Goal: Task Accomplishment & Management: Manage account settings

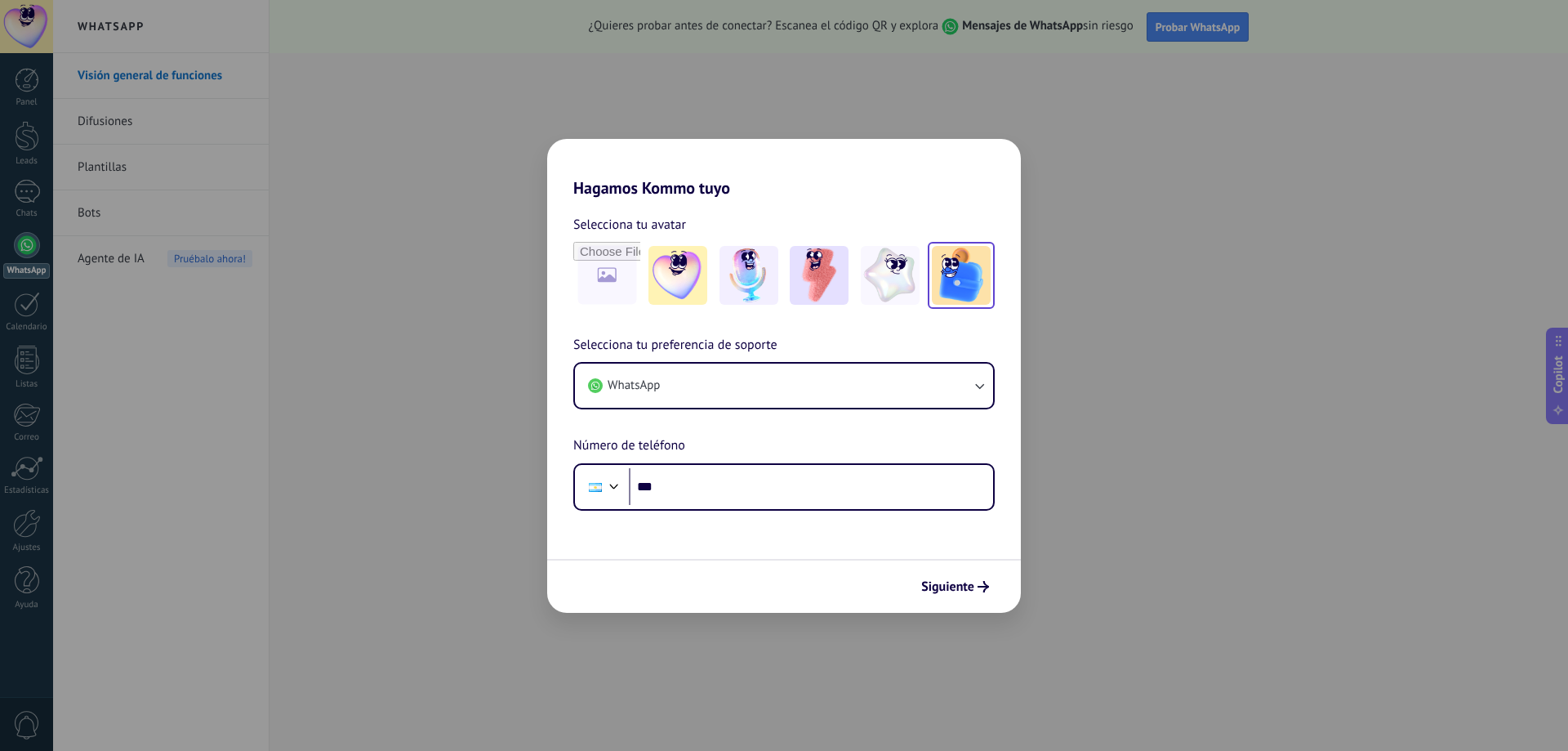
click at [975, 277] on img at bounding box center [960, 275] width 59 height 59
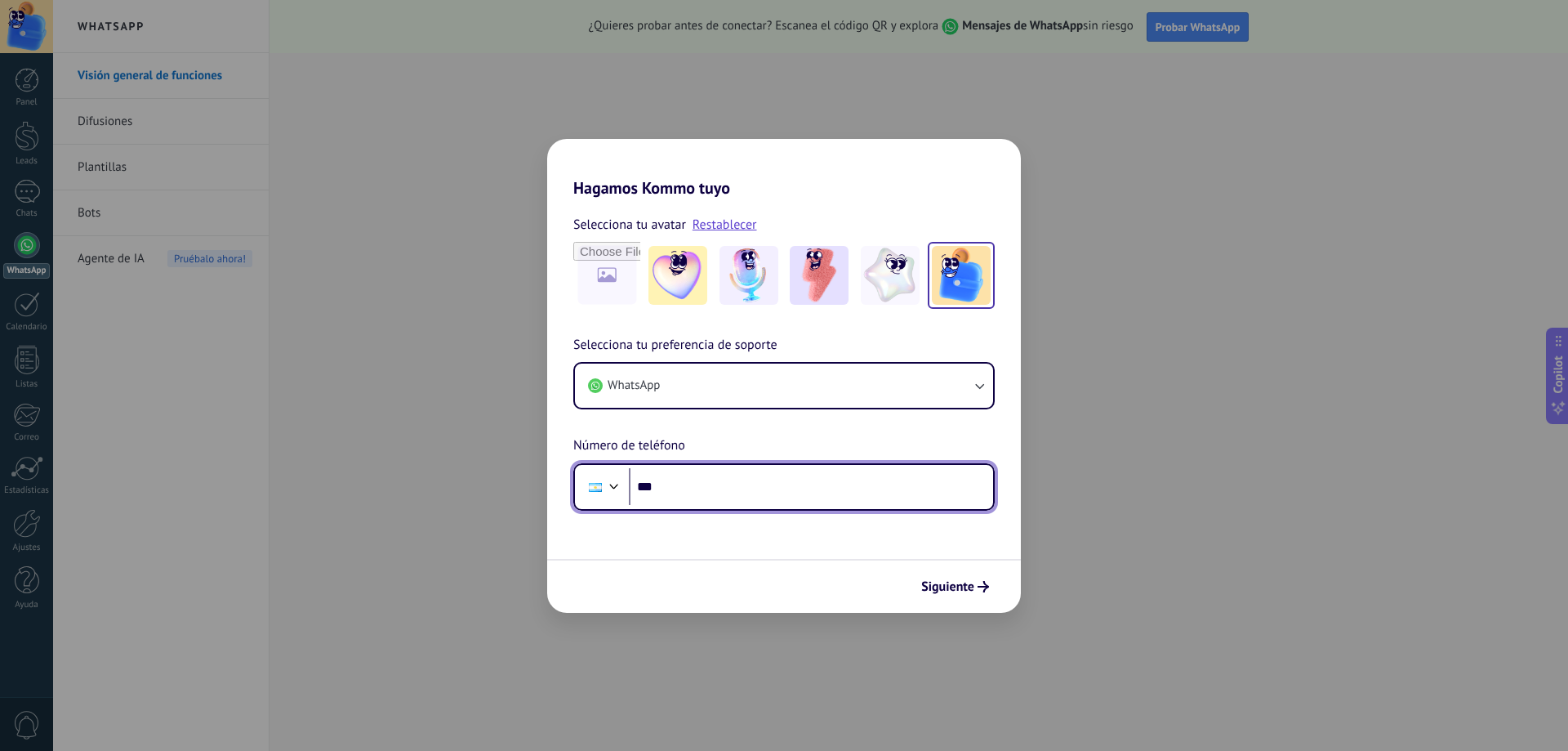
click at [694, 473] on input "***" at bounding box center [810, 487] width 364 height 38
type input "**********"
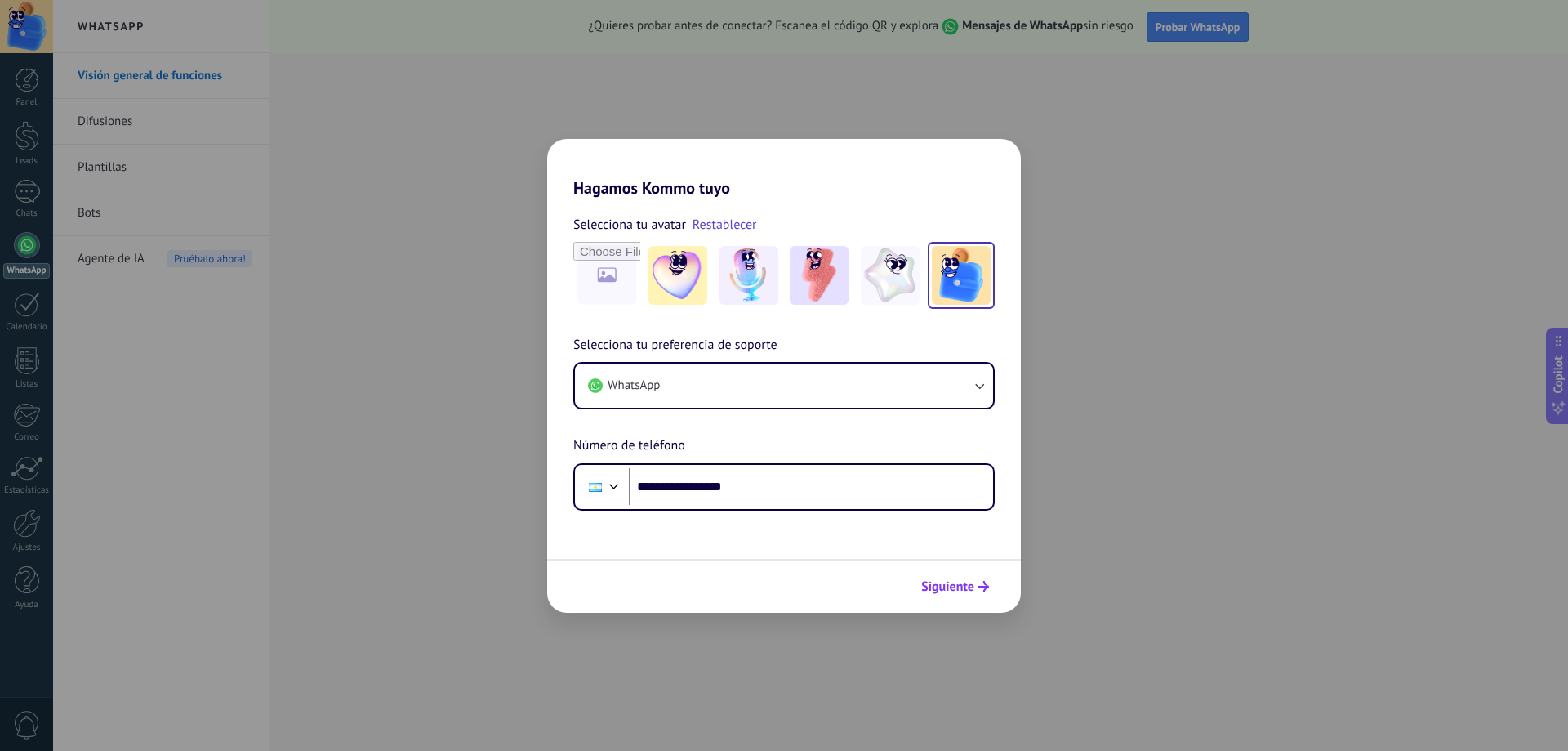
click at [948, 584] on span "Siguiente" at bounding box center [947, 587] width 53 height 12
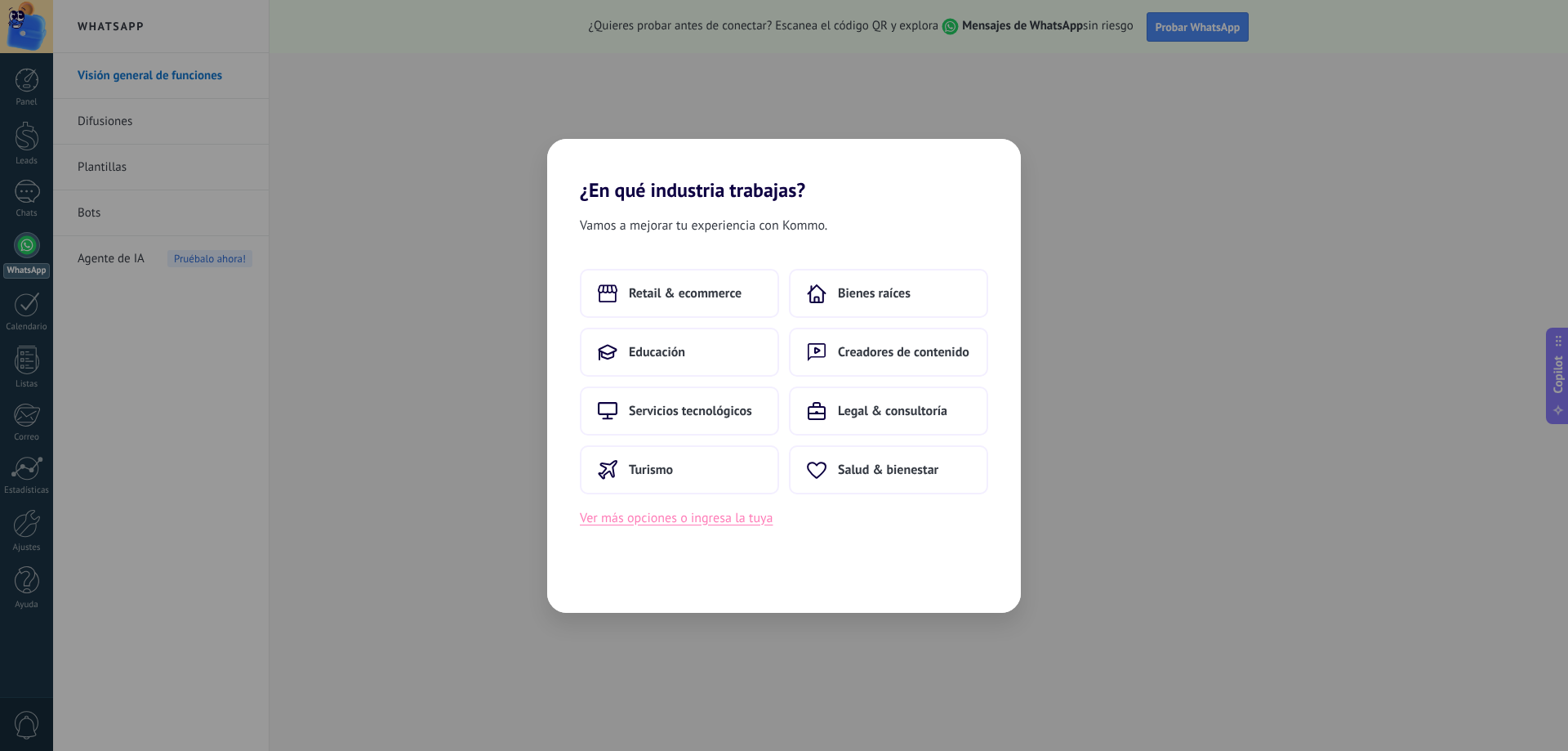
click at [727, 522] on button "Ver más opciones o ingresa la tuya" at bounding box center [676, 518] width 193 height 21
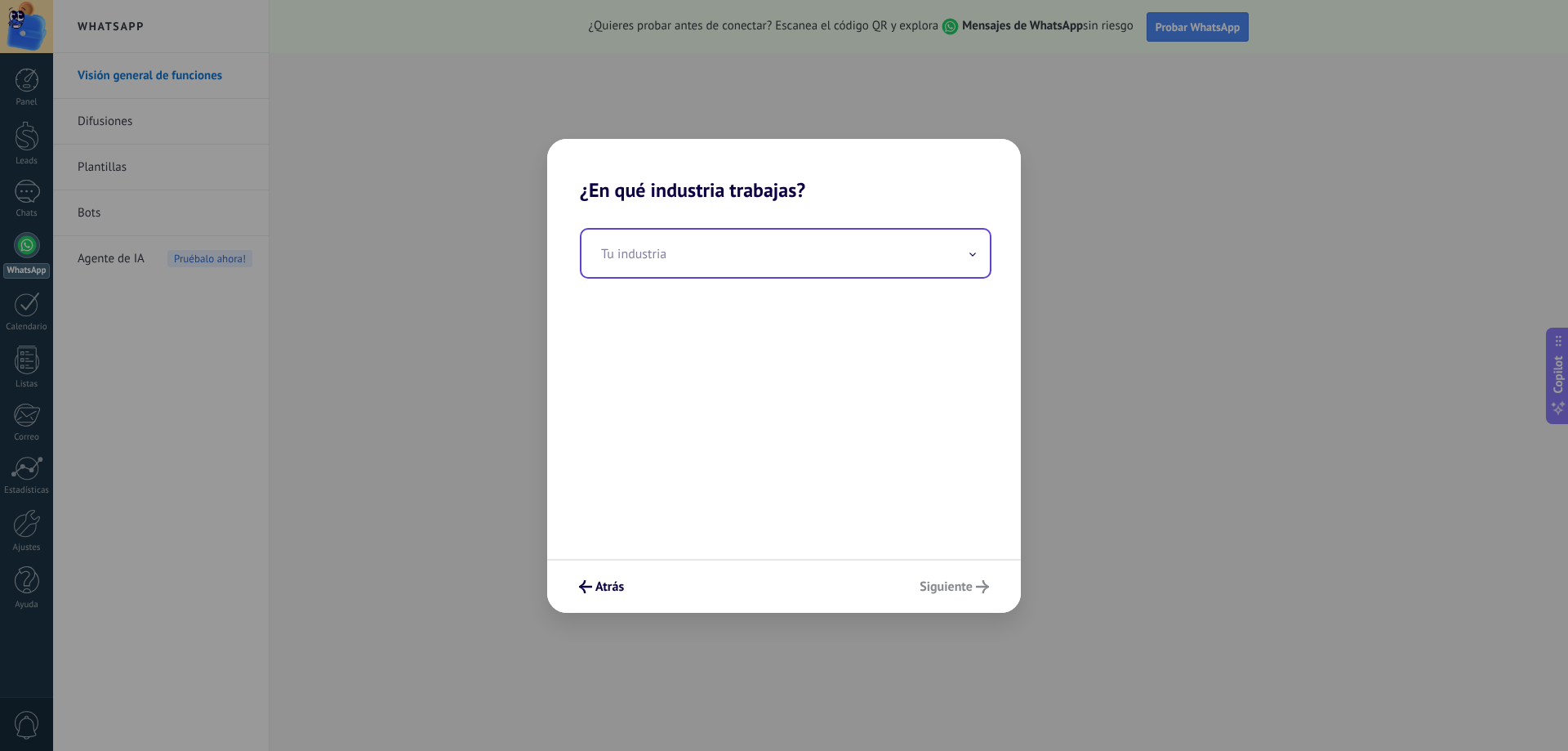
click at [713, 242] on input "text" at bounding box center [785, 253] width 409 height 47
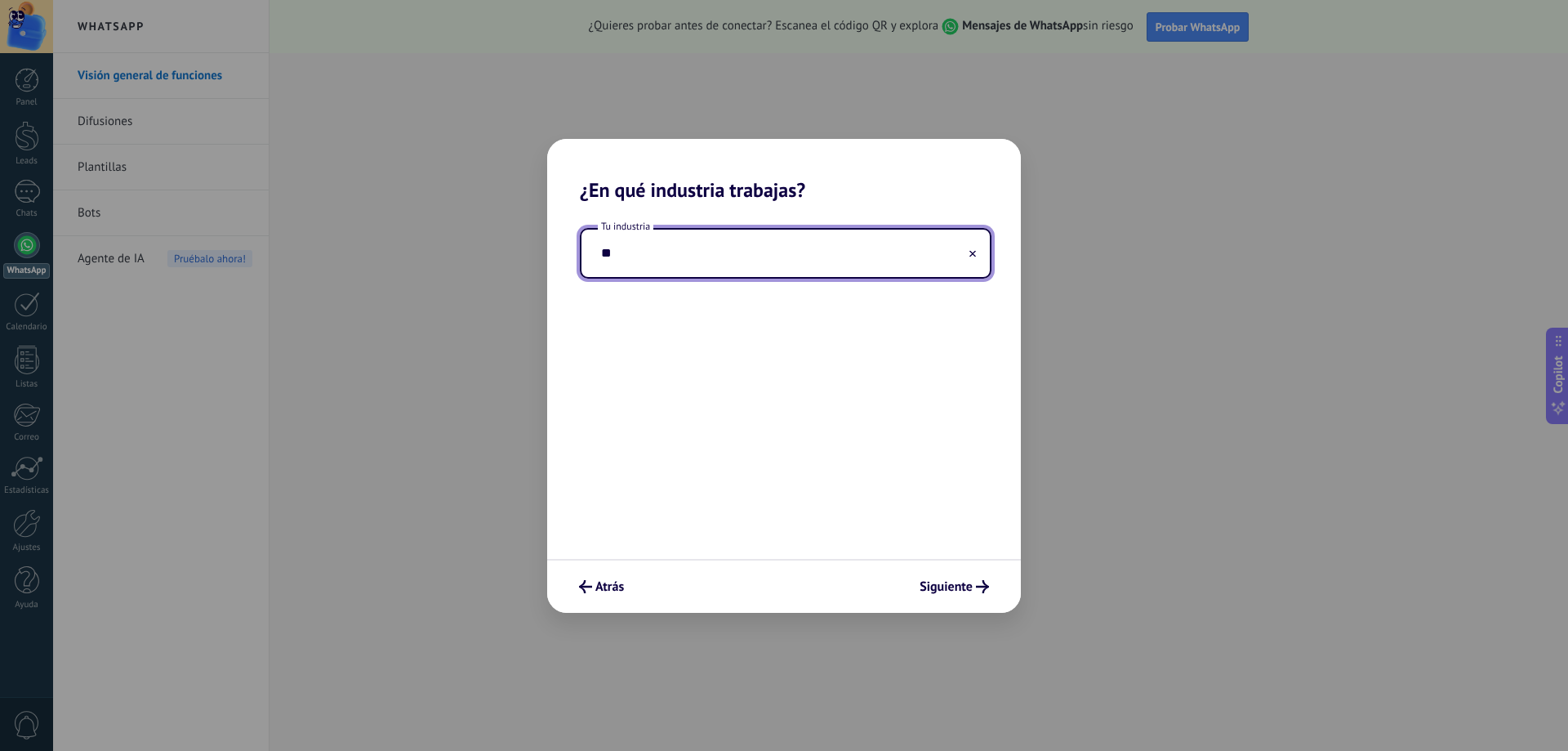
type input "*"
type input "**********"
click at [944, 591] on span "Siguiente" at bounding box center [946, 587] width 53 height 12
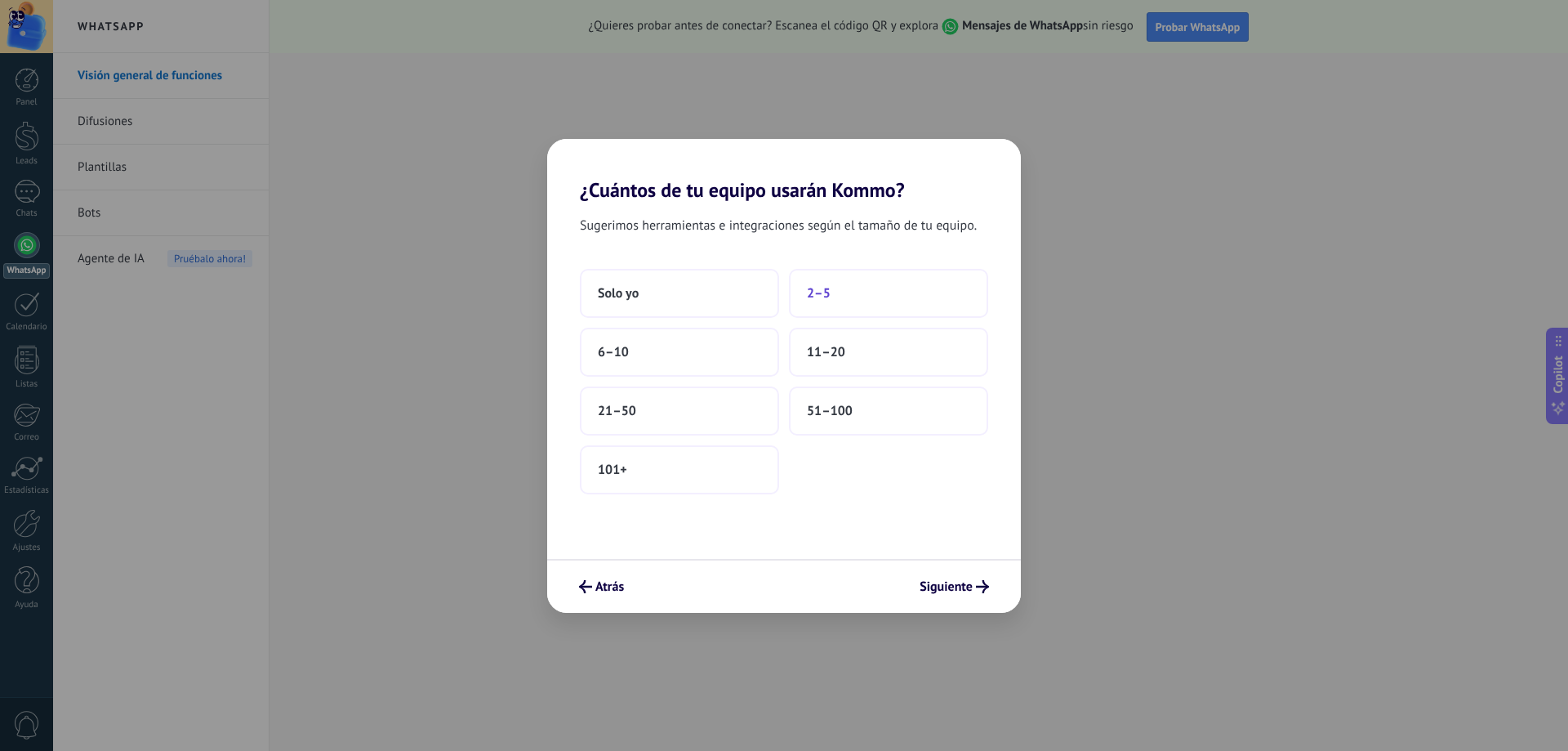
click at [822, 290] on span "2–5" at bounding box center [818, 293] width 24 height 16
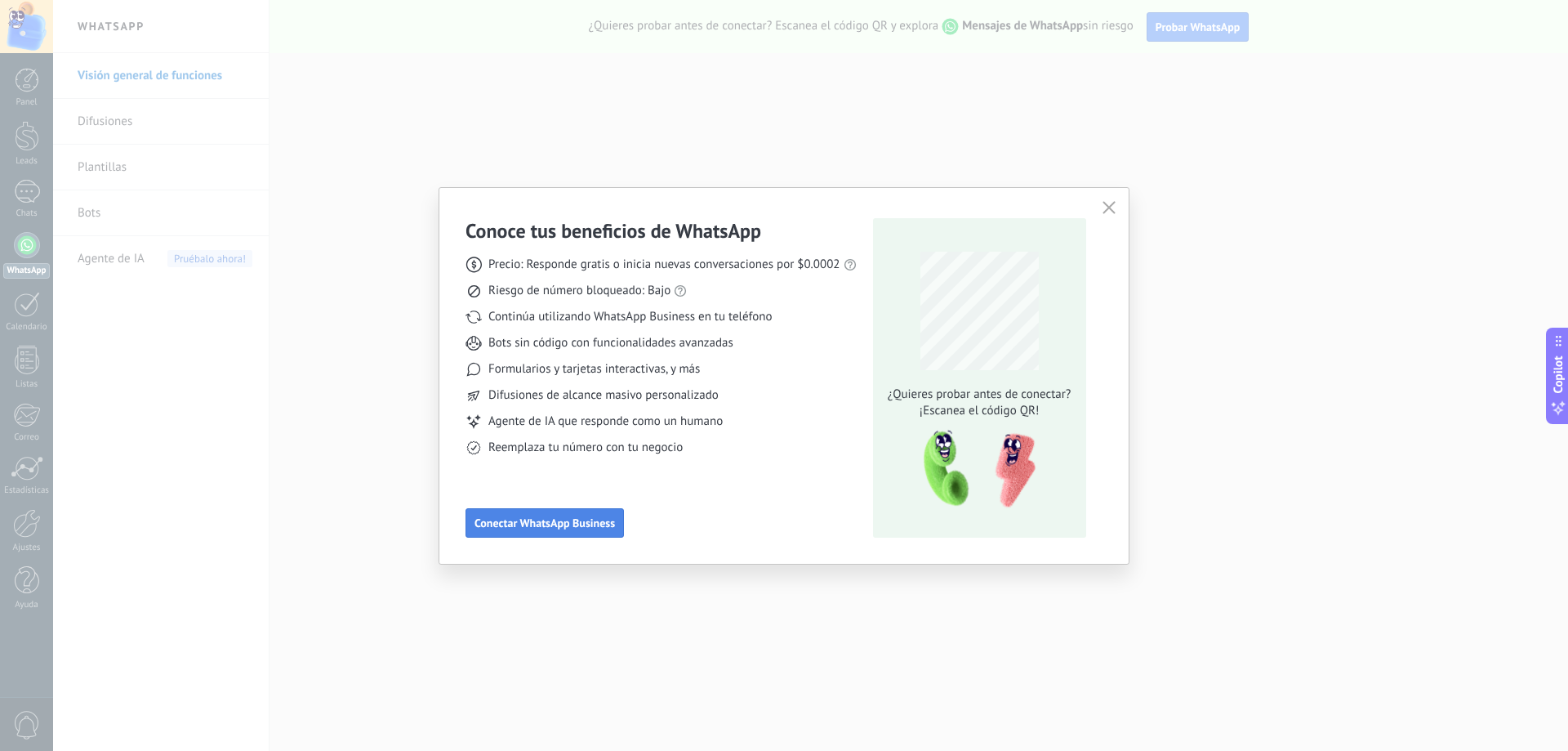
click at [600, 529] on span "Conectar WhatsApp Business" at bounding box center [545, 523] width 140 height 12
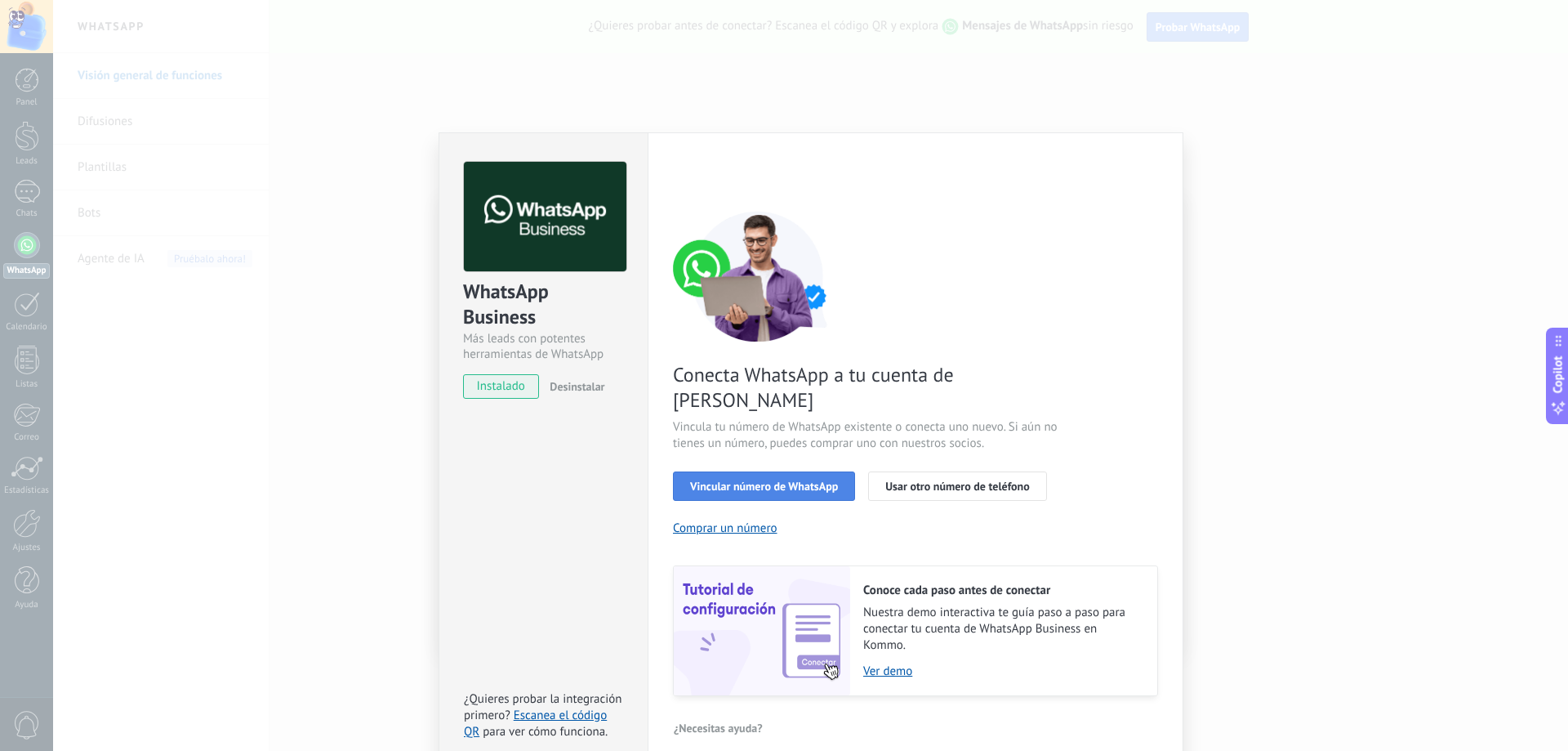
click at [796, 481] on span "Vincular número de WhatsApp" at bounding box center [764, 487] width 148 height 12
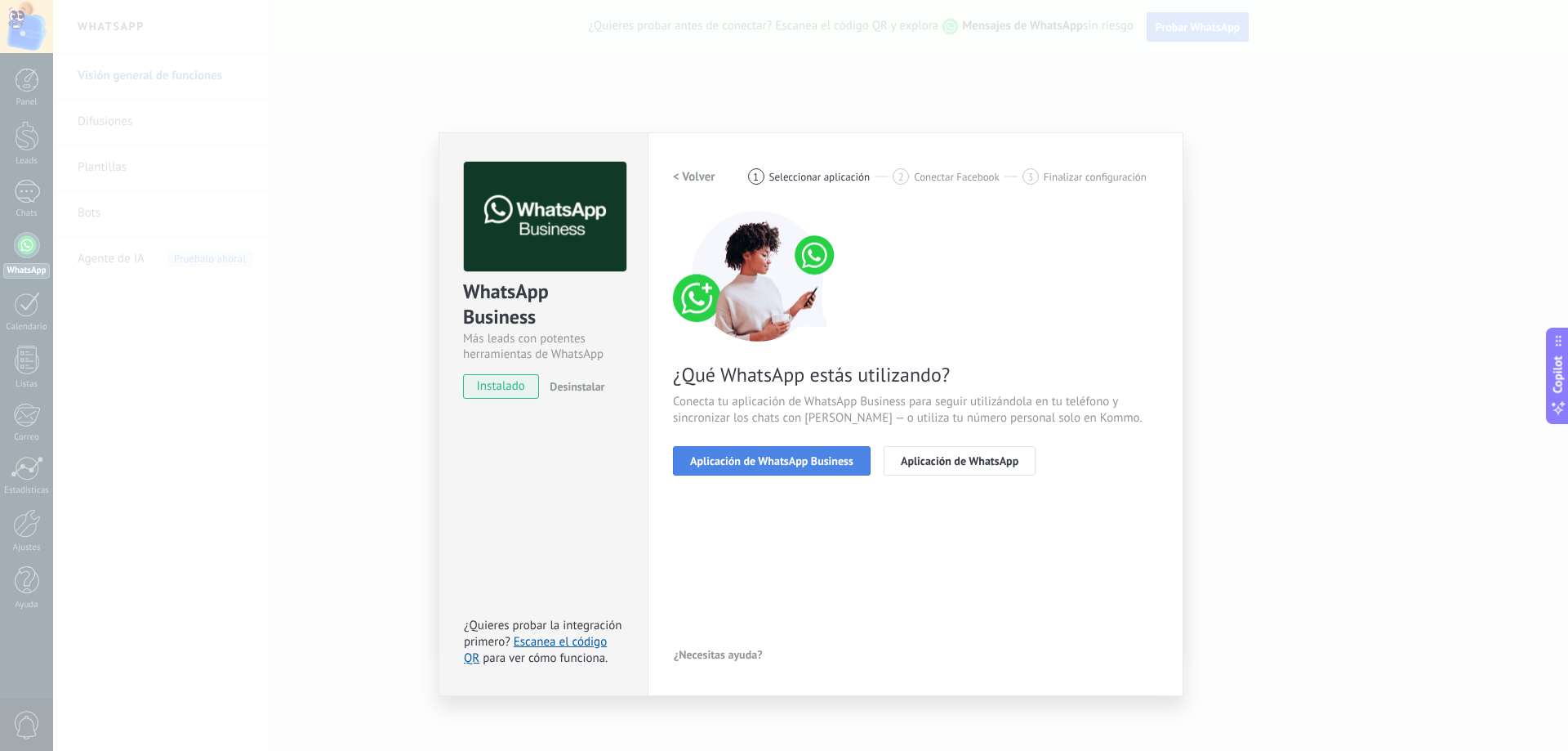
click at [807, 460] on span "Aplicación de WhatsApp Business" at bounding box center [772, 461] width 163 height 12
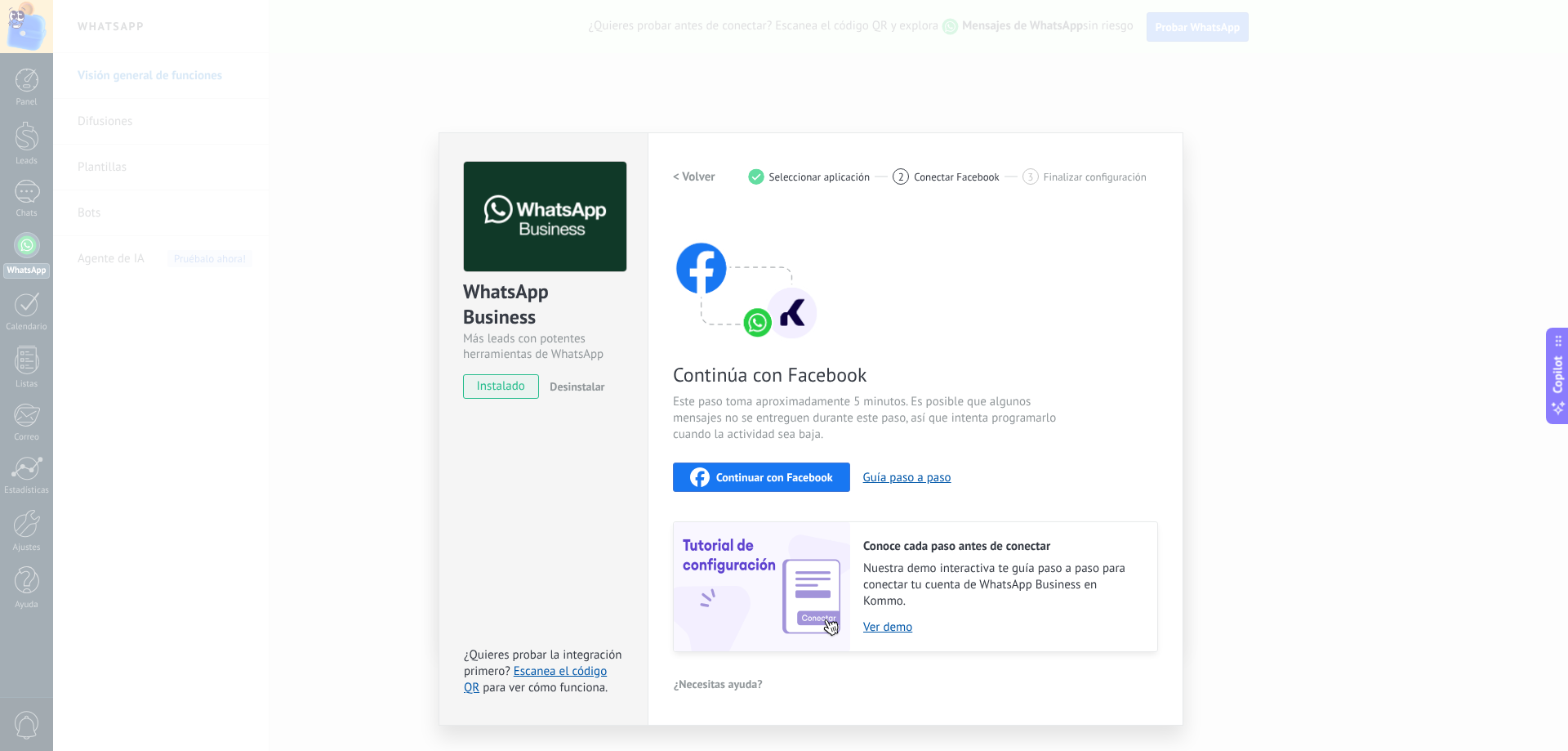
click at [199, 455] on div "WhatsApp Business Más leads con potentes herramientas de WhatsApp instalado Des…" at bounding box center [810, 375] width 1515 height 751
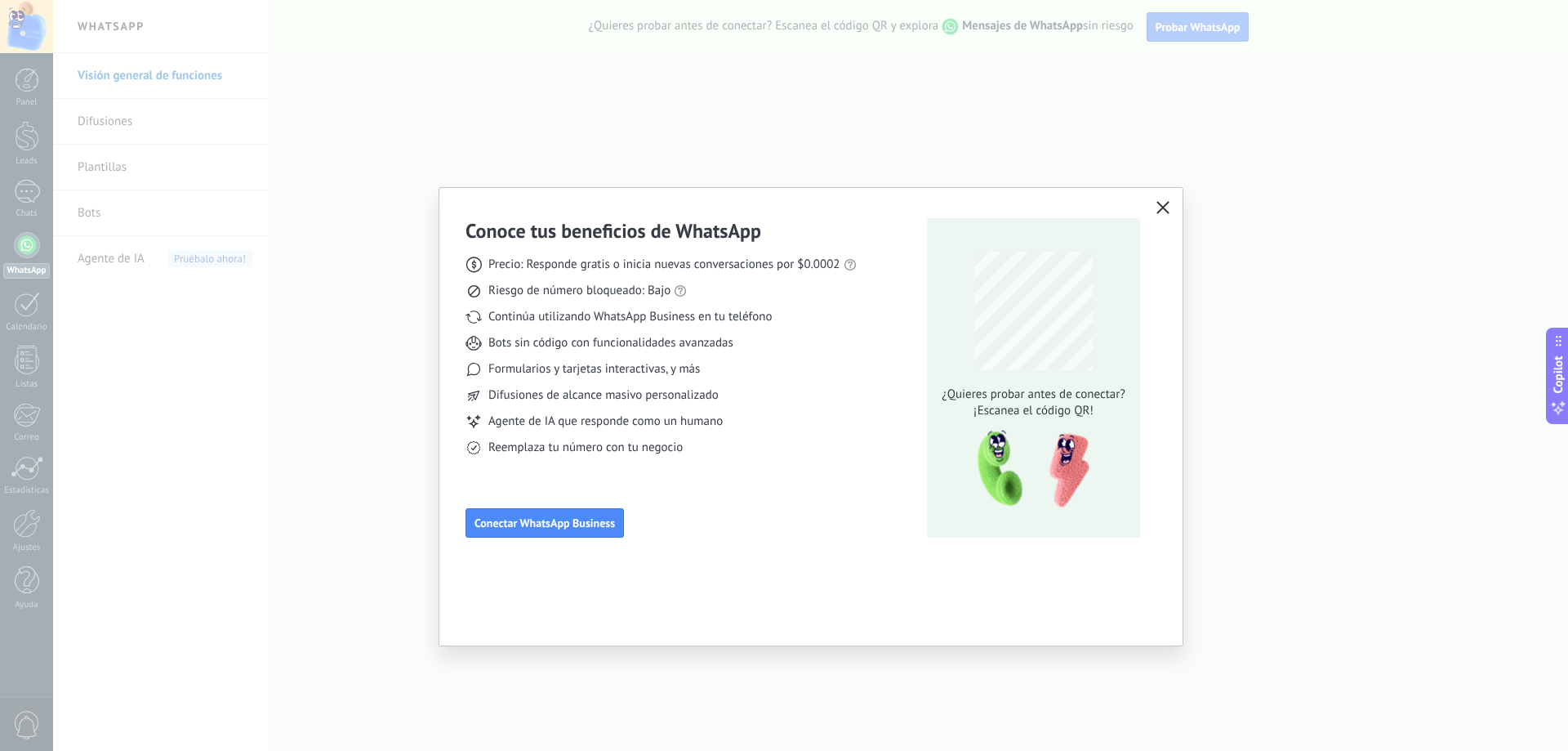
click at [1154, 210] on button "button" at bounding box center [1163, 209] width 21 height 23
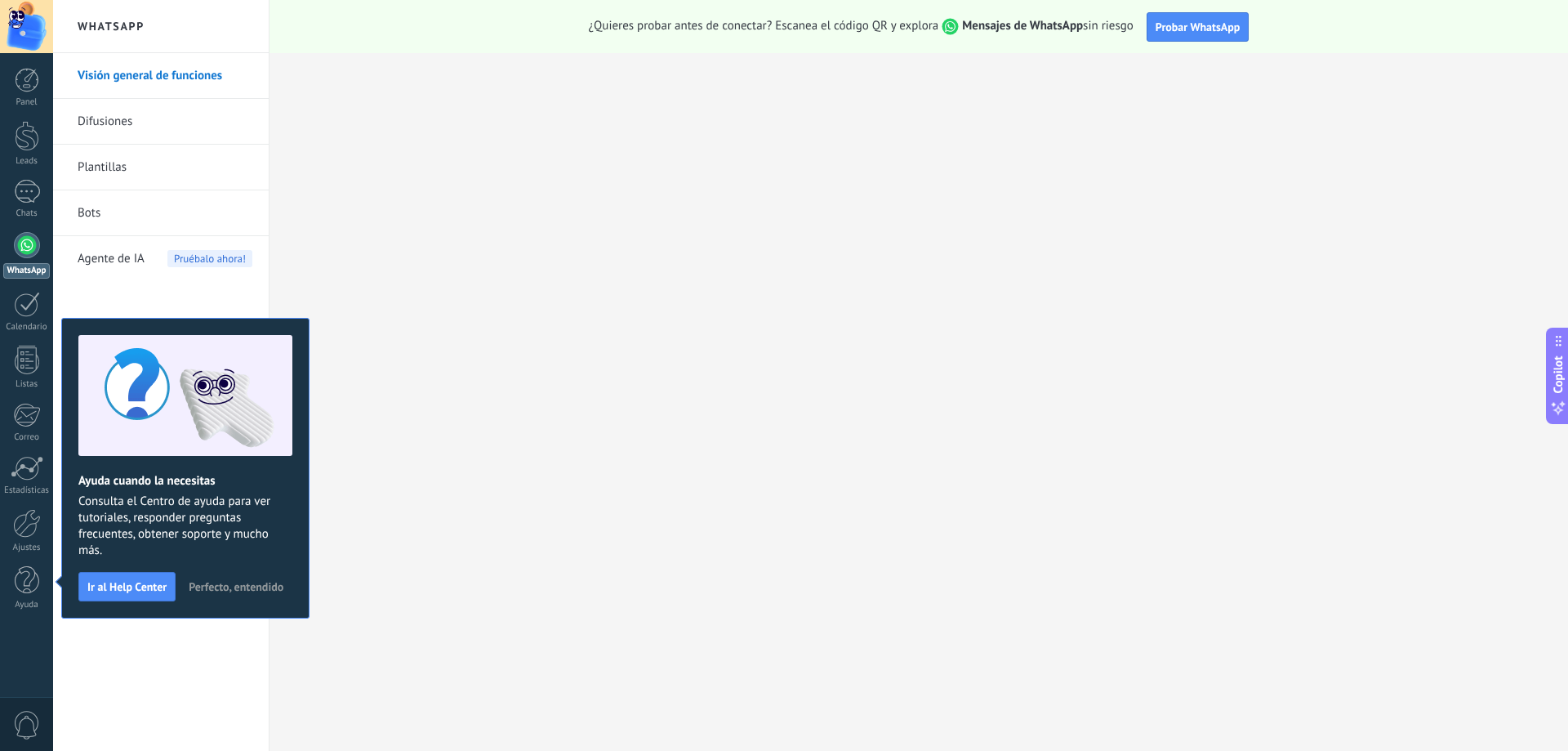
click at [22, 243] on div at bounding box center [26, 244] width 26 height 26
click at [28, 517] on div at bounding box center [27, 523] width 28 height 29
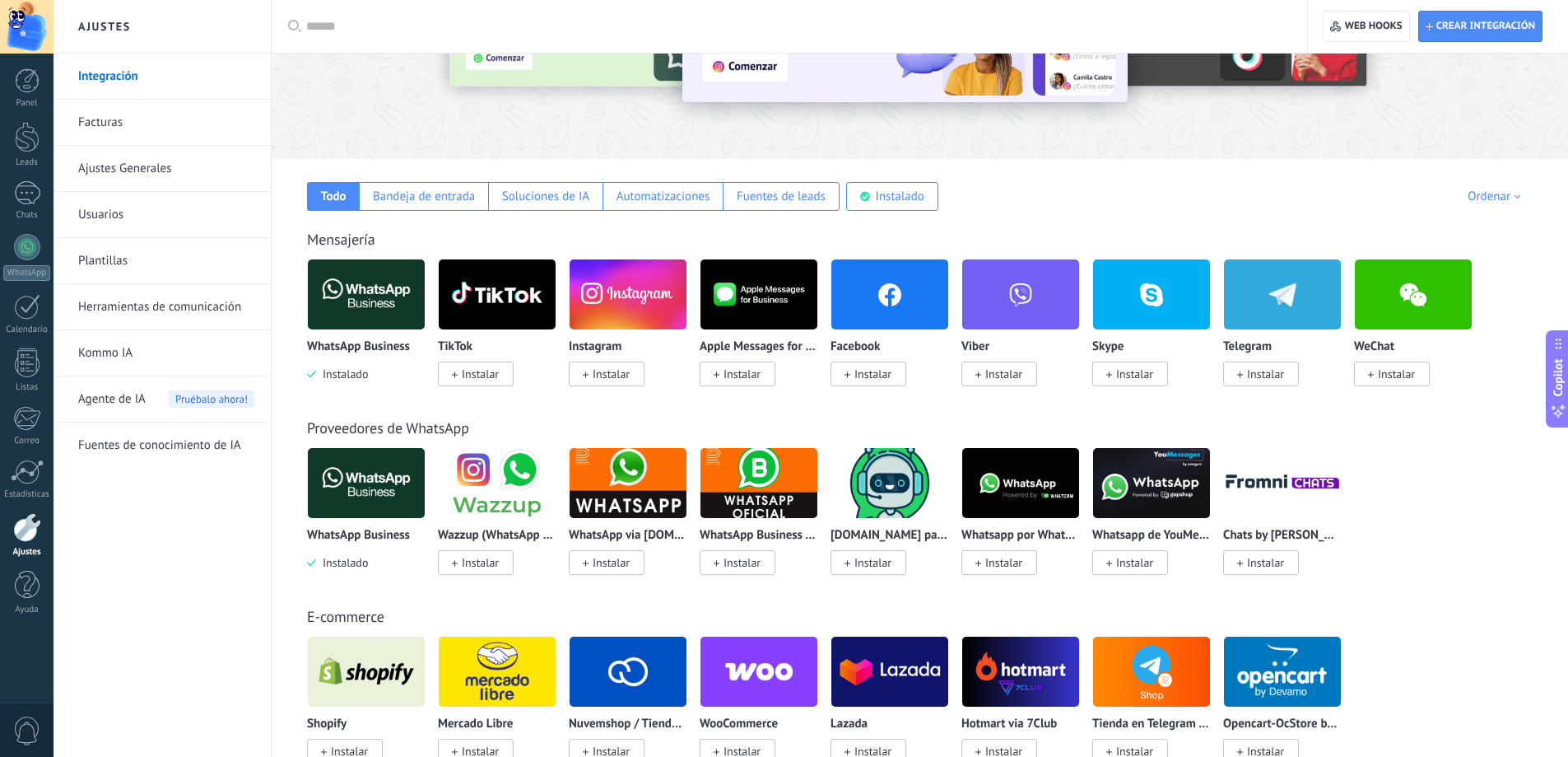
scroll to position [165, 0]
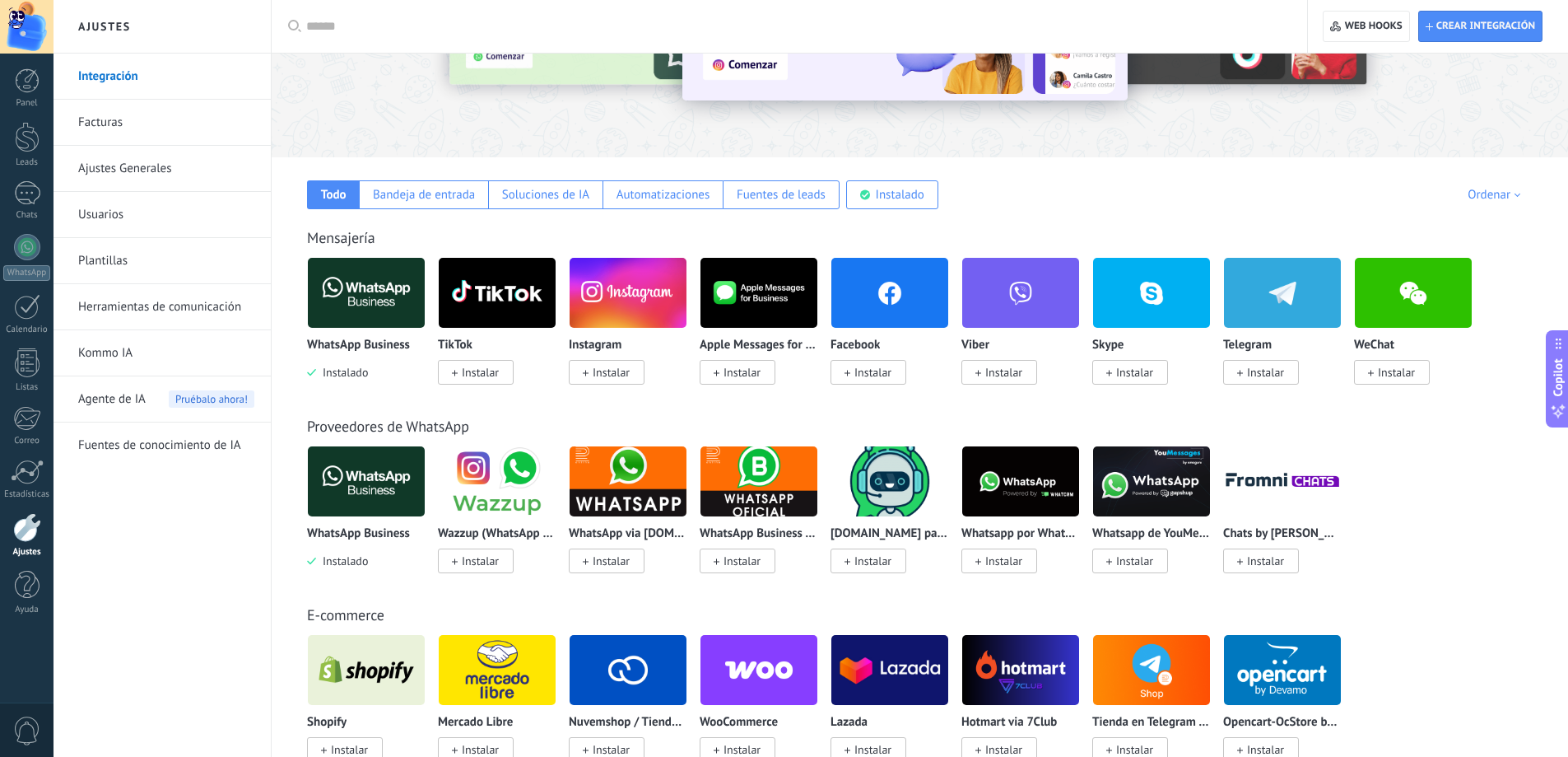
click at [358, 300] on img at bounding box center [366, 293] width 117 height 79
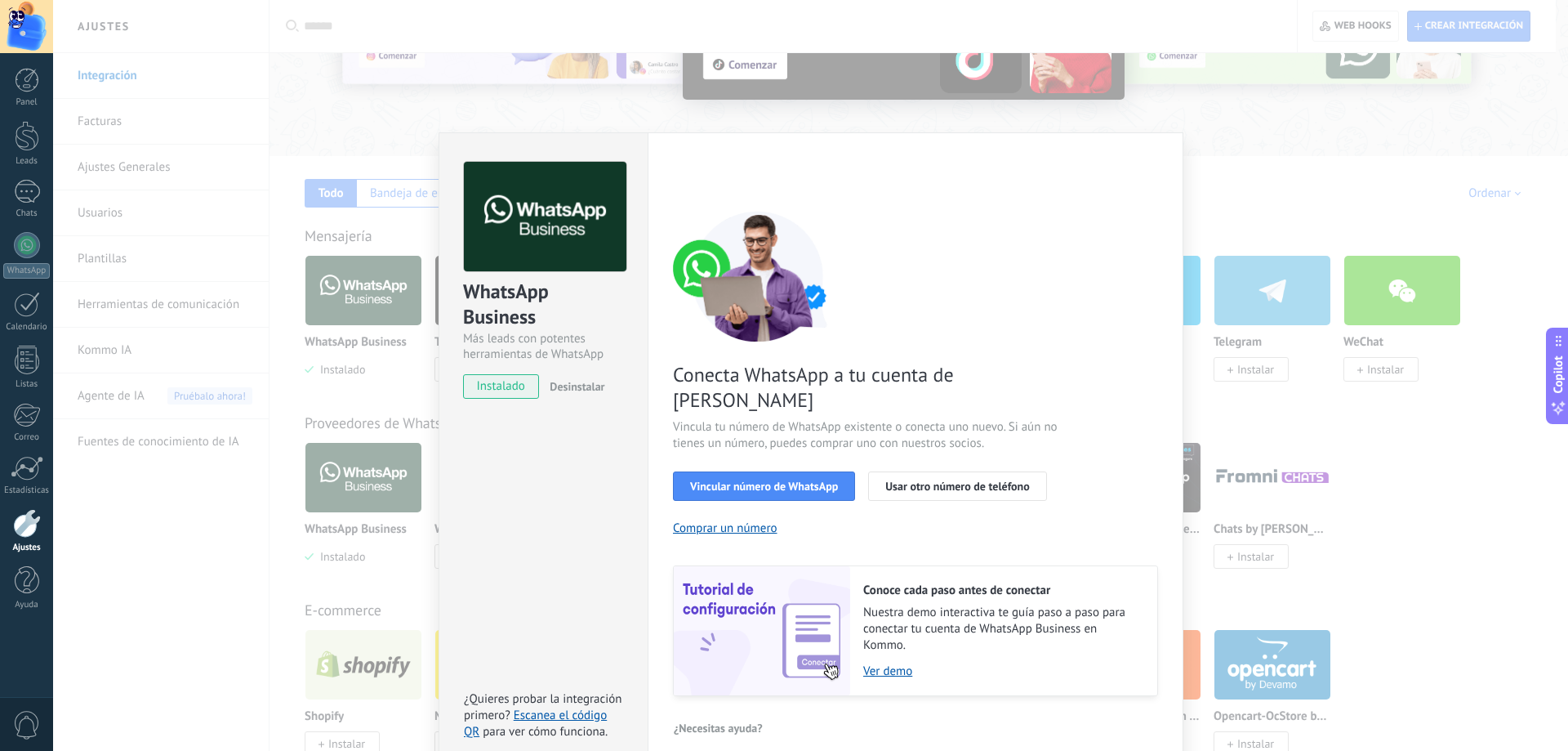
click at [372, 314] on div "WhatsApp Business Más leads con potentes herramientas de WhatsApp instalado Des…" at bounding box center [810, 375] width 1515 height 751
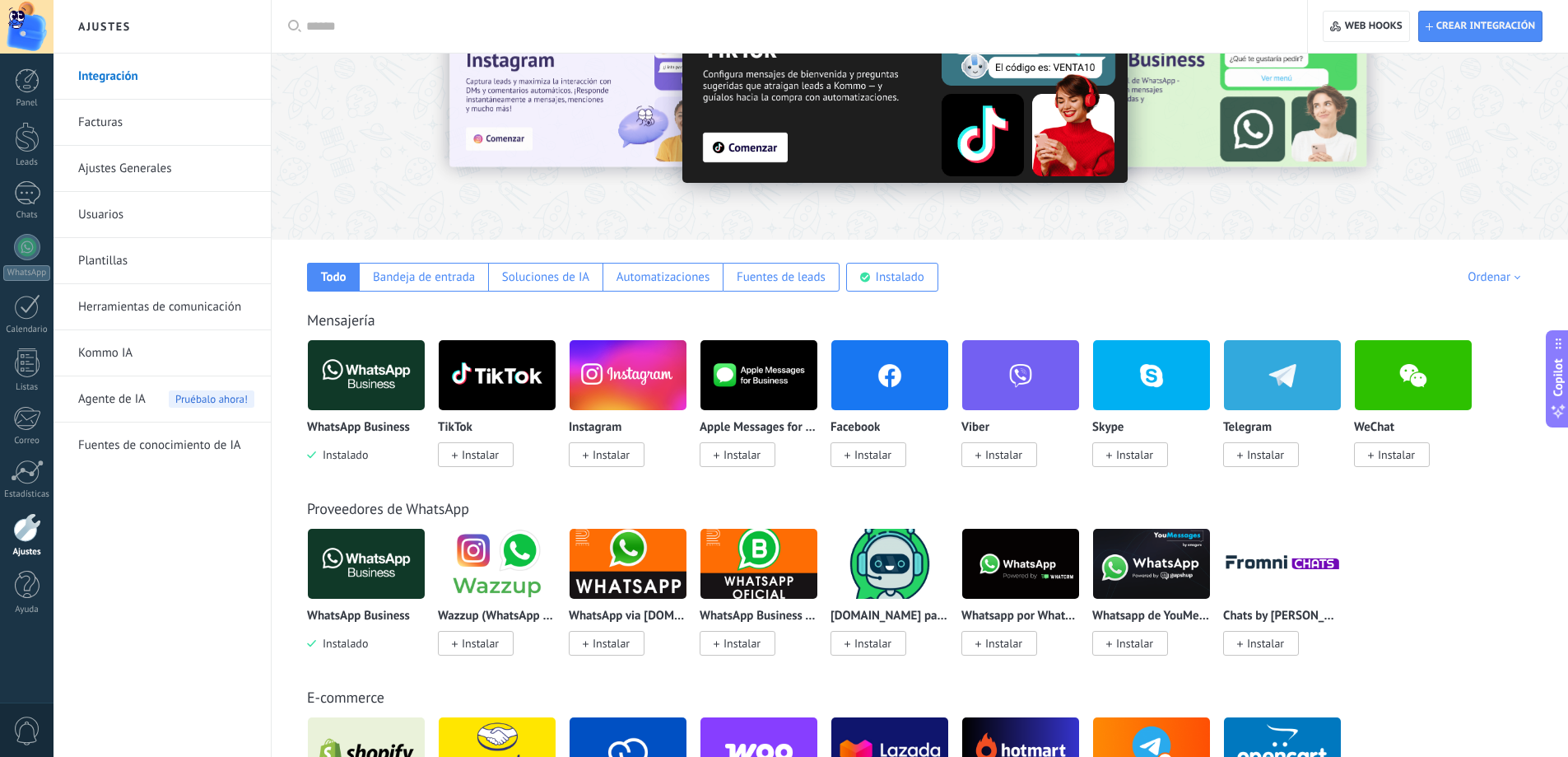
scroll to position [0, 0]
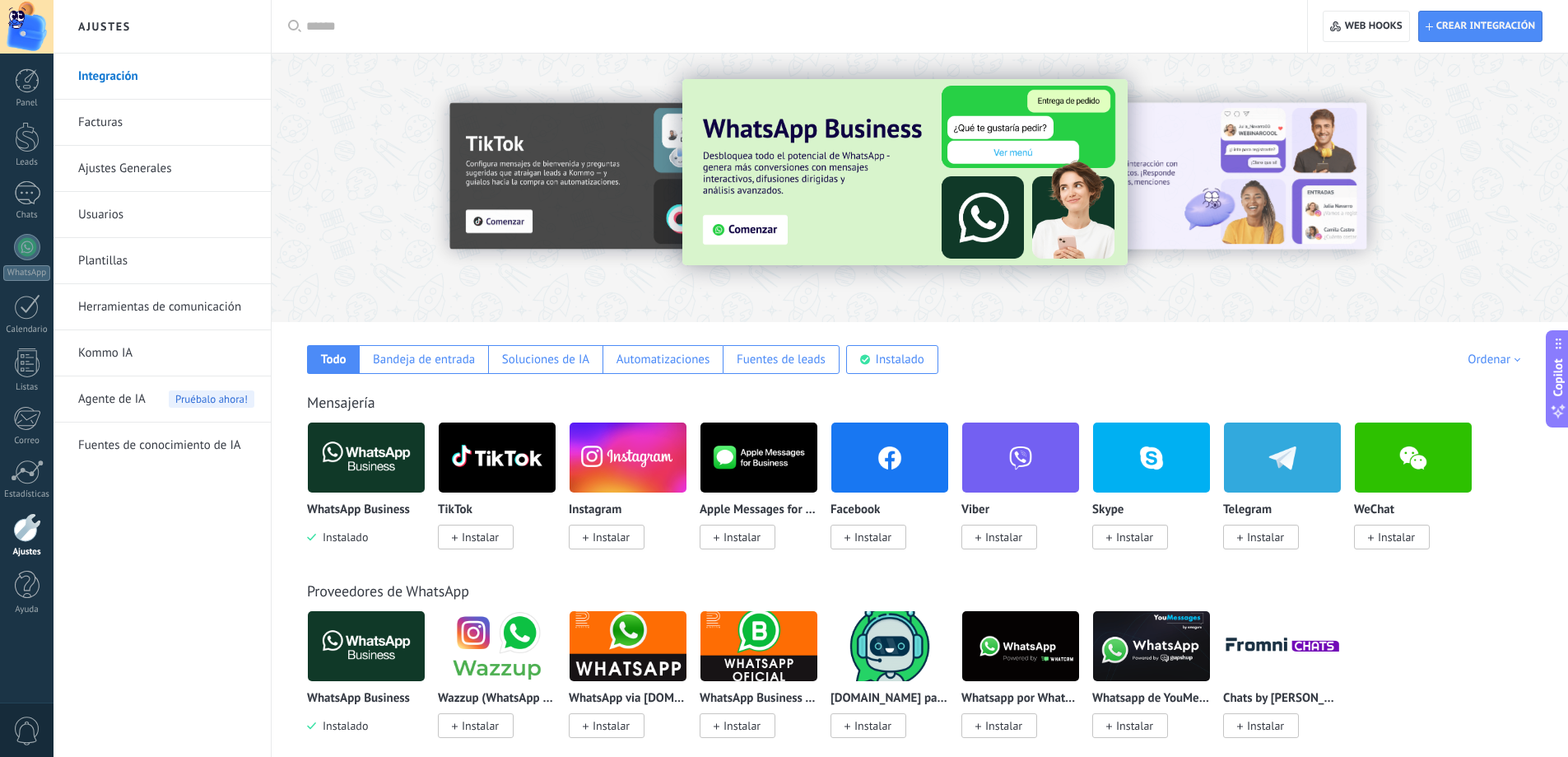
click at [410, 39] on div at bounding box center [795, 26] width 978 height 52
click at [401, 27] on input "text" at bounding box center [795, 27] width 978 height 17
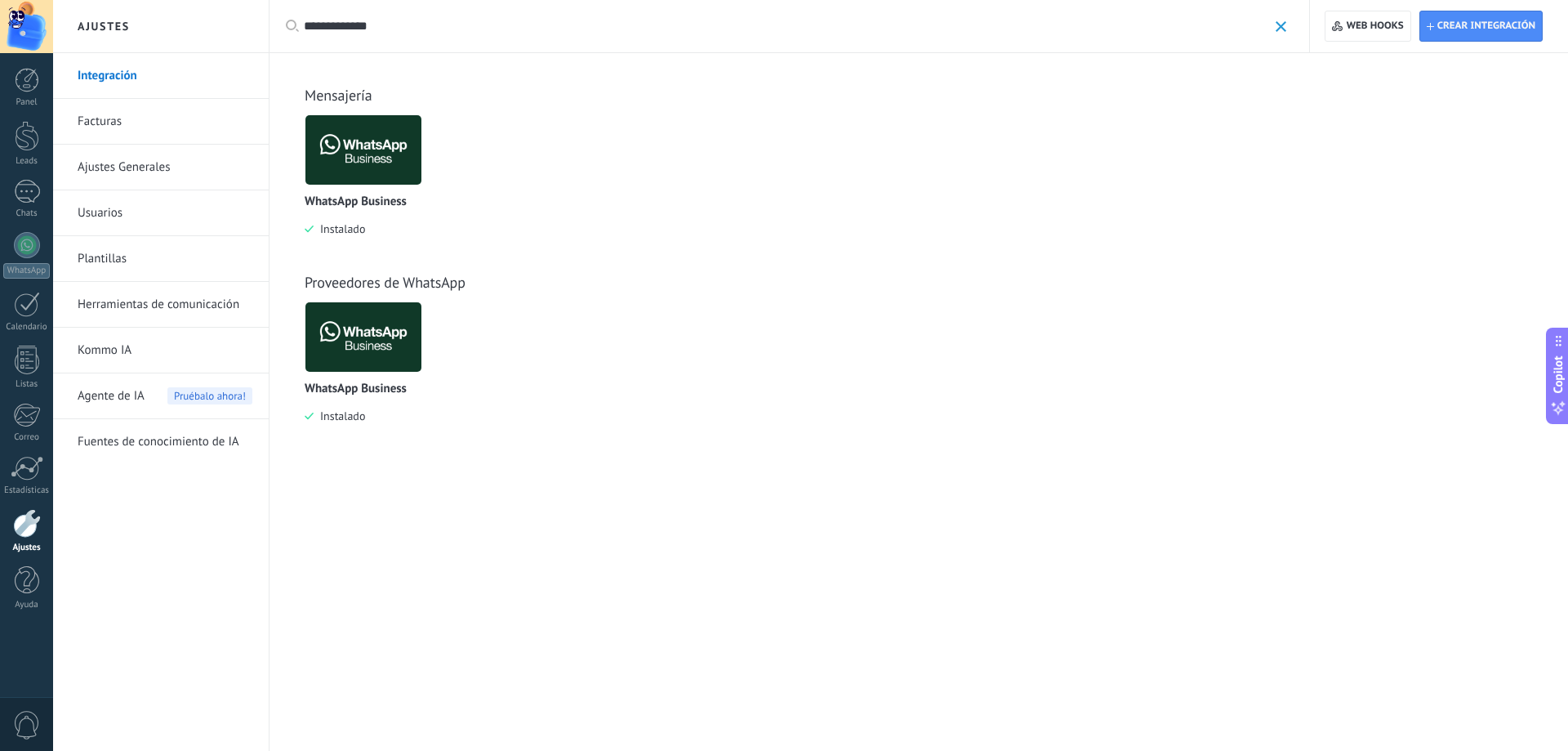
type input "**********"
drag, startPoint x: 408, startPoint y: 19, endPoint x: 0, endPoint y: 18, distance: 408.0
click at [0, 18] on body ".abecls-1,.abecls-2{fill-rule:evenodd}.abecls-2{fill:#fff} .abhcls-1{fill:none}…" at bounding box center [784, 375] width 1568 height 751
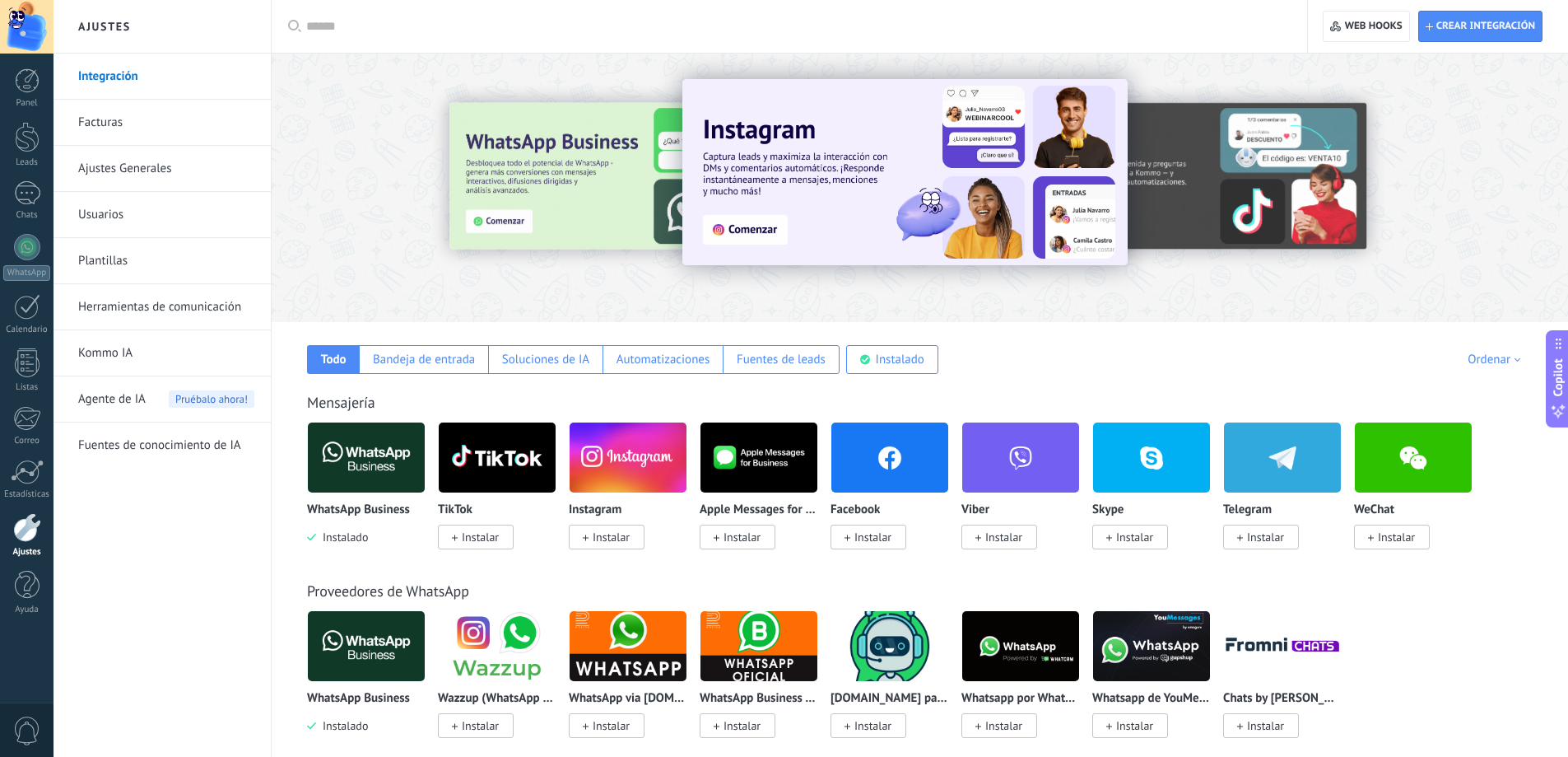
click at [650, 29] on input "text" at bounding box center [795, 27] width 978 height 17
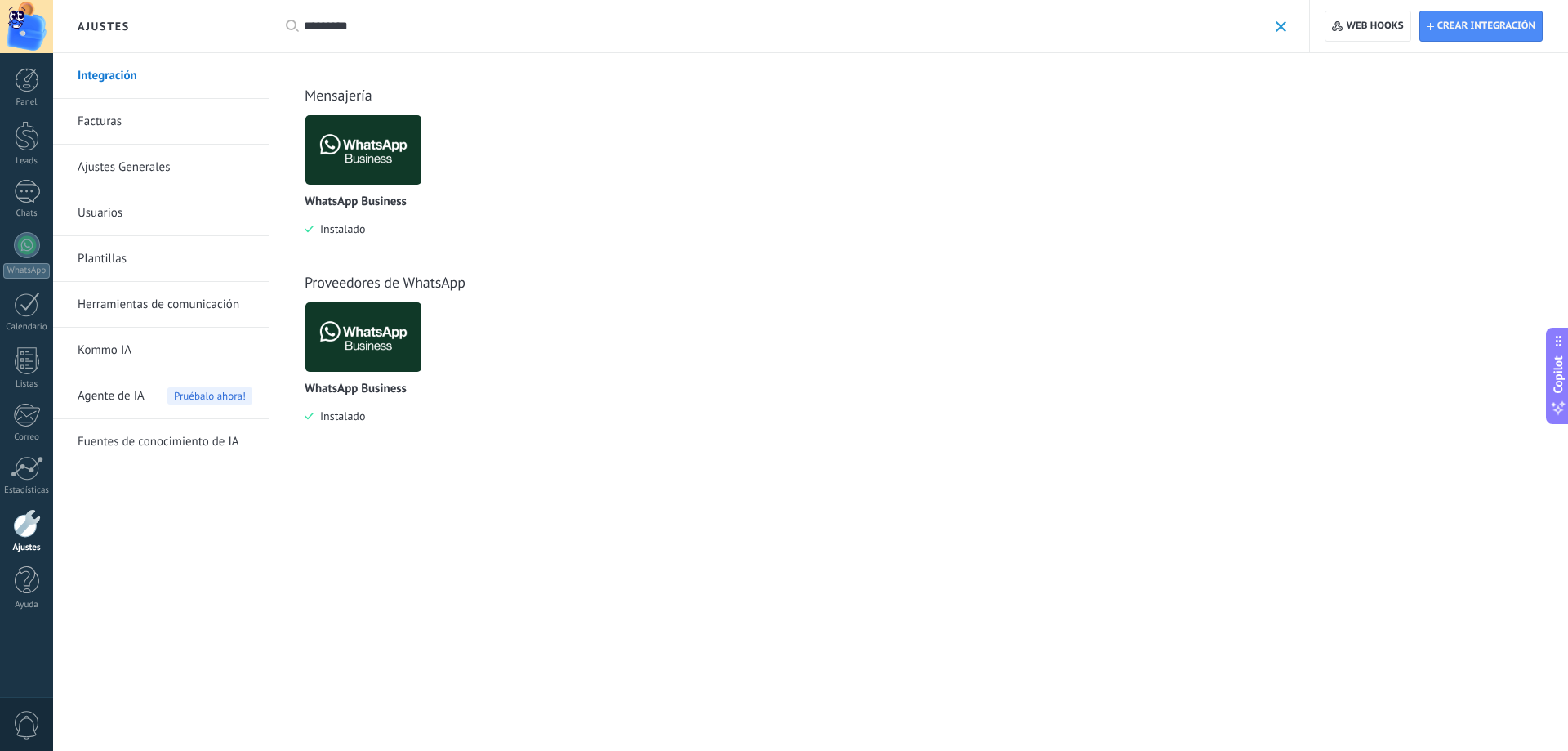
type input "*********"
click at [345, 173] on img at bounding box center [363, 150] width 116 height 79
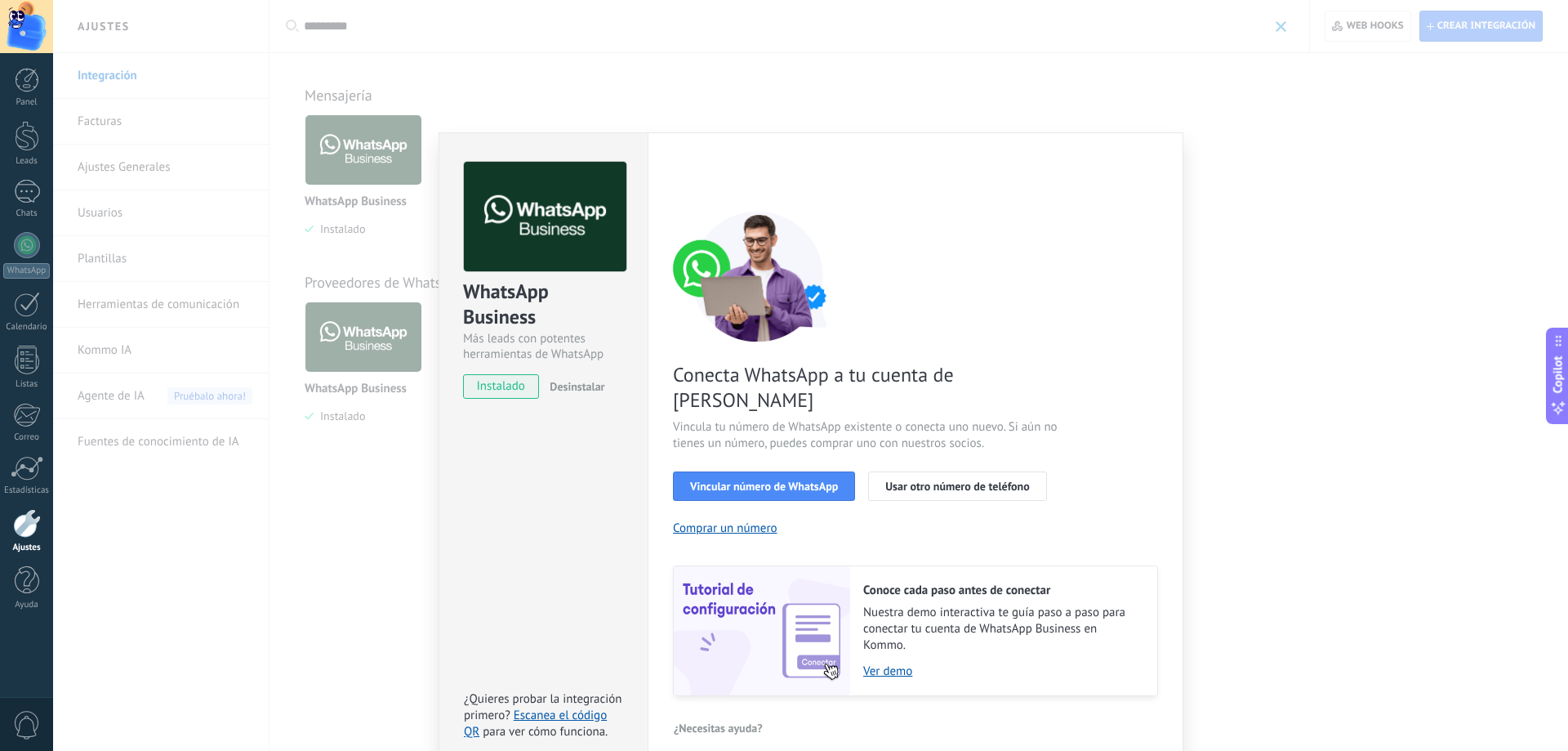
click at [408, 327] on div "WhatsApp Business Más leads con potentes herramientas de WhatsApp instalado Des…" at bounding box center [810, 375] width 1515 height 751
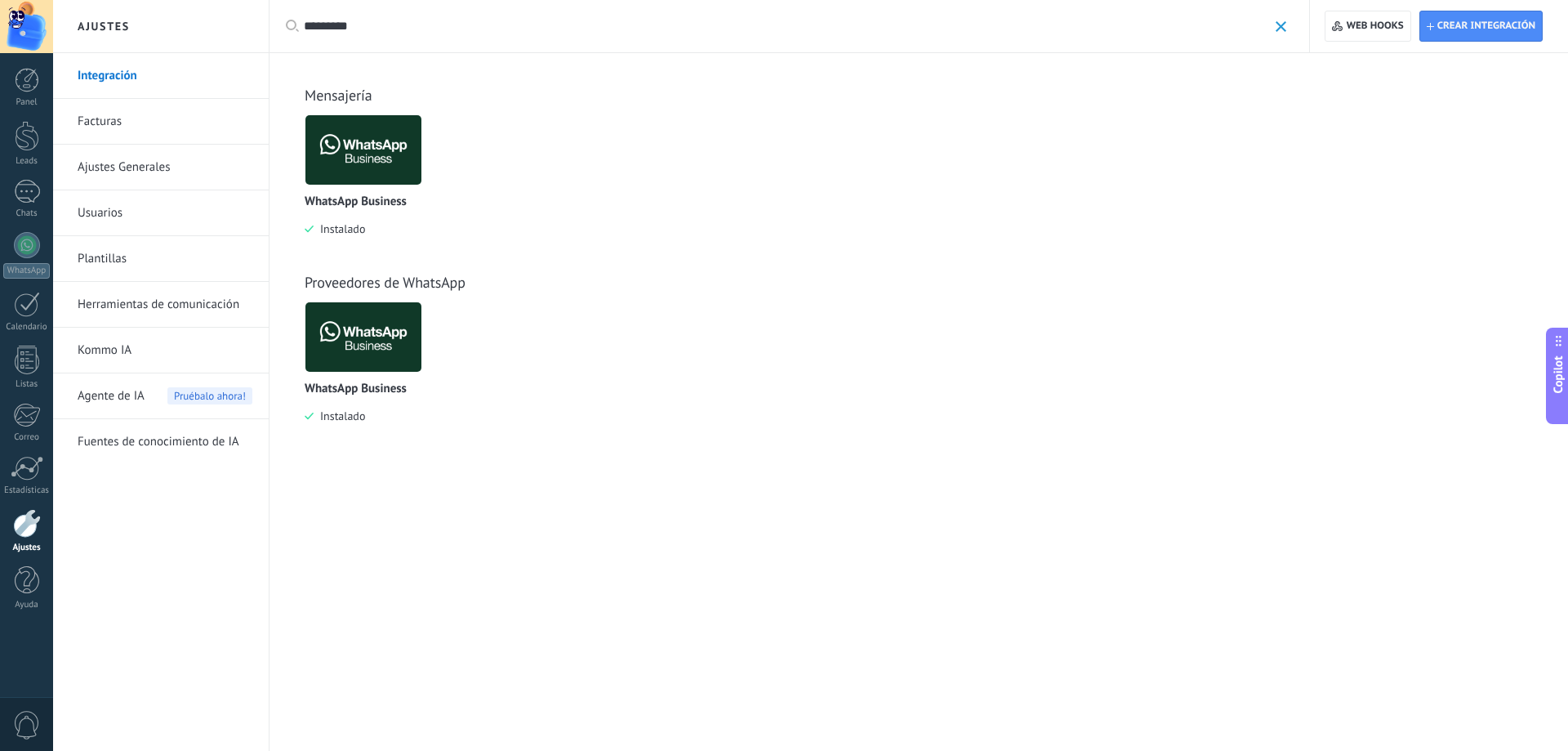
click at [408, 327] on img at bounding box center [363, 337] width 116 height 79
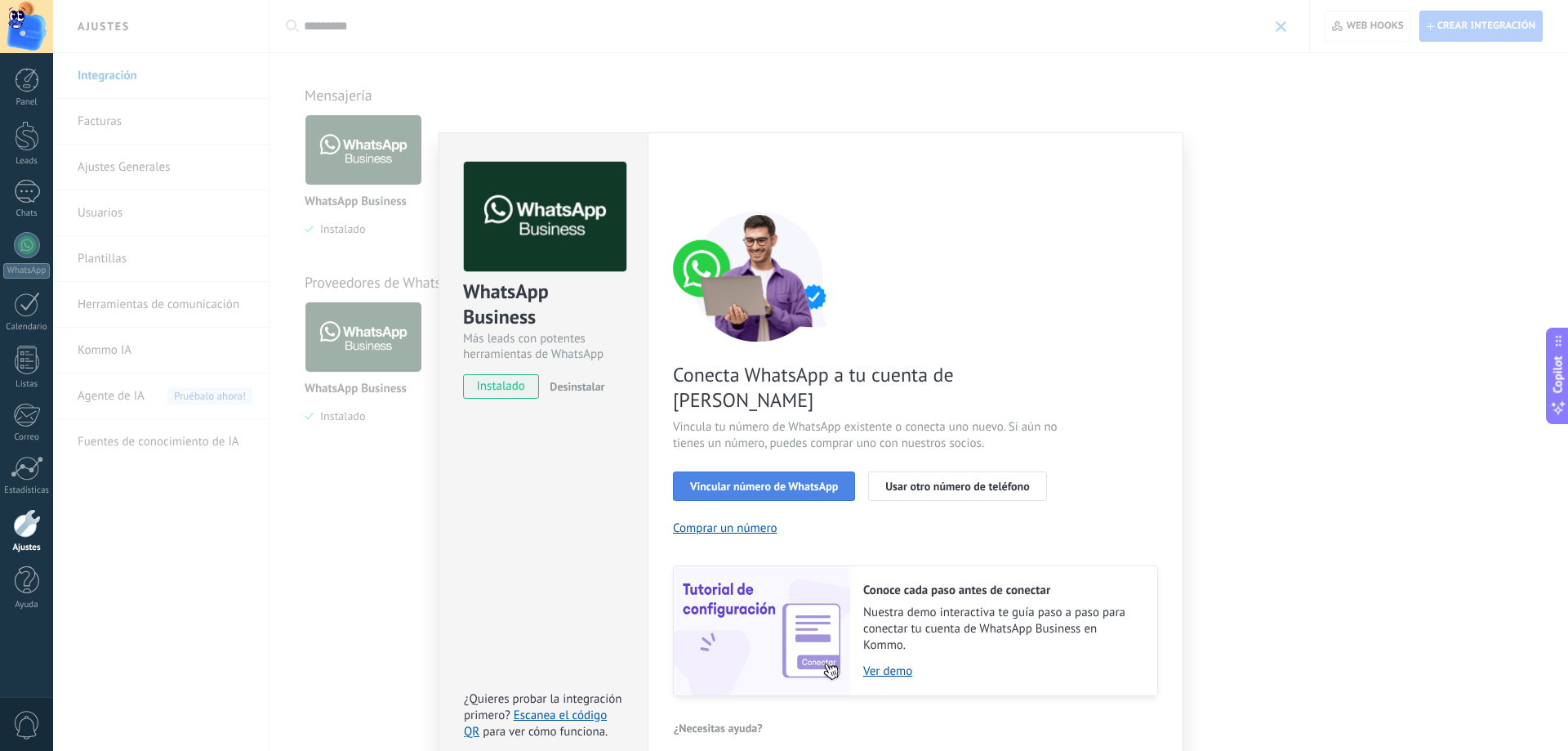
click at [738, 481] on span "Vincular número de WhatsApp" at bounding box center [764, 487] width 148 height 12
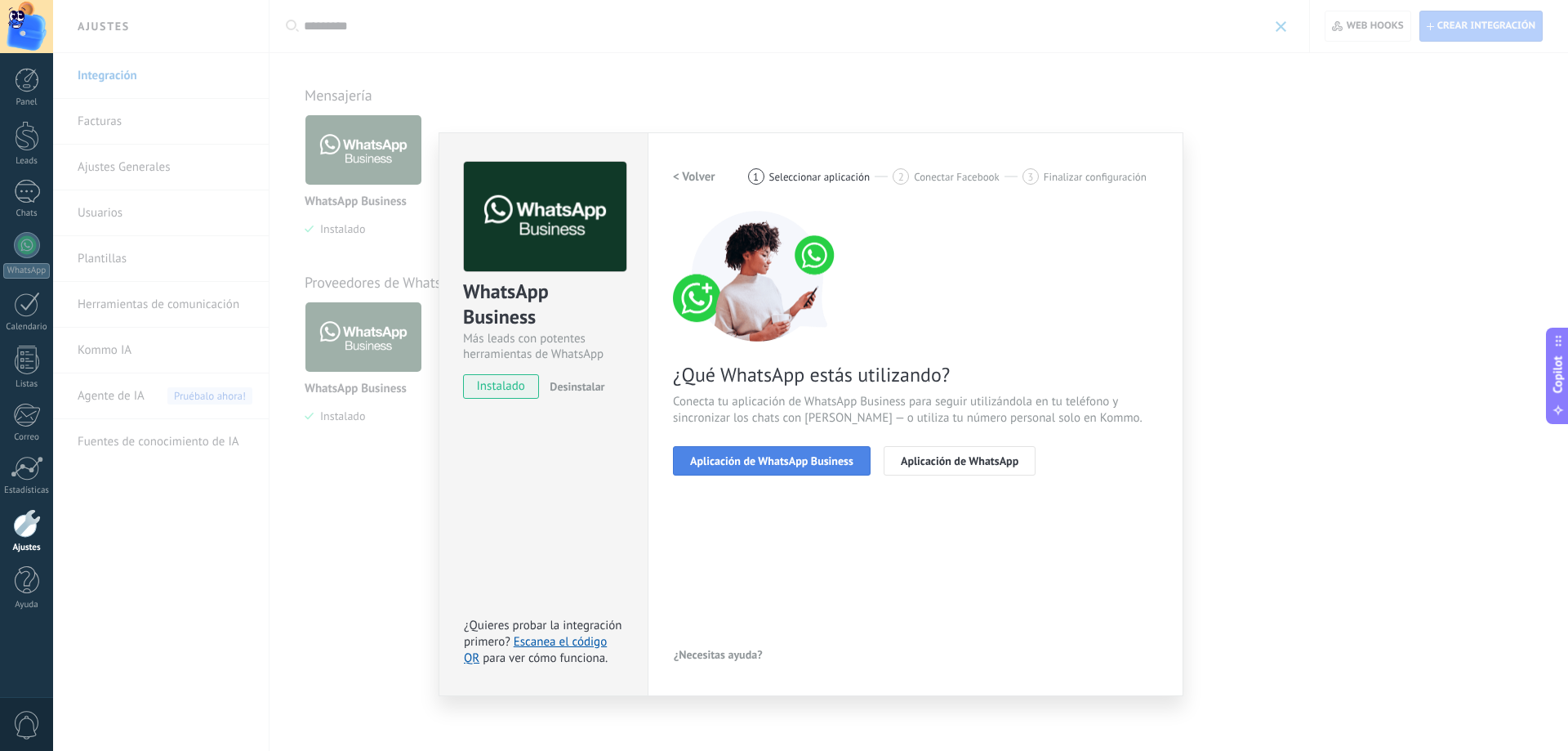
click at [803, 464] on span "Aplicación de WhatsApp Business" at bounding box center [772, 461] width 163 height 12
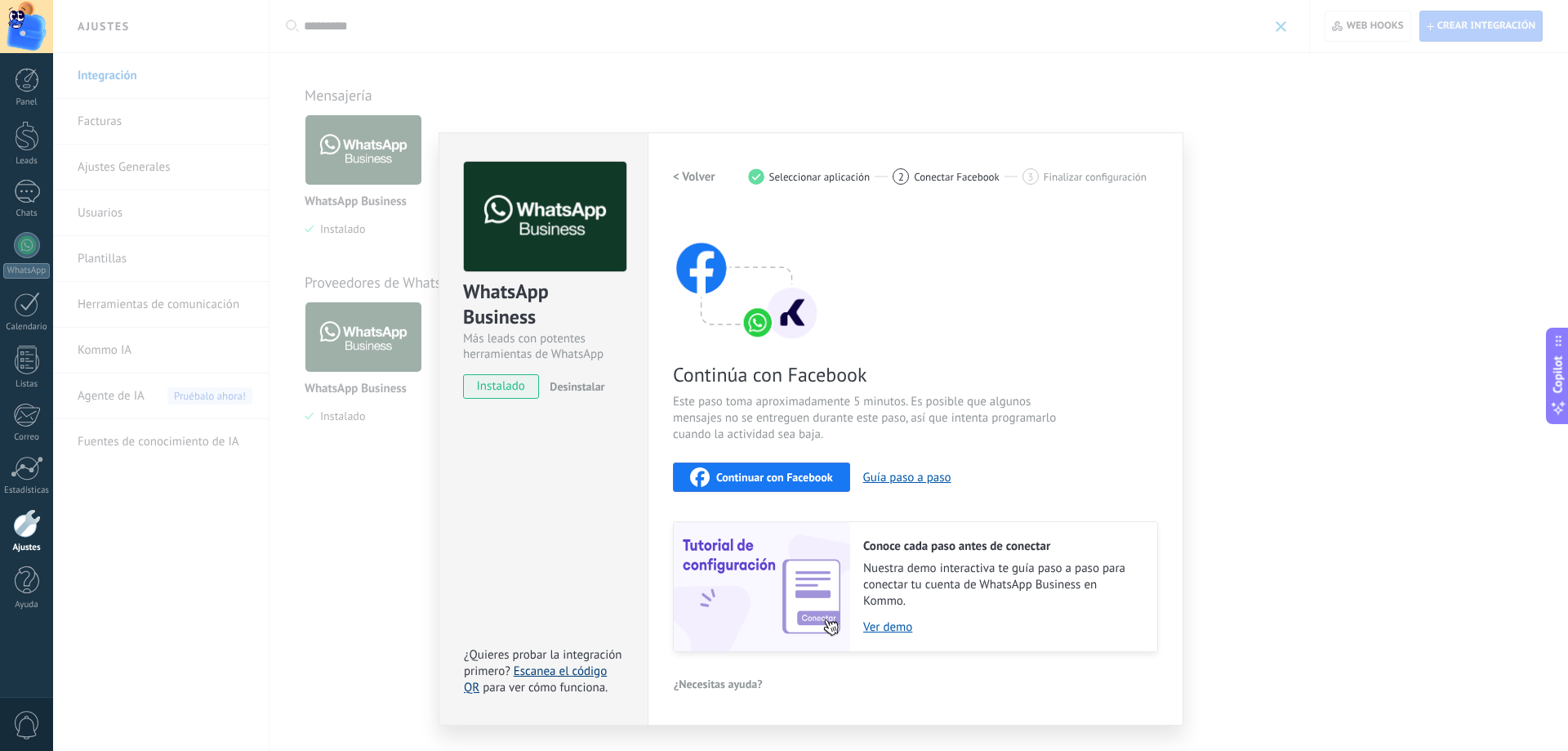
click at [472, 692] on link "Escanea el código QR" at bounding box center [535, 679] width 143 height 32
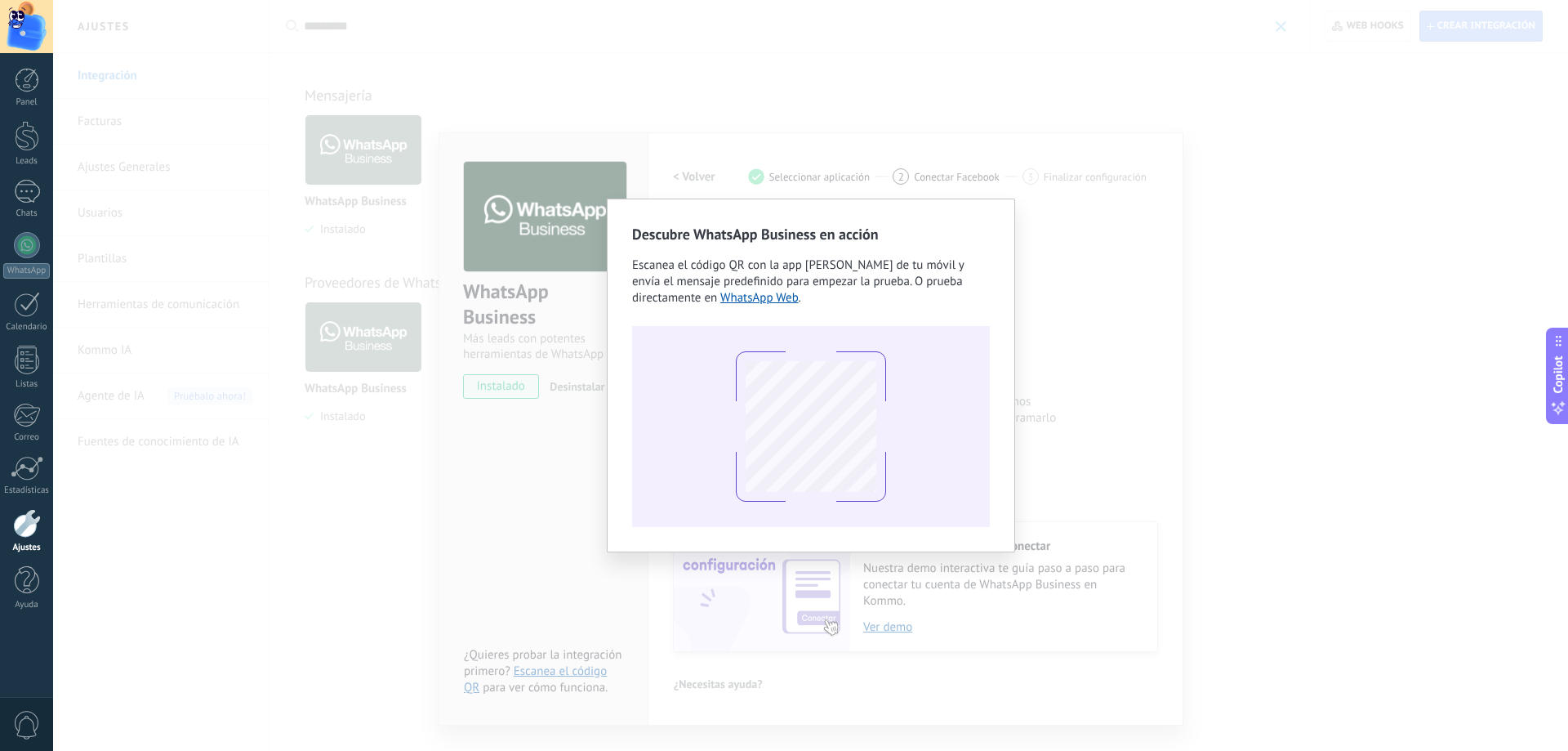
click at [584, 356] on div "Descubre WhatsApp Business en acción Escanea el código QR con la app [PERSON_NA…" at bounding box center [810, 375] width 1515 height 751
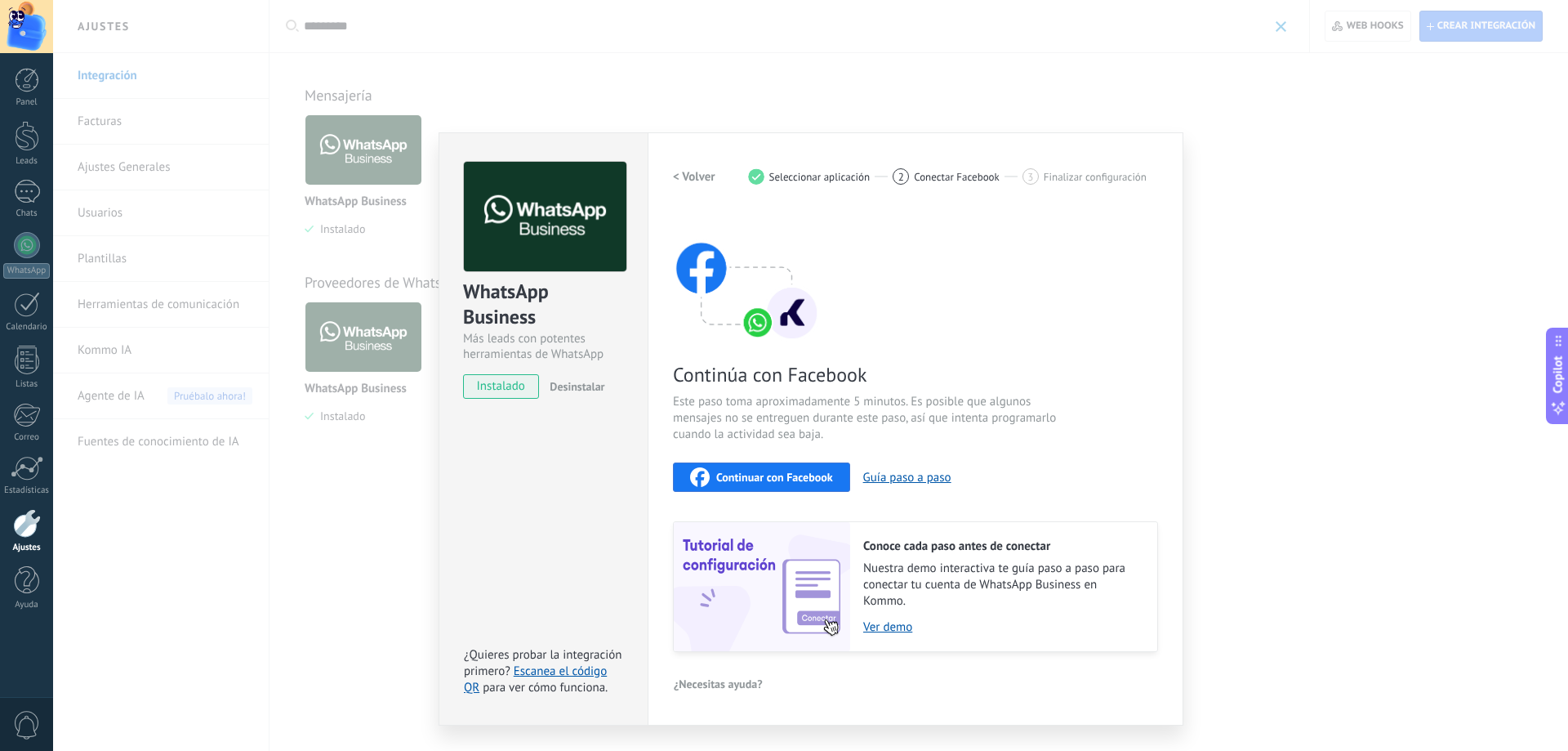
click at [753, 480] on span "Continuar con Facebook" at bounding box center [774, 477] width 116 height 12
click at [1350, 128] on div "WhatsApp Business Más leads con potentes herramientas de WhatsApp instalado Des…" at bounding box center [810, 375] width 1515 height 751
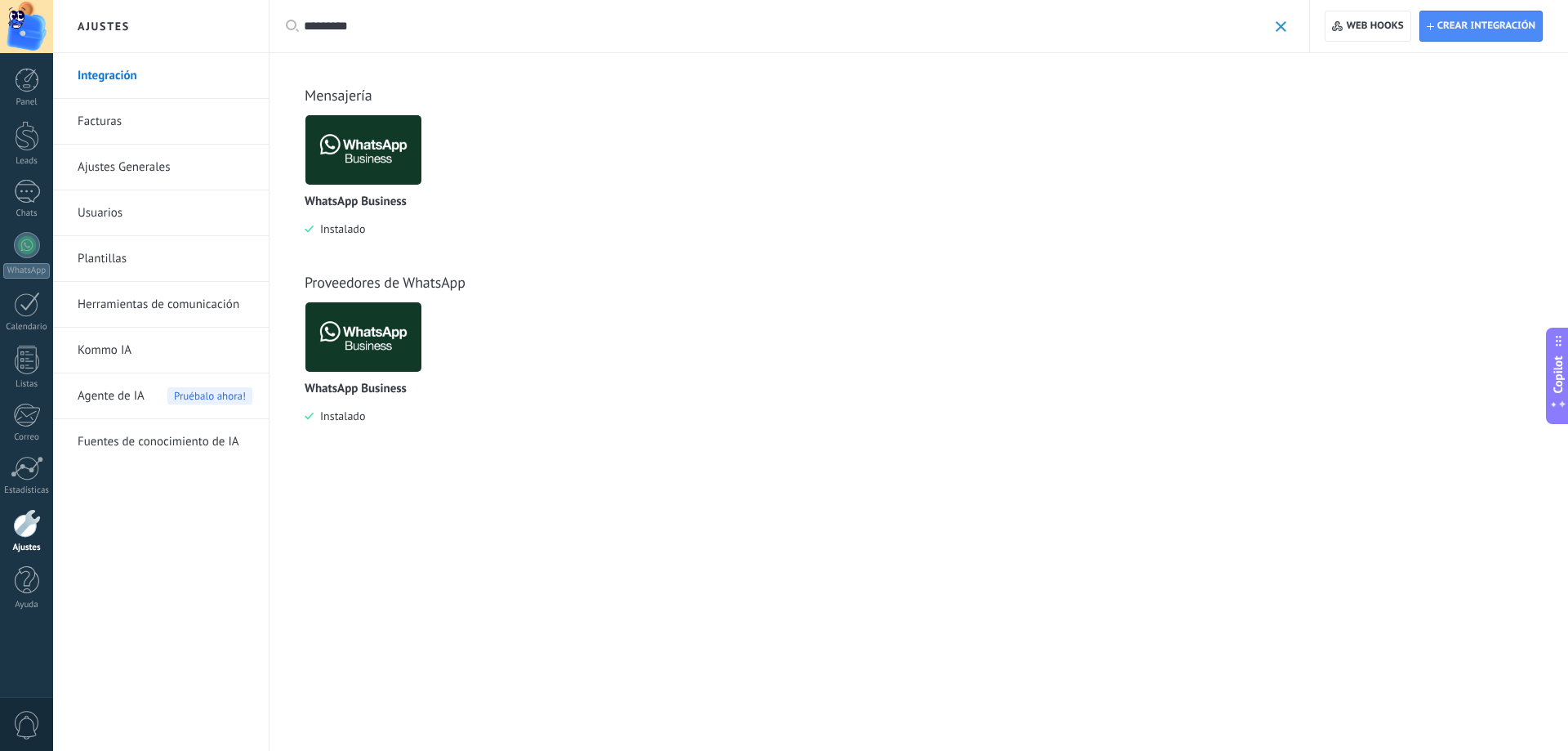
click at [387, 146] on img at bounding box center [363, 150] width 116 height 79
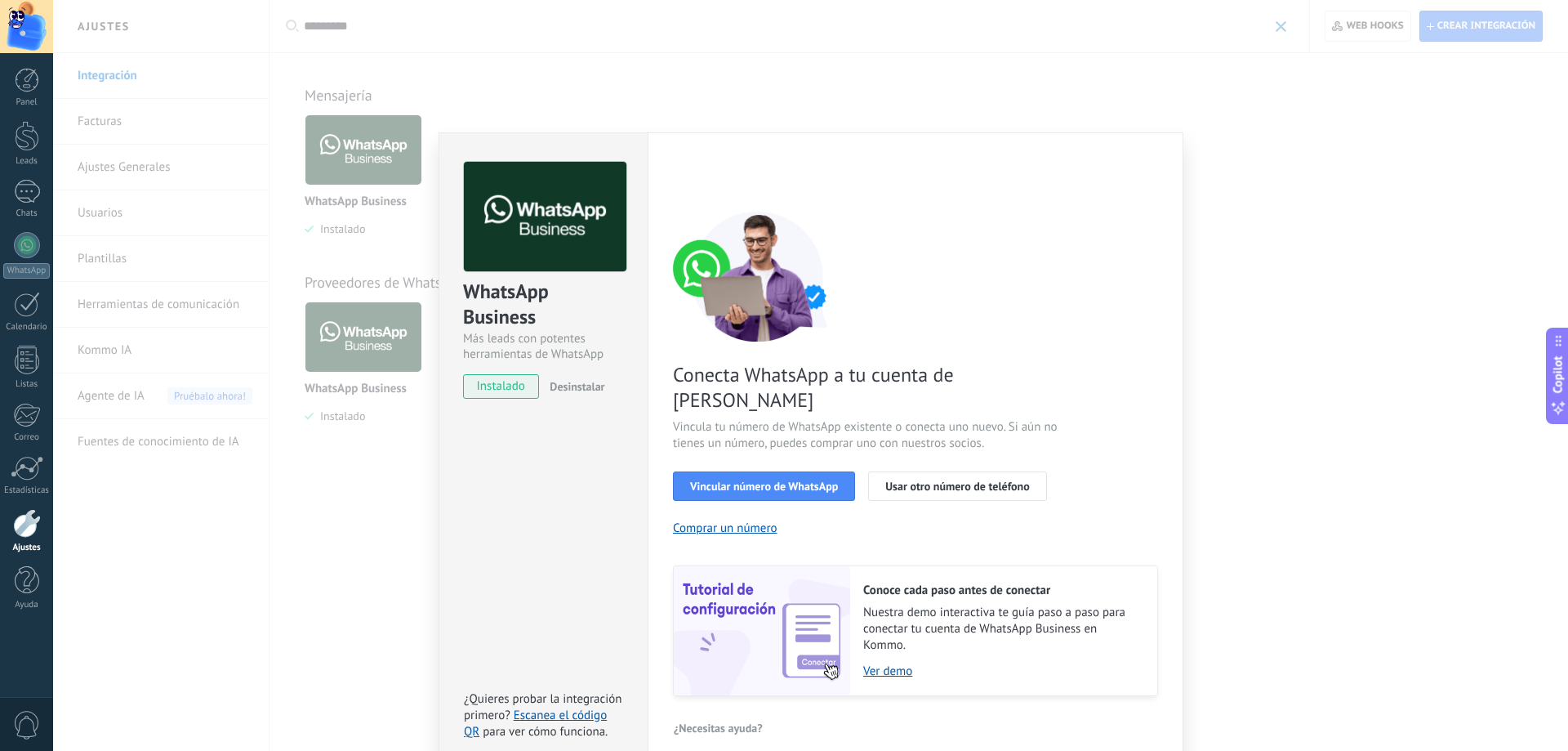
click at [367, 179] on div "WhatsApp Business Más leads con potentes herramientas de WhatsApp instalado Des…" at bounding box center [810, 375] width 1515 height 751
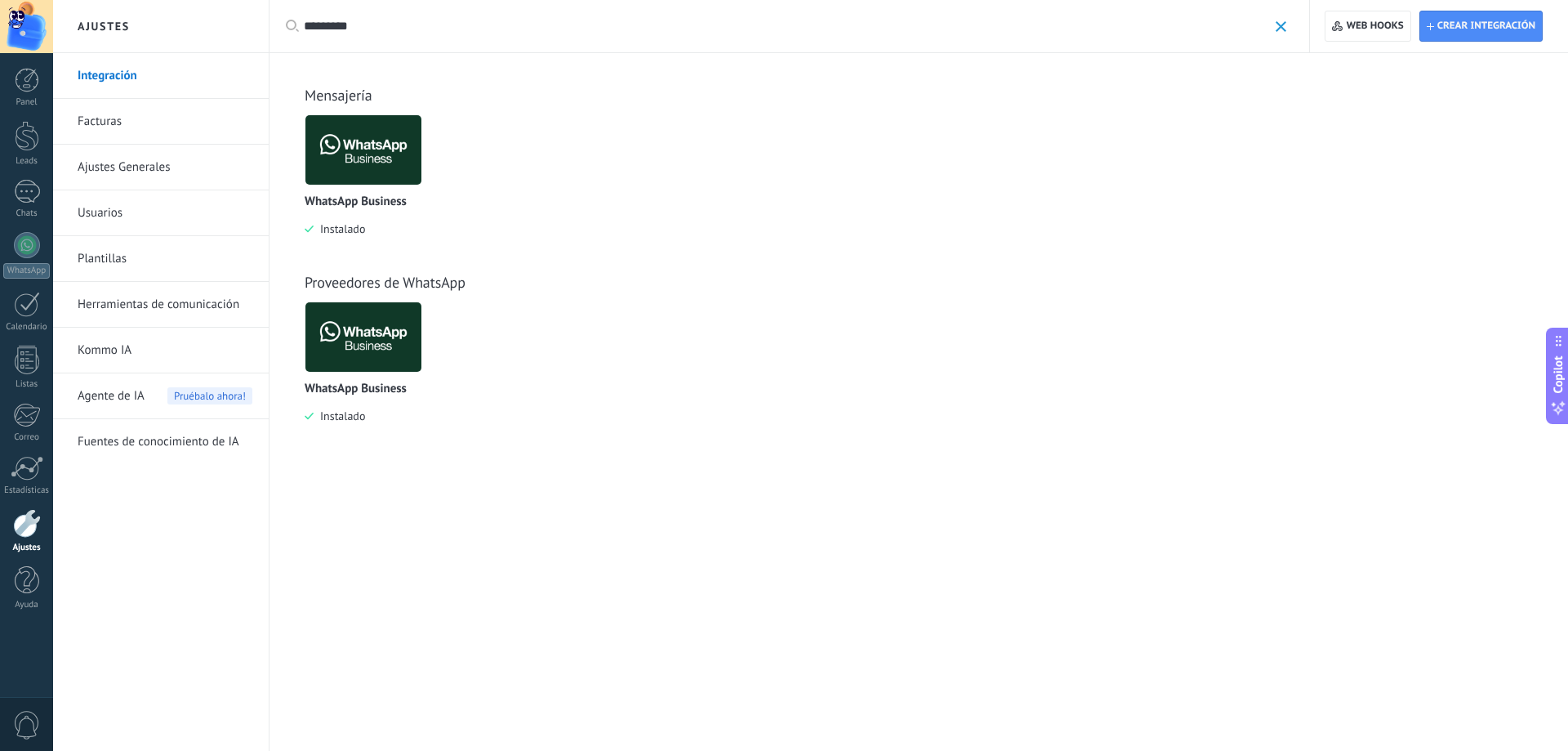
click at [367, 179] on img at bounding box center [363, 150] width 116 height 79
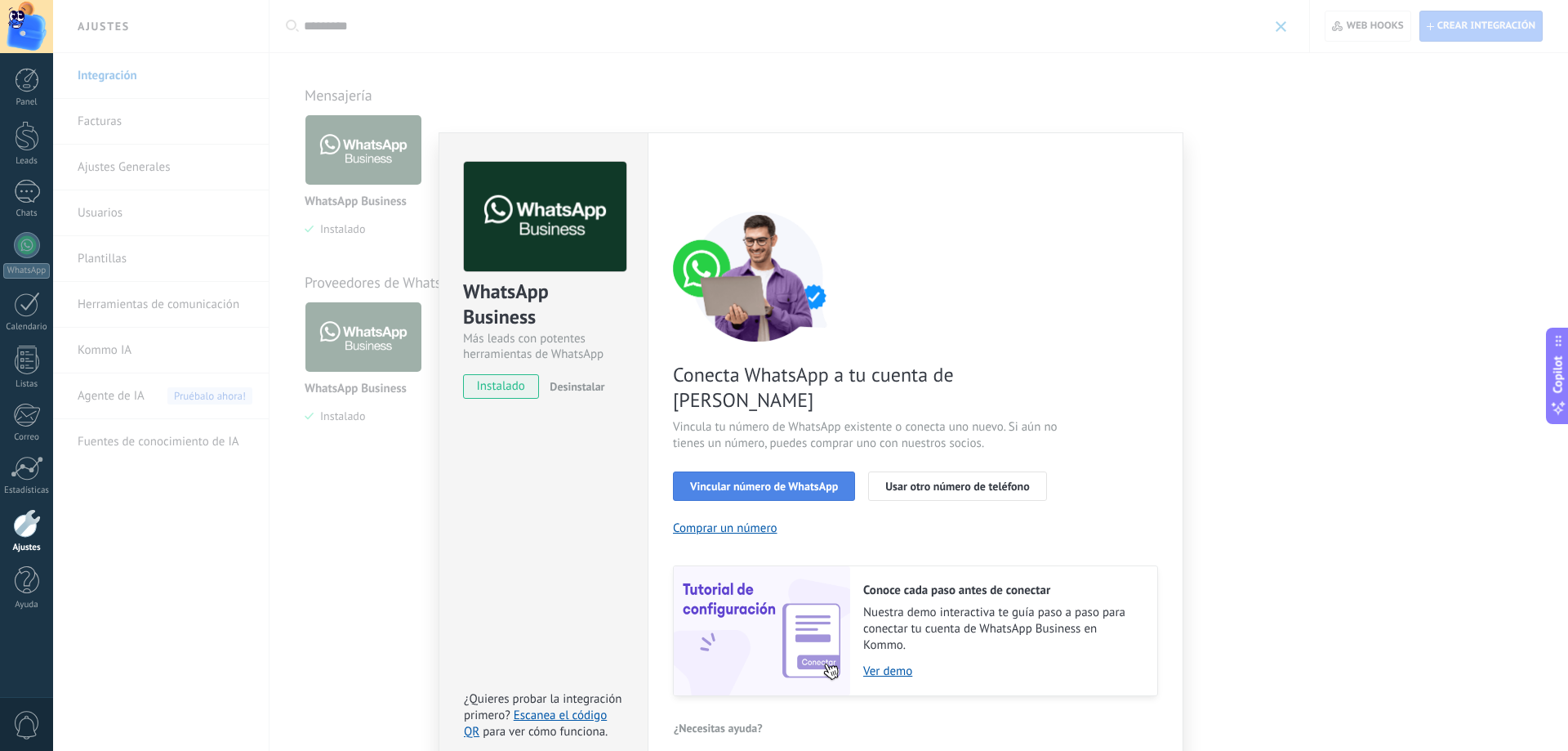
click at [797, 481] on span "Vincular número de WhatsApp" at bounding box center [764, 487] width 148 height 12
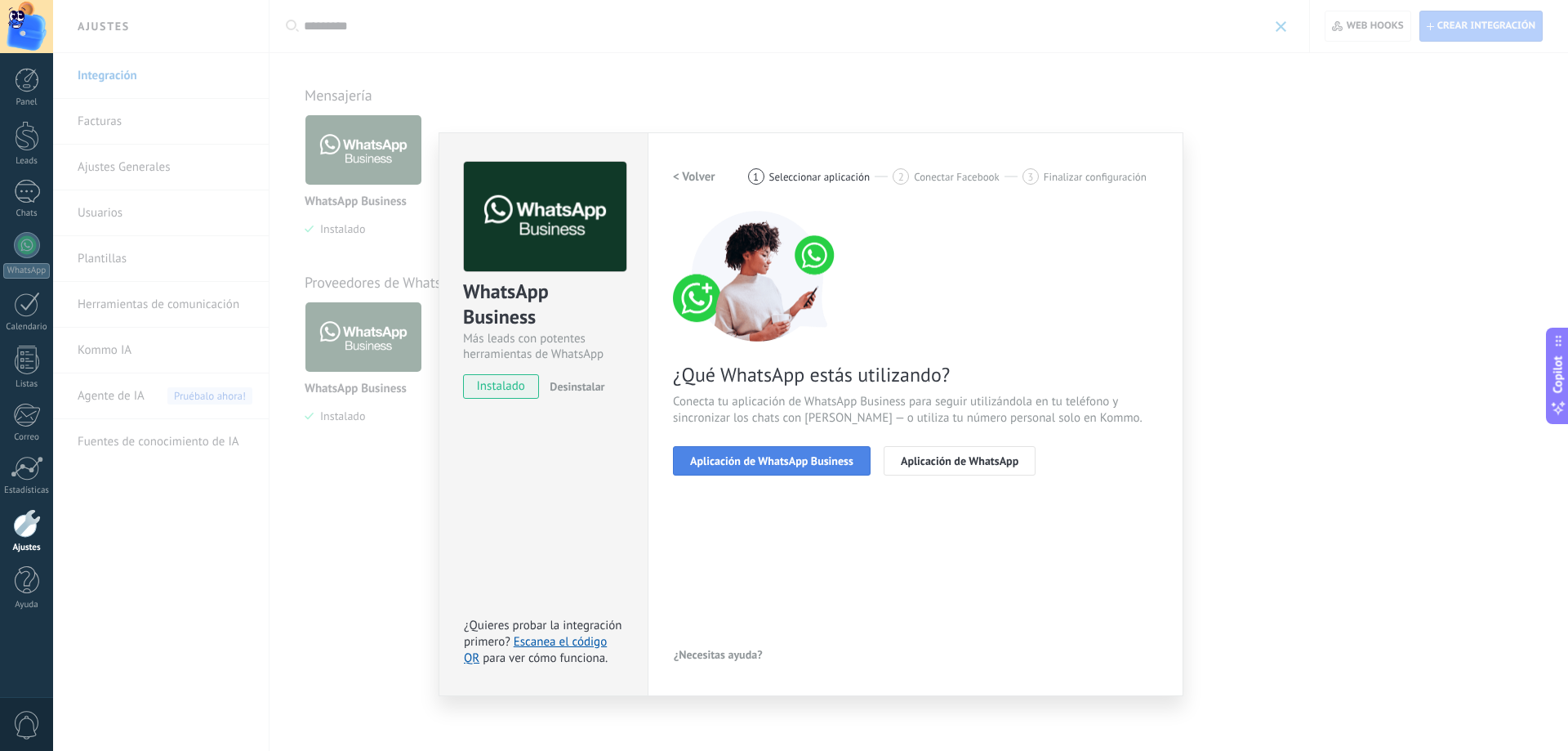
click at [774, 462] on span "Aplicación de WhatsApp Business" at bounding box center [772, 461] width 163 height 12
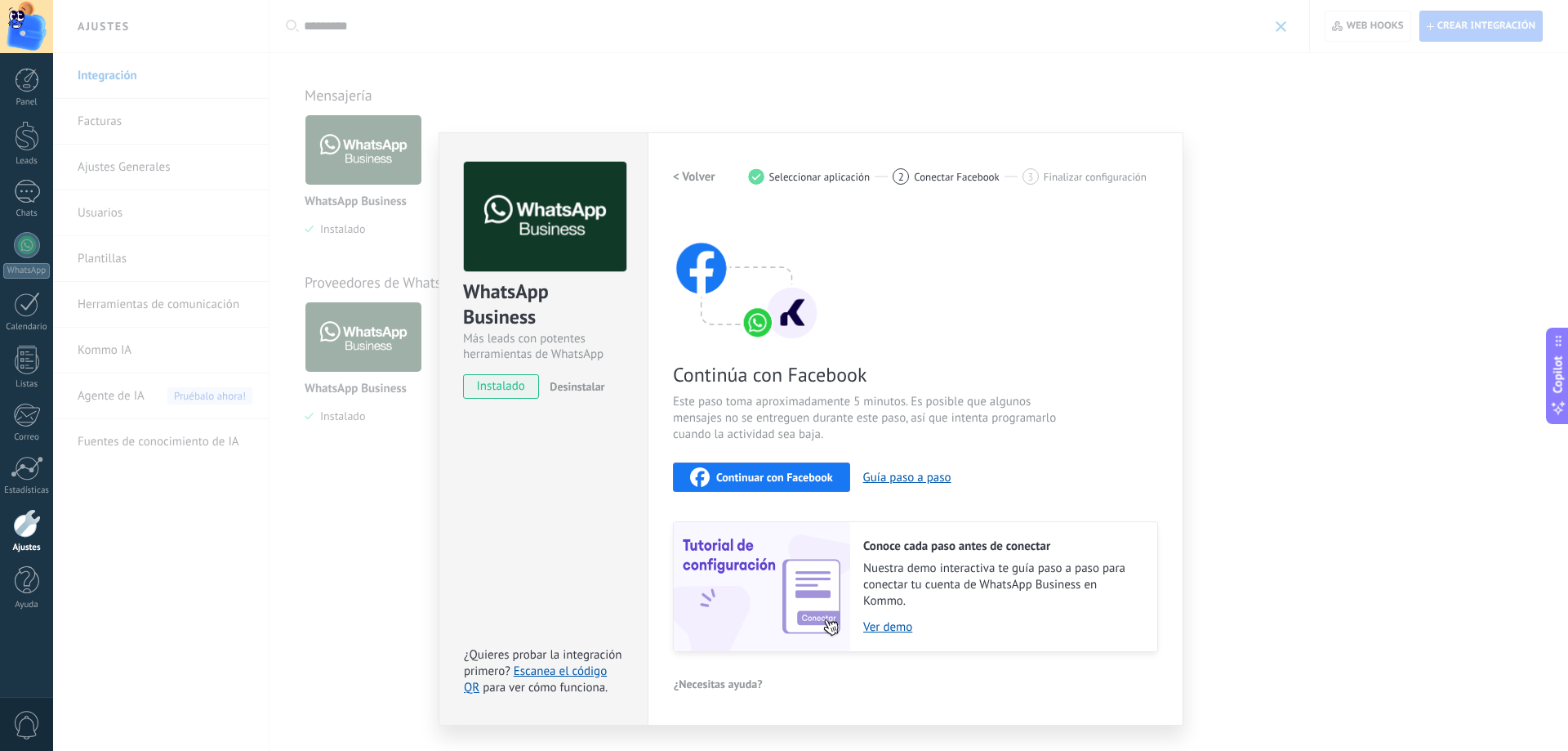
click at [761, 474] on span "Continuar con Facebook" at bounding box center [774, 477] width 116 height 12
click at [805, 480] on span "Continuar con Facebook" at bounding box center [774, 477] width 116 height 12
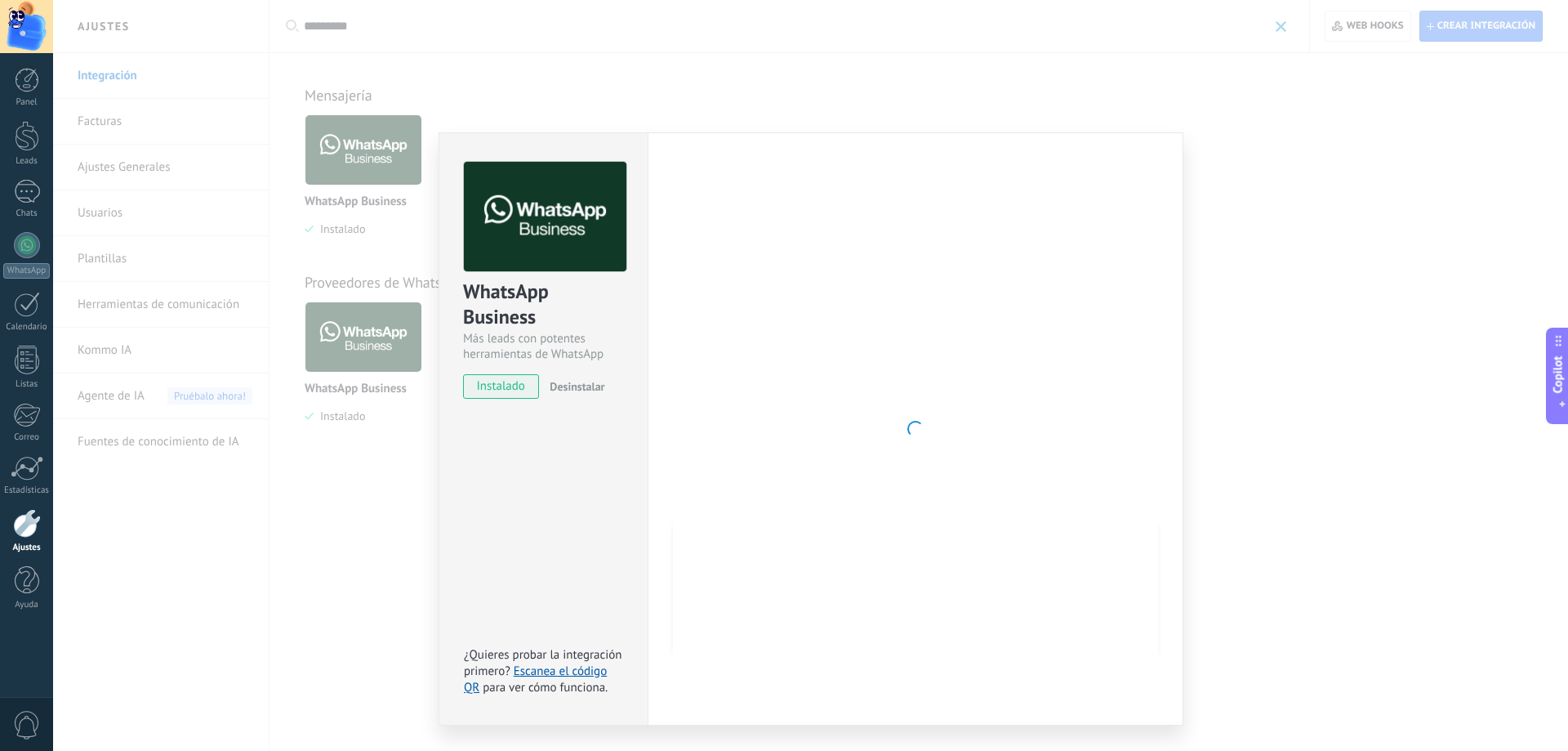
click at [787, 449] on div at bounding box center [915, 429] width 485 height 535
click at [726, 475] on div at bounding box center [915, 429] width 485 height 535
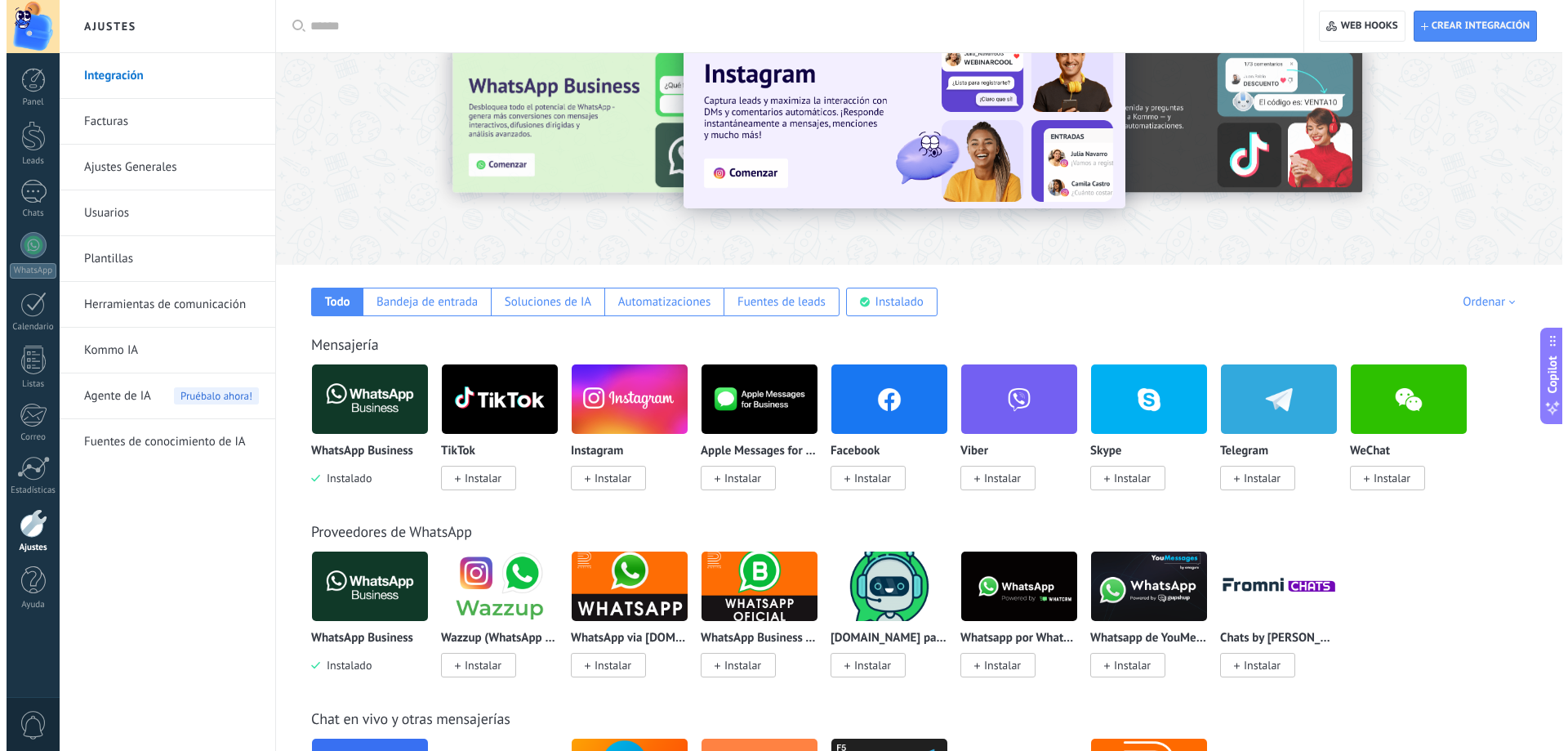
scroll to position [82, 0]
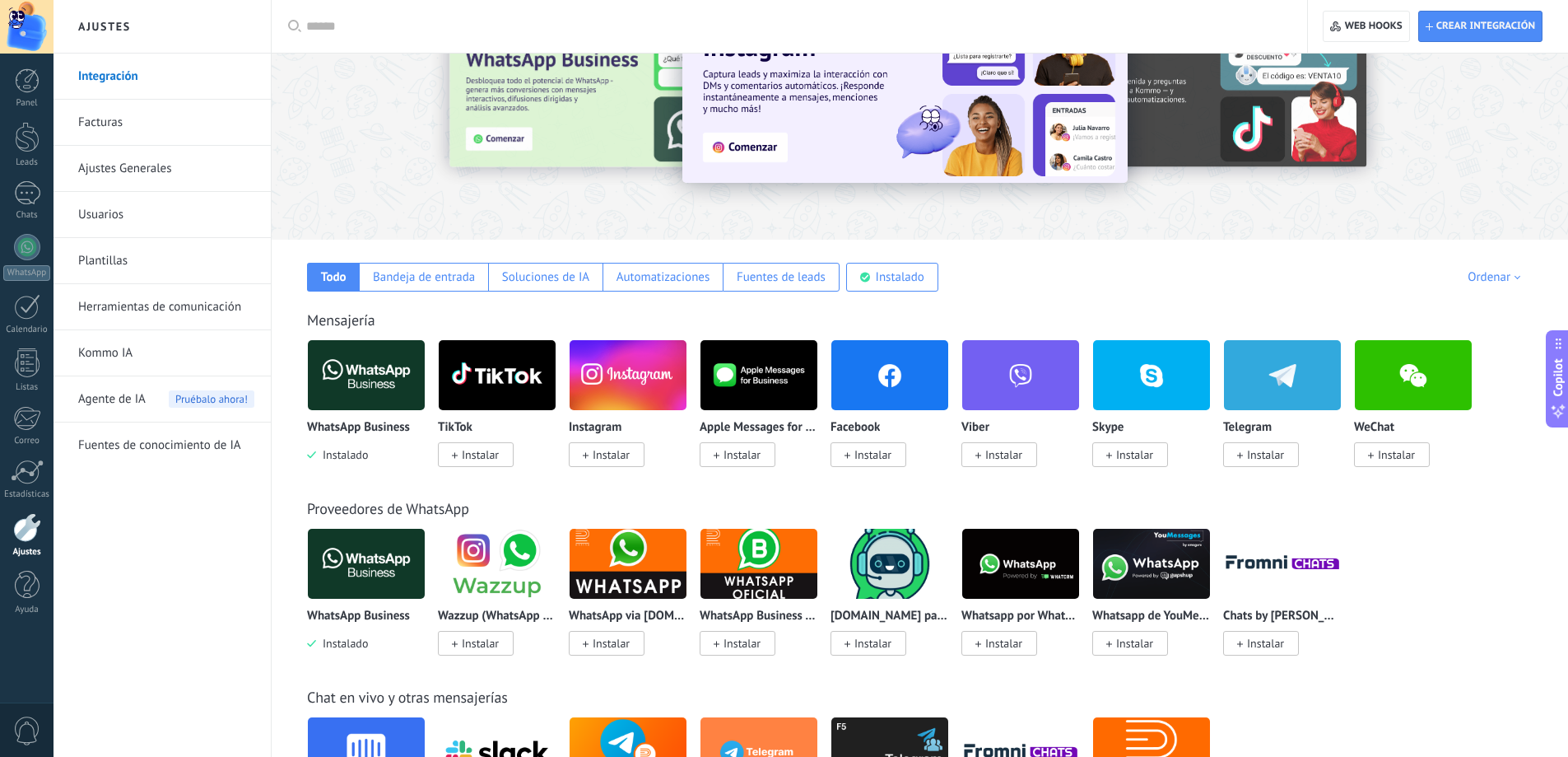
click at [390, 380] on img at bounding box center [366, 375] width 117 height 79
click at [356, 379] on img at bounding box center [366, 375] width 117 height 79
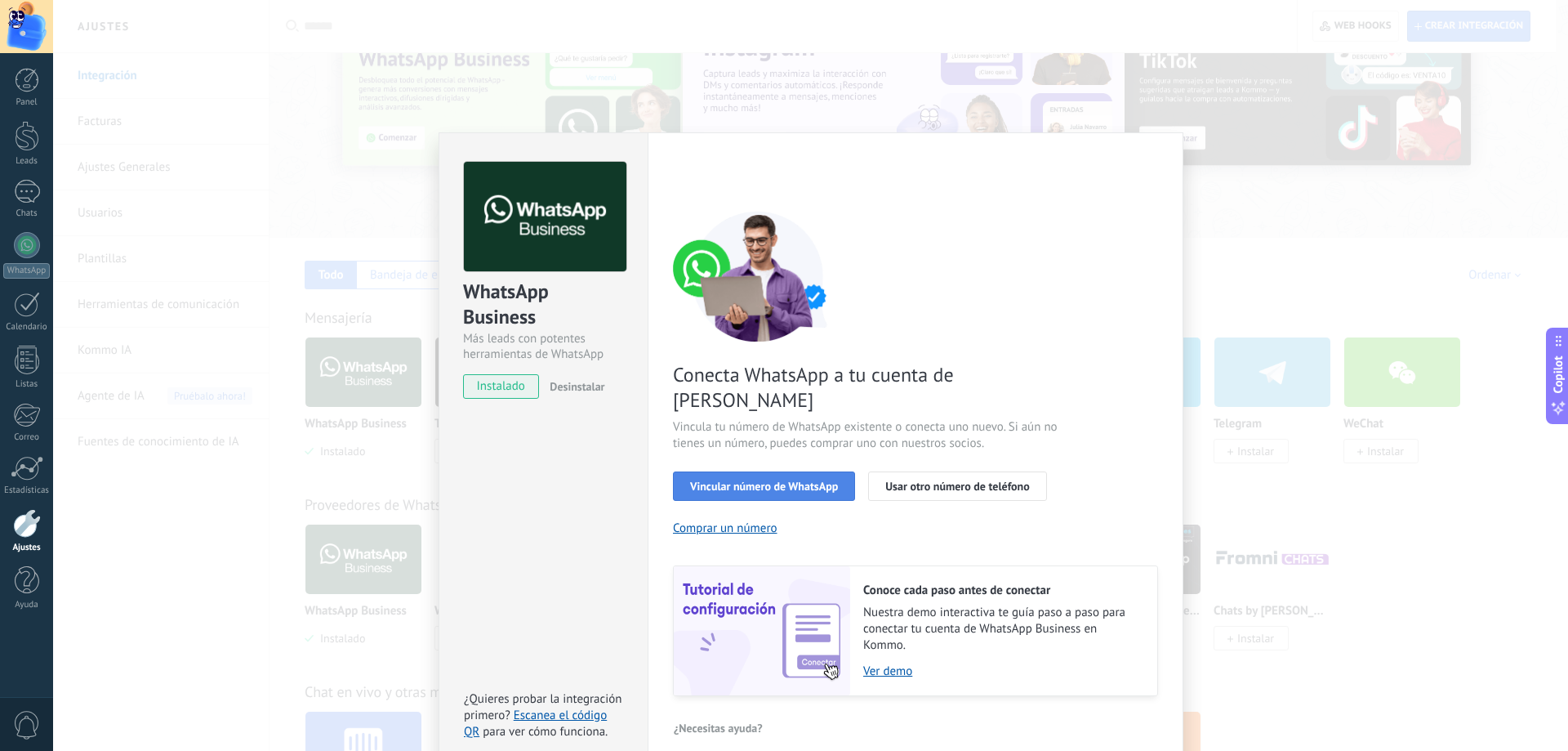
click at [790, 481] on span "Vincular número de WhatsApp" at bounding box center [764, 487] width 148 height 12
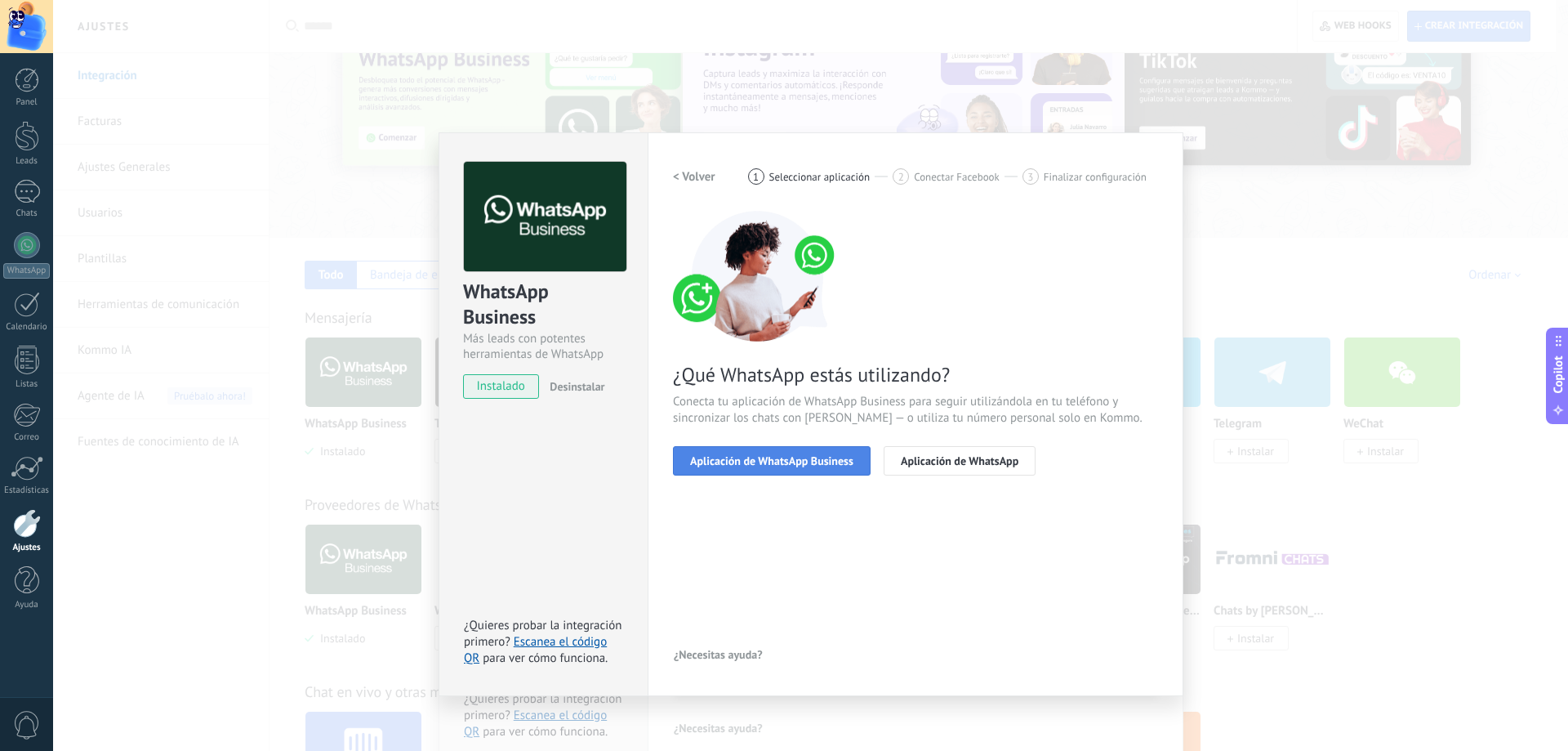
click at [772, 461] on span "Aplicación de WhatsApp Business" at bounding box center [772, 461] width 163 height 12
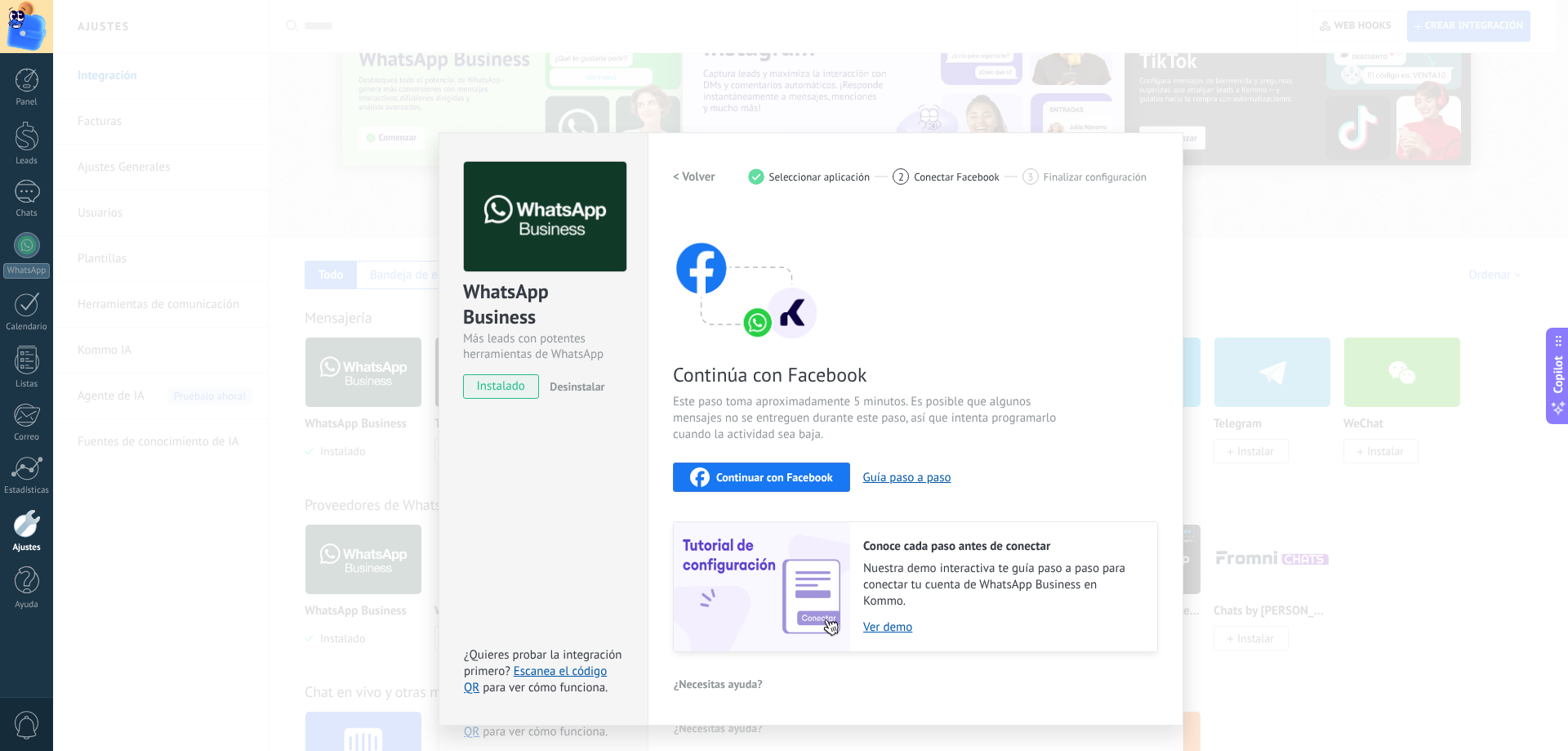
click at [773, 475] on span "Continuar con Facebook" at bounding box center [774, 477] width 116 height 12
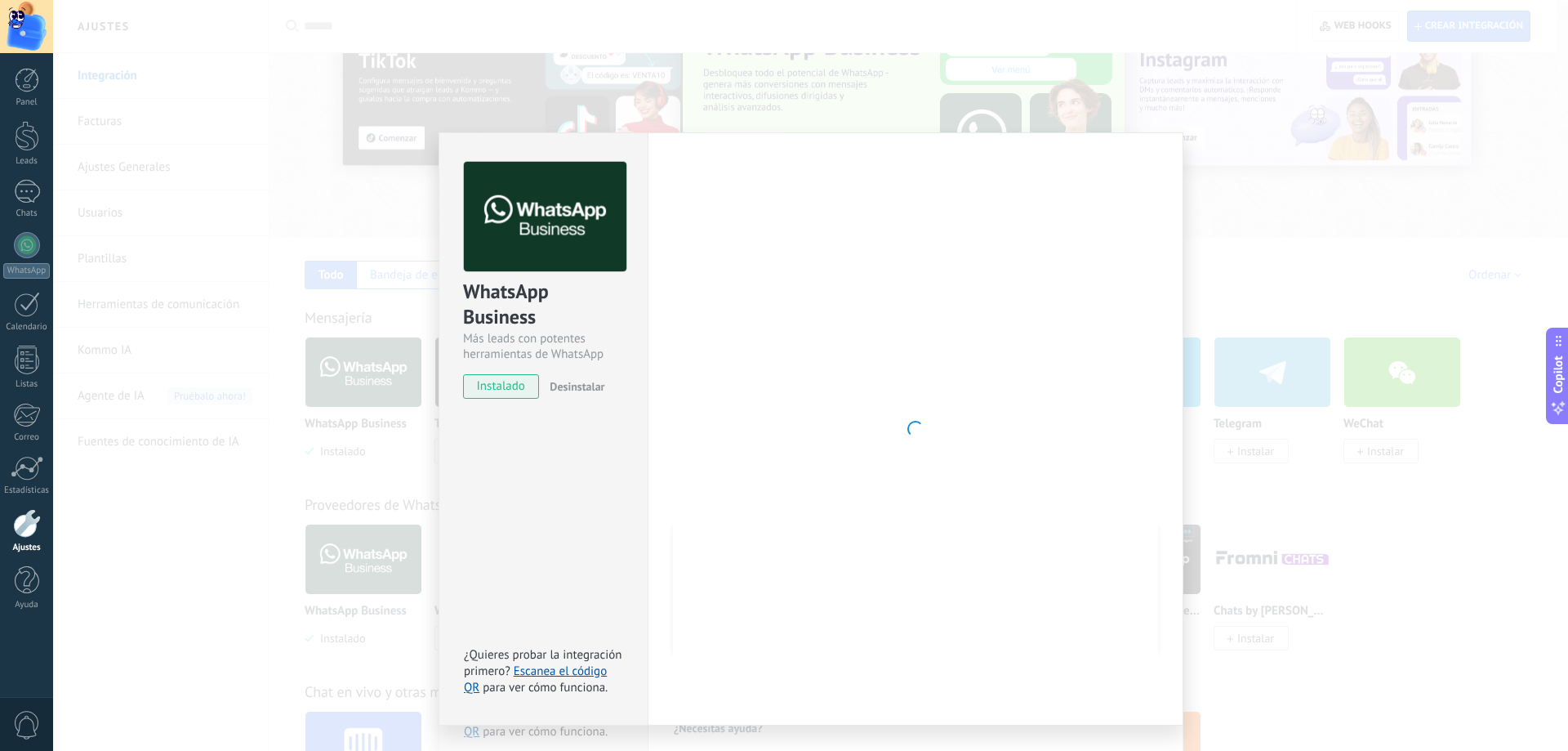
click at [978, 431] on div at bounding box center [915, 429] width 485 height 535
click at [850, 471] on div at bounding box center [915, 429] width 485 height 535
click at [917, 436] on span at bounding box center [915, 429] width 16 height 16
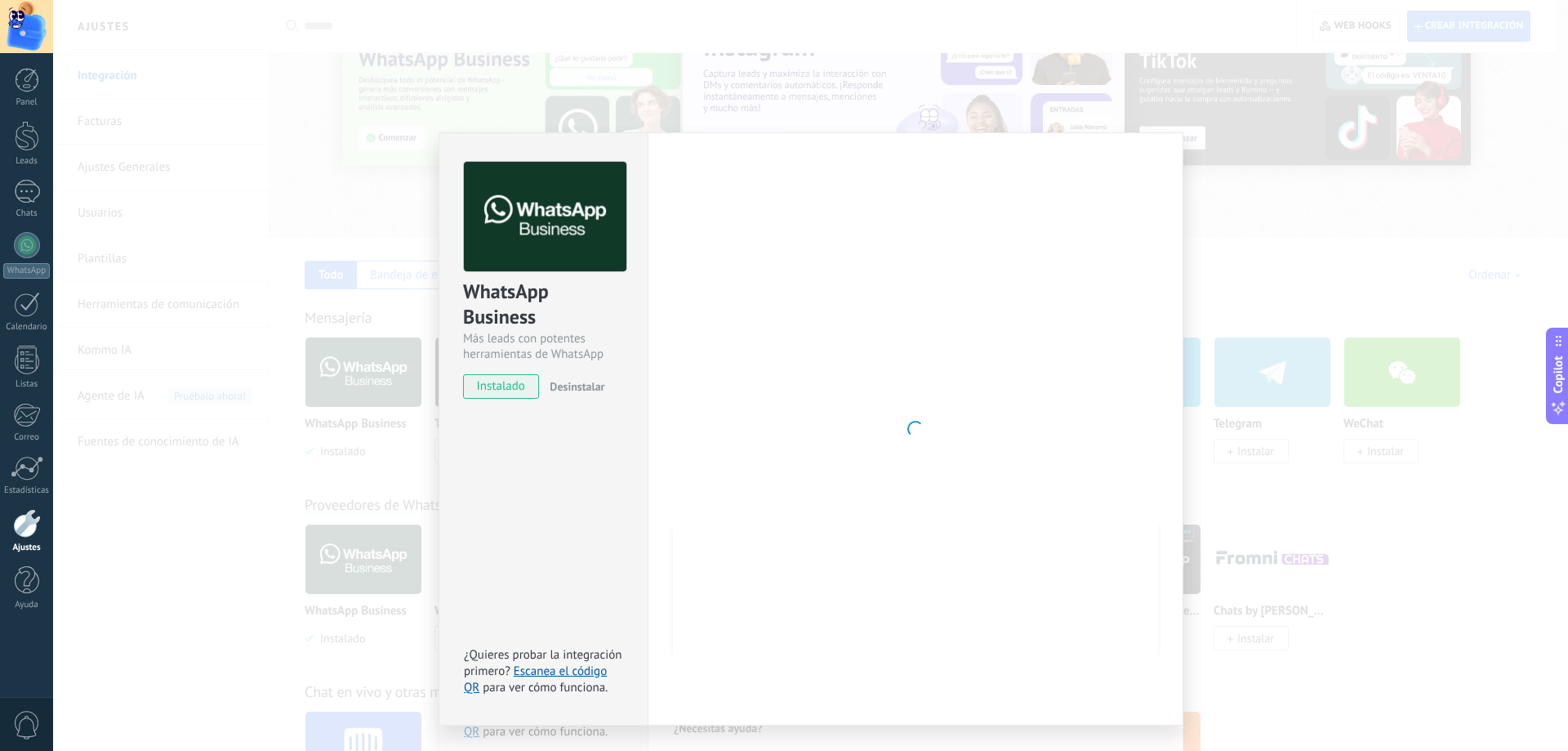
click at [826, 380] on div at bounding box center [915, 429] width 485 height 535
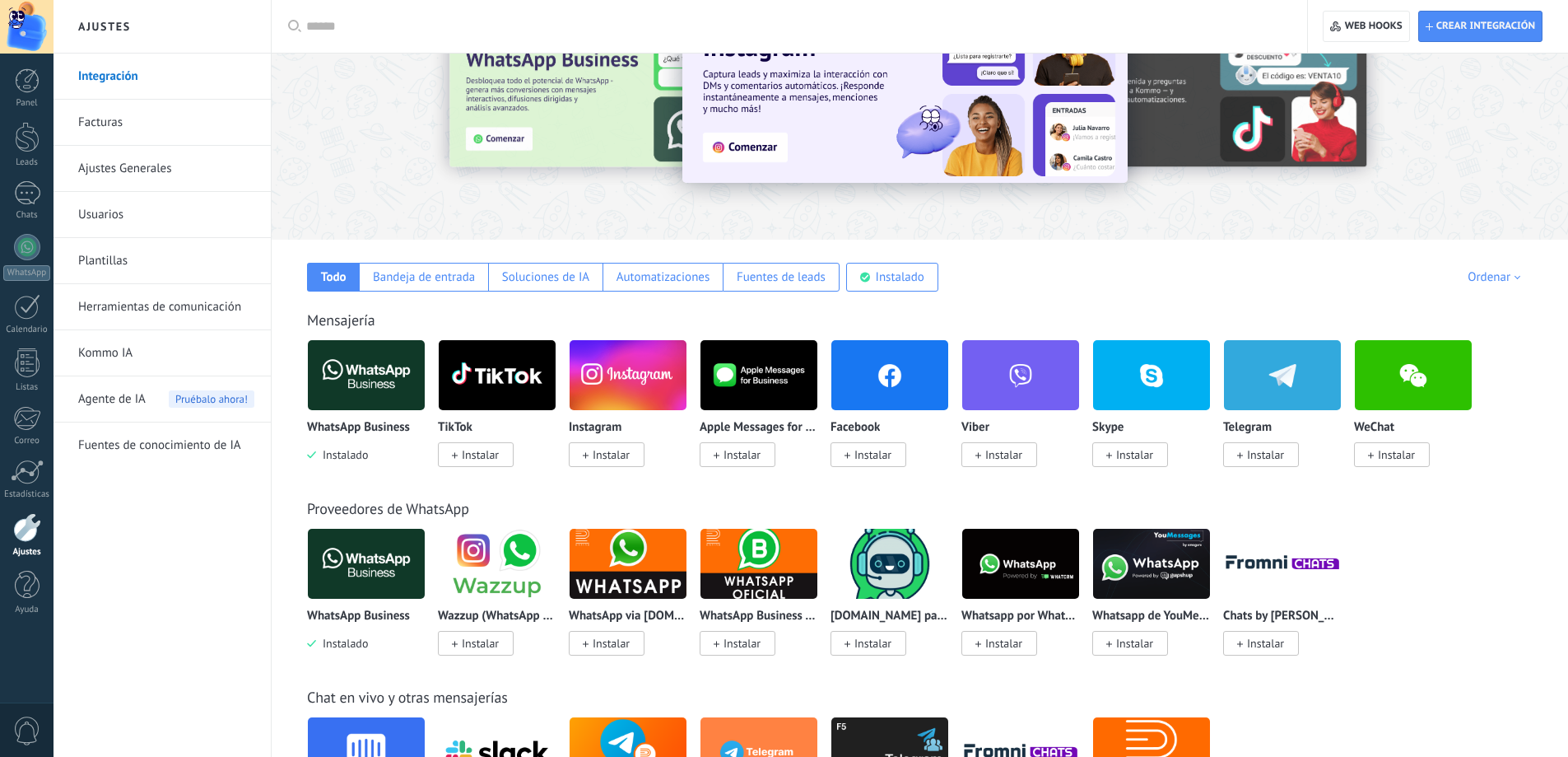
click at [359, 363] on img at bounding box center [366, 375] width 117 height 79
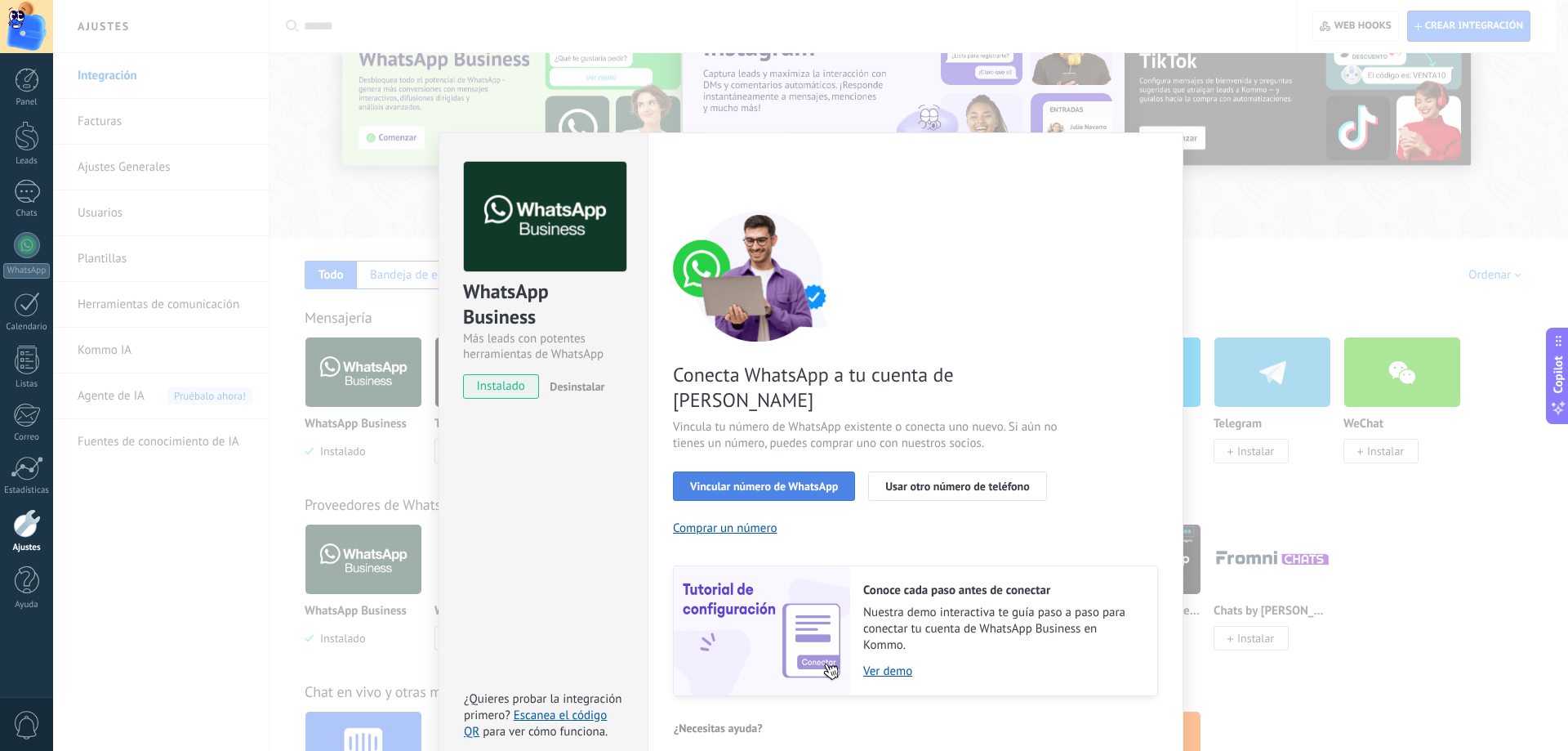
click at [758, 481] on span "Vincular número de WhatsApp" at bounding box center [764, 487] width 148 height 12
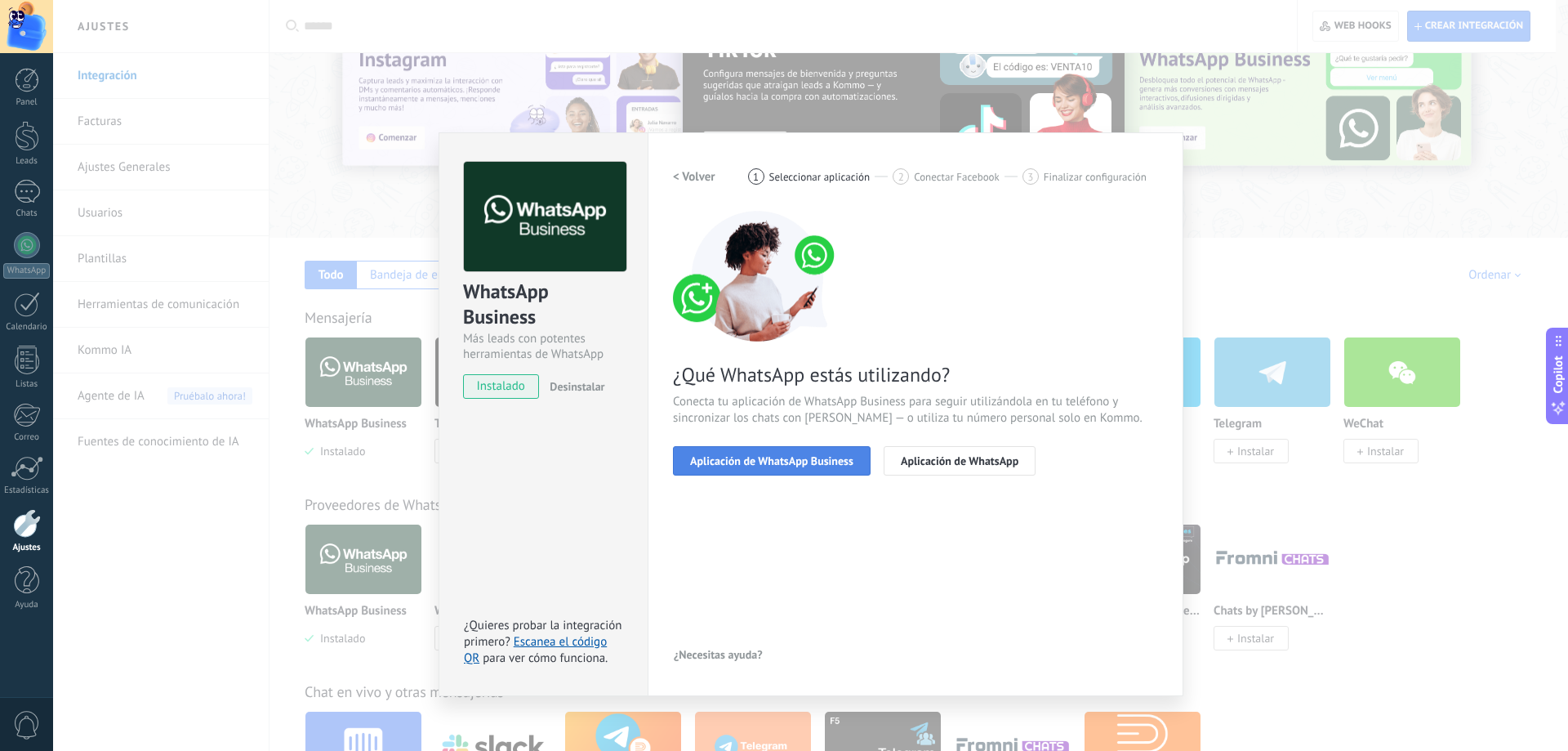
click at [735, 458] on span "Aplicación de WhatsApp Business" at bounding box center [772, 461] width 163 height 12
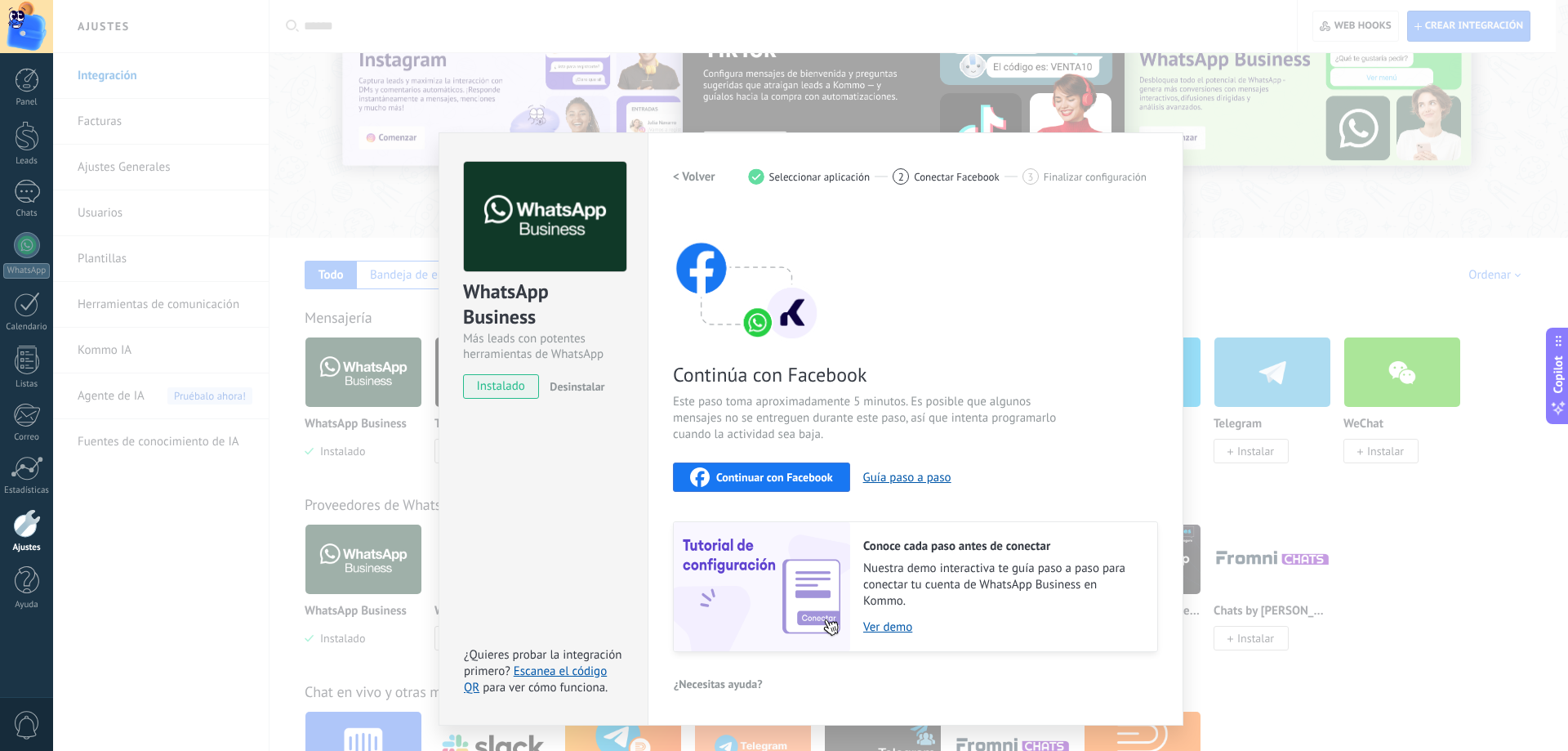
click at [798, 471] on span "Continuar con Facebook" at bounding box center [774, 477] width 116 height 12
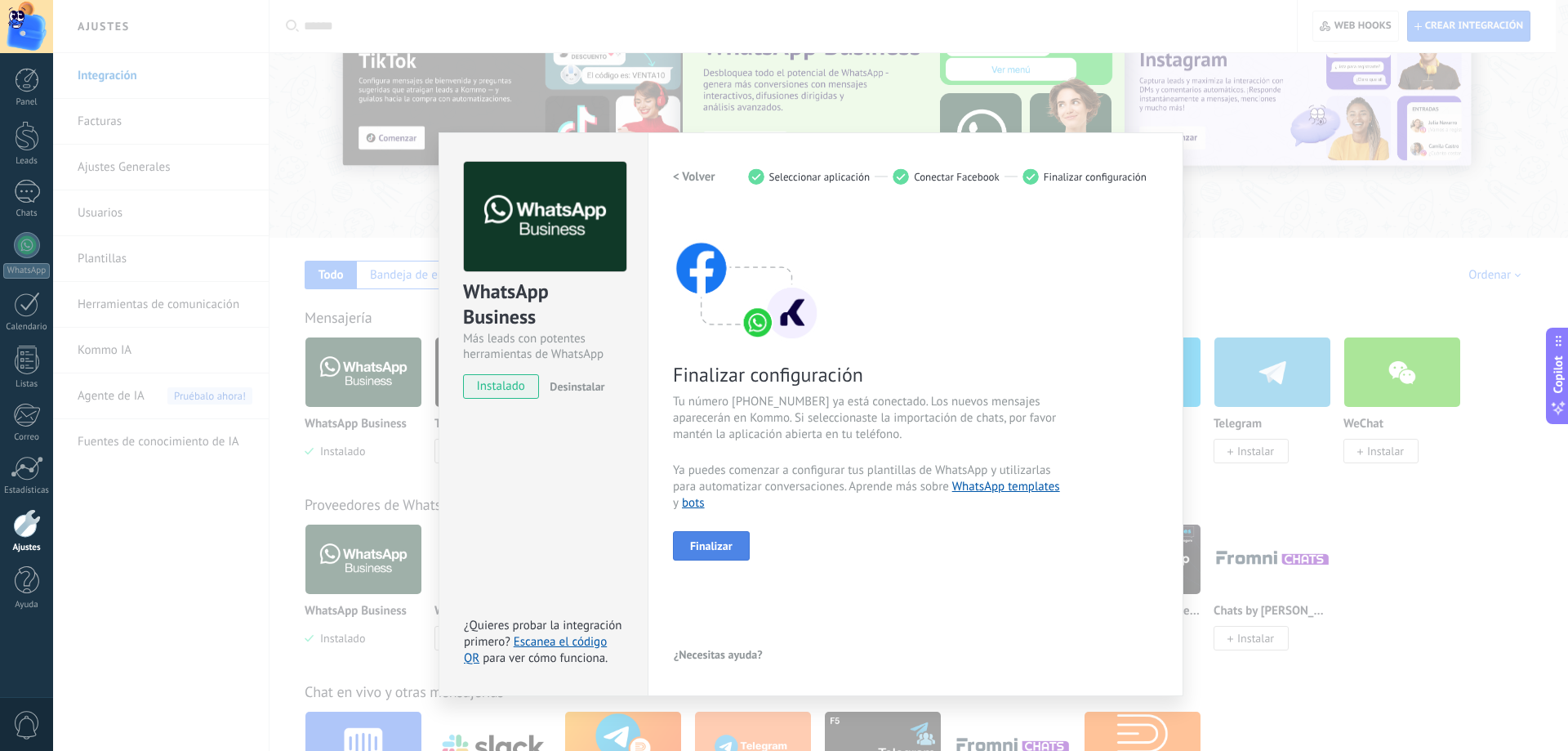
click at [729, 546] on span "Finalizar" at bounding box center [711, 546] width 42 height 12
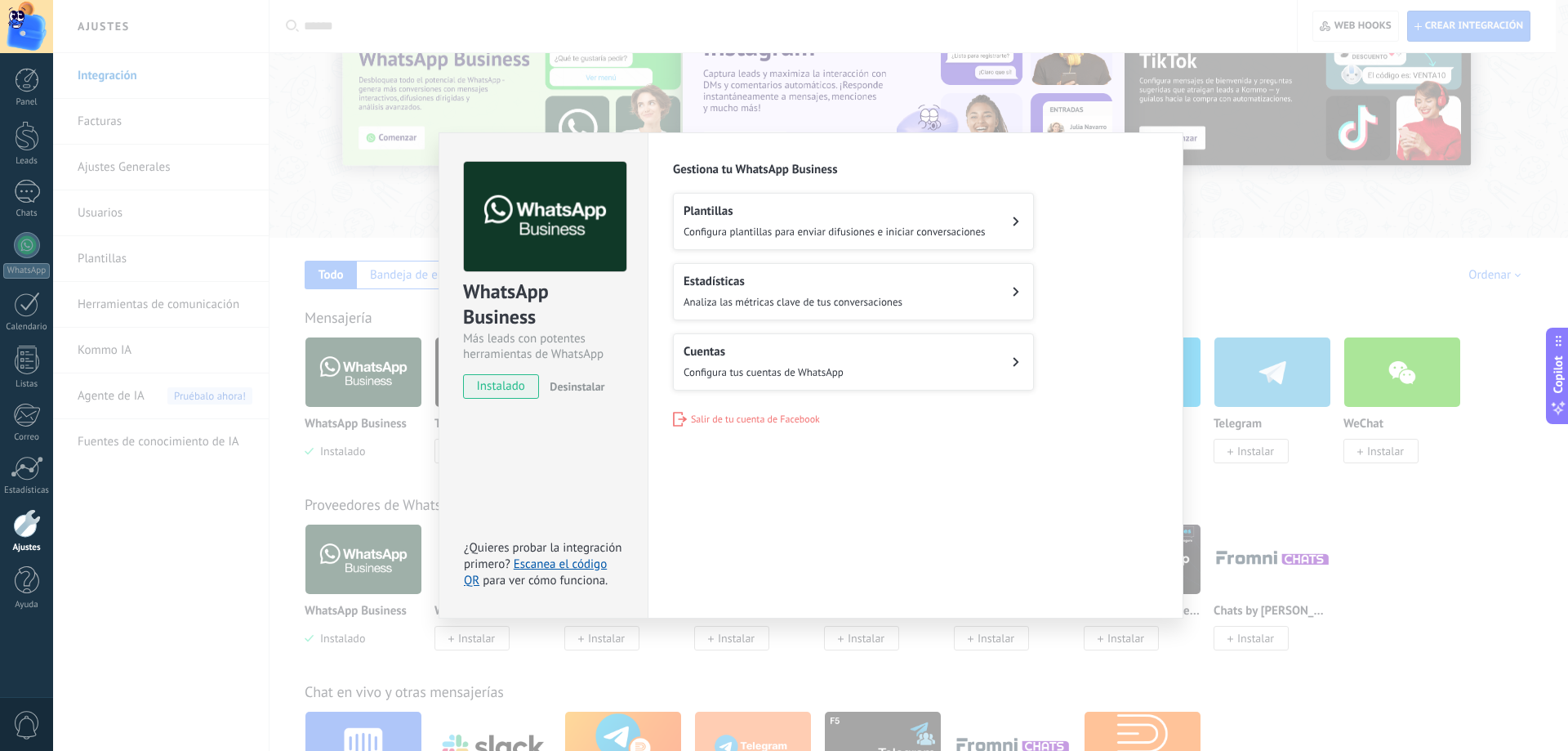
click at [1008, 225] on button "Plantillas Configura plantillas para enviar difusiones e iniciar conversaciones" at bounding box center [854, 221] width 361 height 57
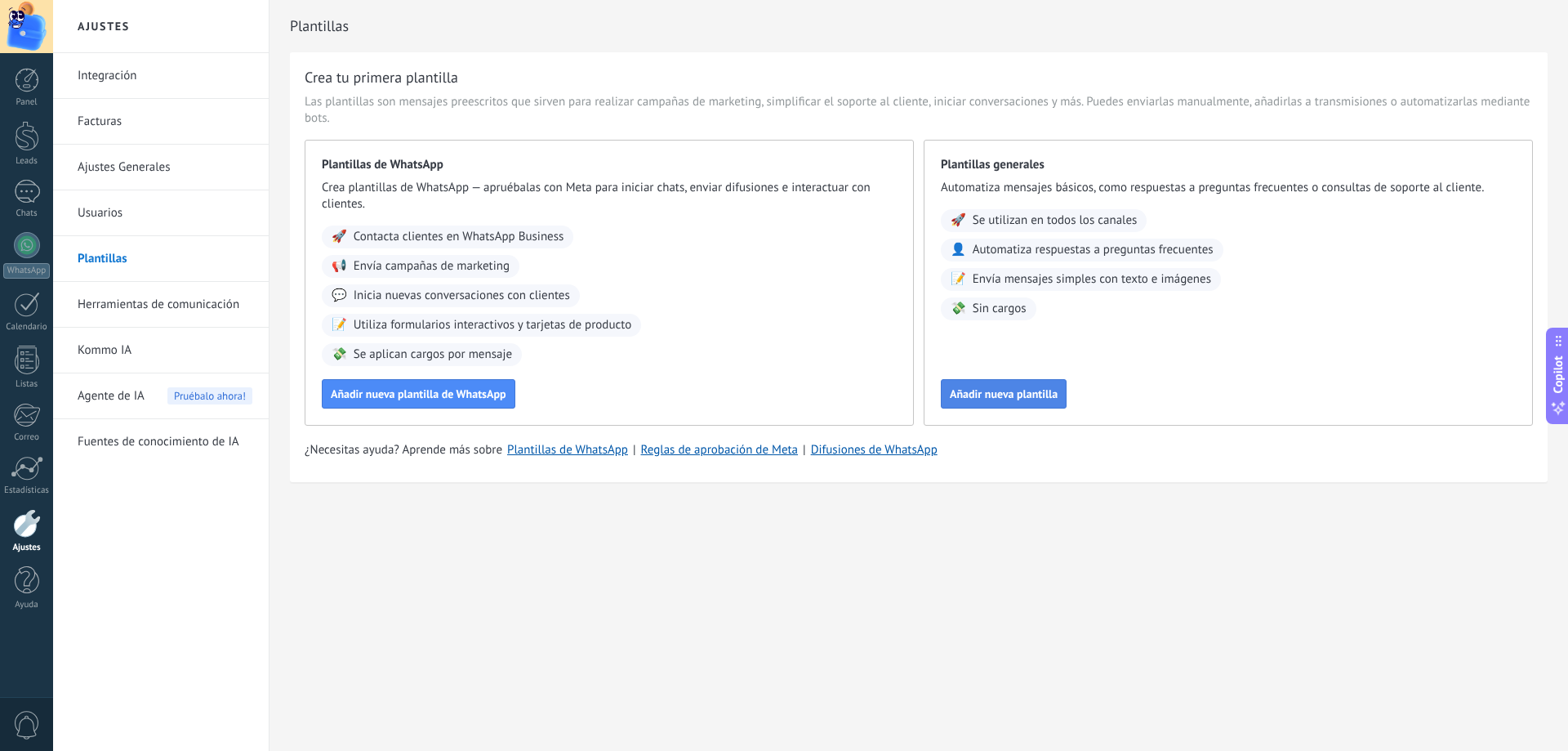
click at [1035, 398] on span "Añadir nueva plantilla" at bounding box center [1004, 394] width 108 height 12
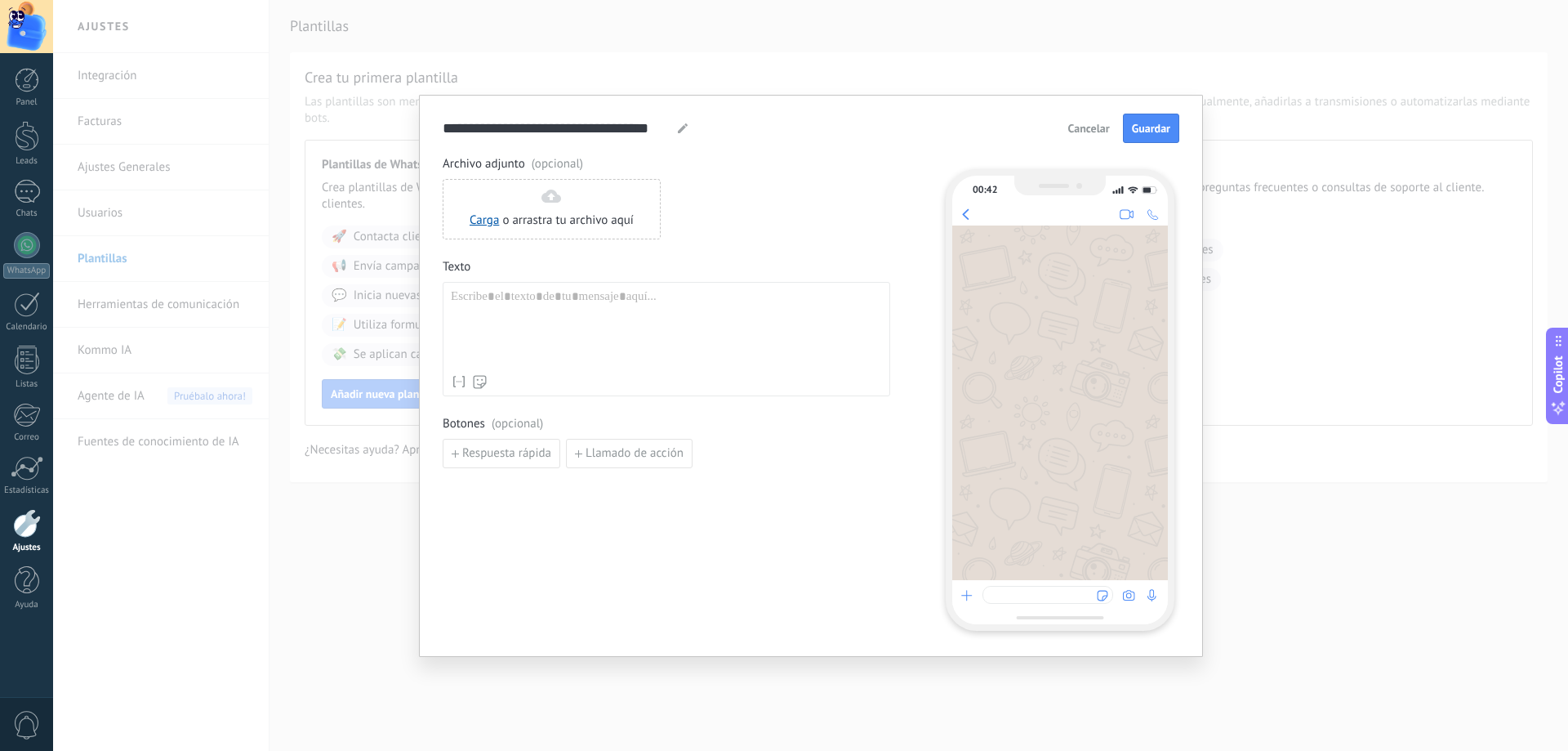
click at [600, 323] on div at bounding box center [666, 328] width 432 height 78
click at [1066, 132] on button "Cancelar" at bounding box center [1089, 128] width 57 height 24
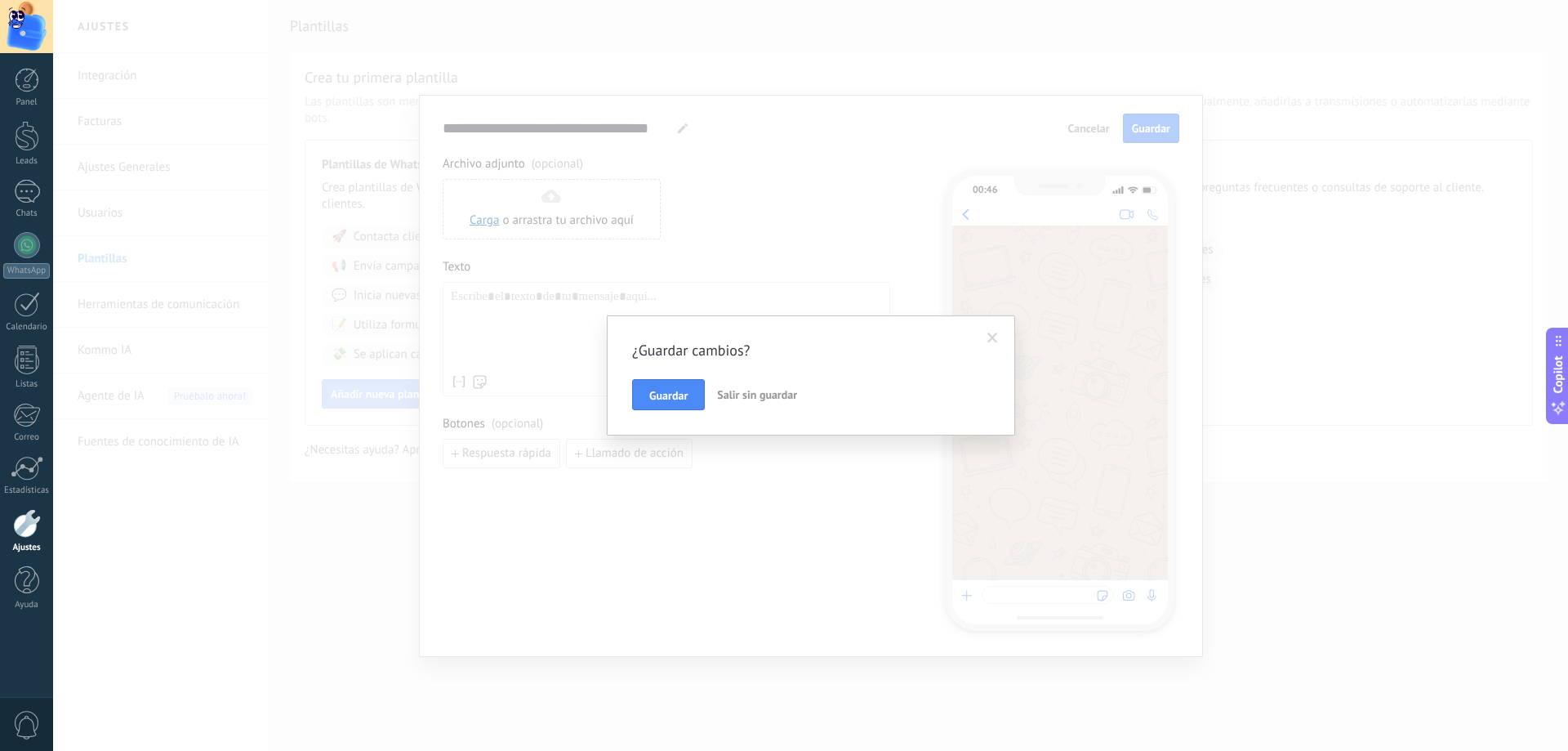
click at [747, 399] on span "Salir sin guardar" at bounding box center [757, 394] width 80 height 14
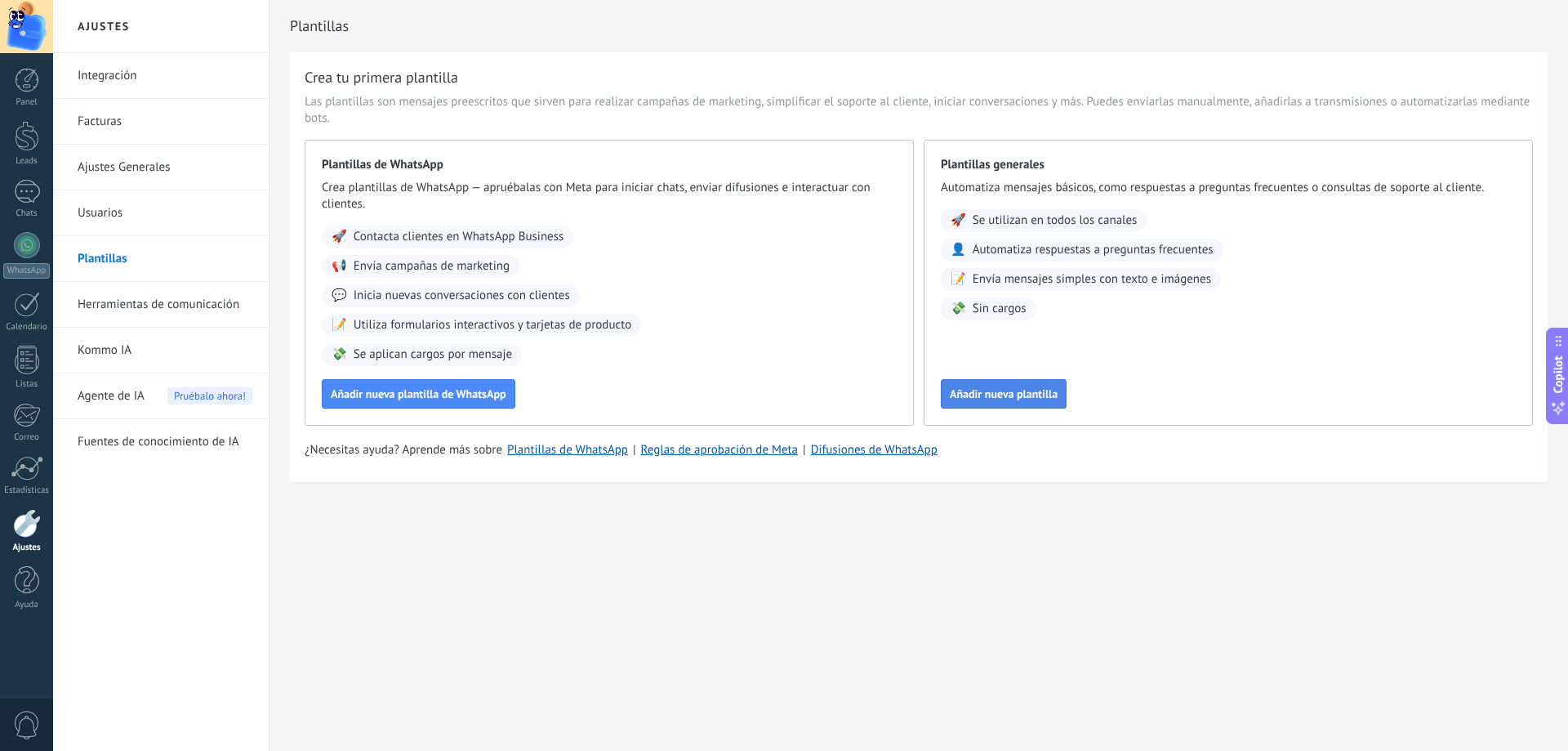
click at [1002, 398] on span "Añadir nueva plantilla" at bounding box center [1004, 394] width 108 height 12
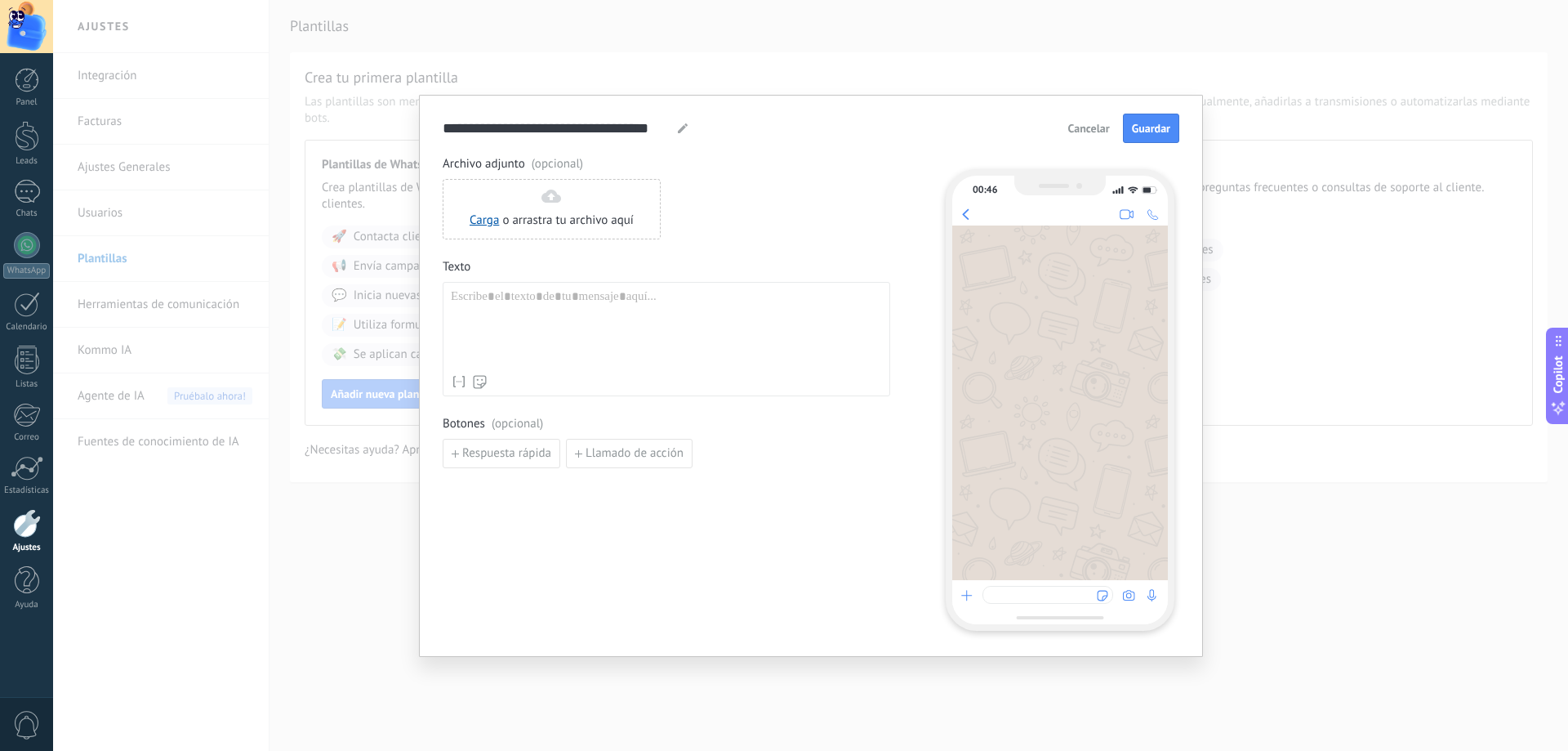
click at [543, 310] on div at bounding box center [666, 328] width 432 height 78
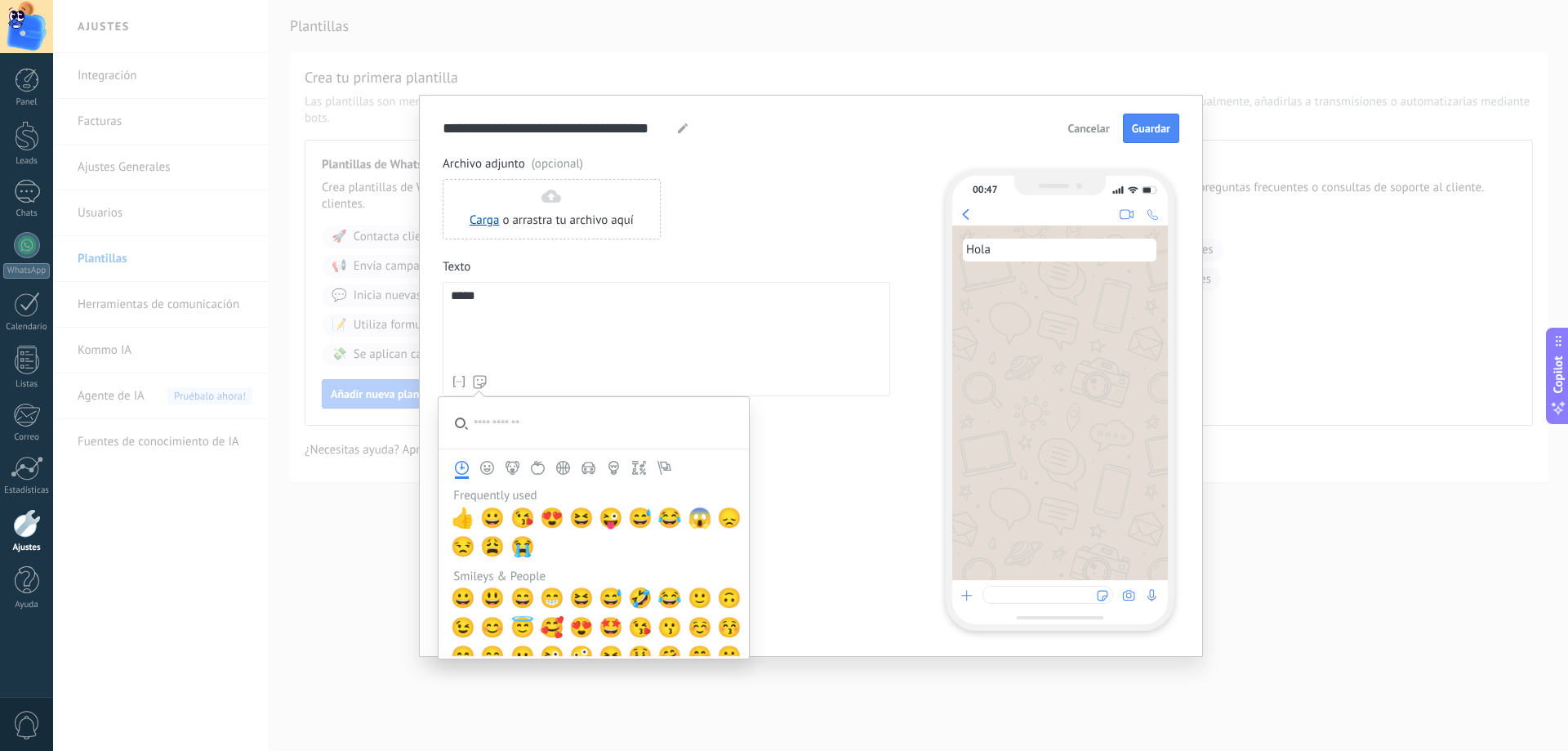
drag, startPoint x: 482, startPoint y: 383, endPoint x: 661, endPoint y: 573, distance: 261.0
click at [486, 389] on div at bounding box center [479, 381] width 14 height 16
click at [498, 424] on input "search" at bounding box center [593, 423] width 311 height 52
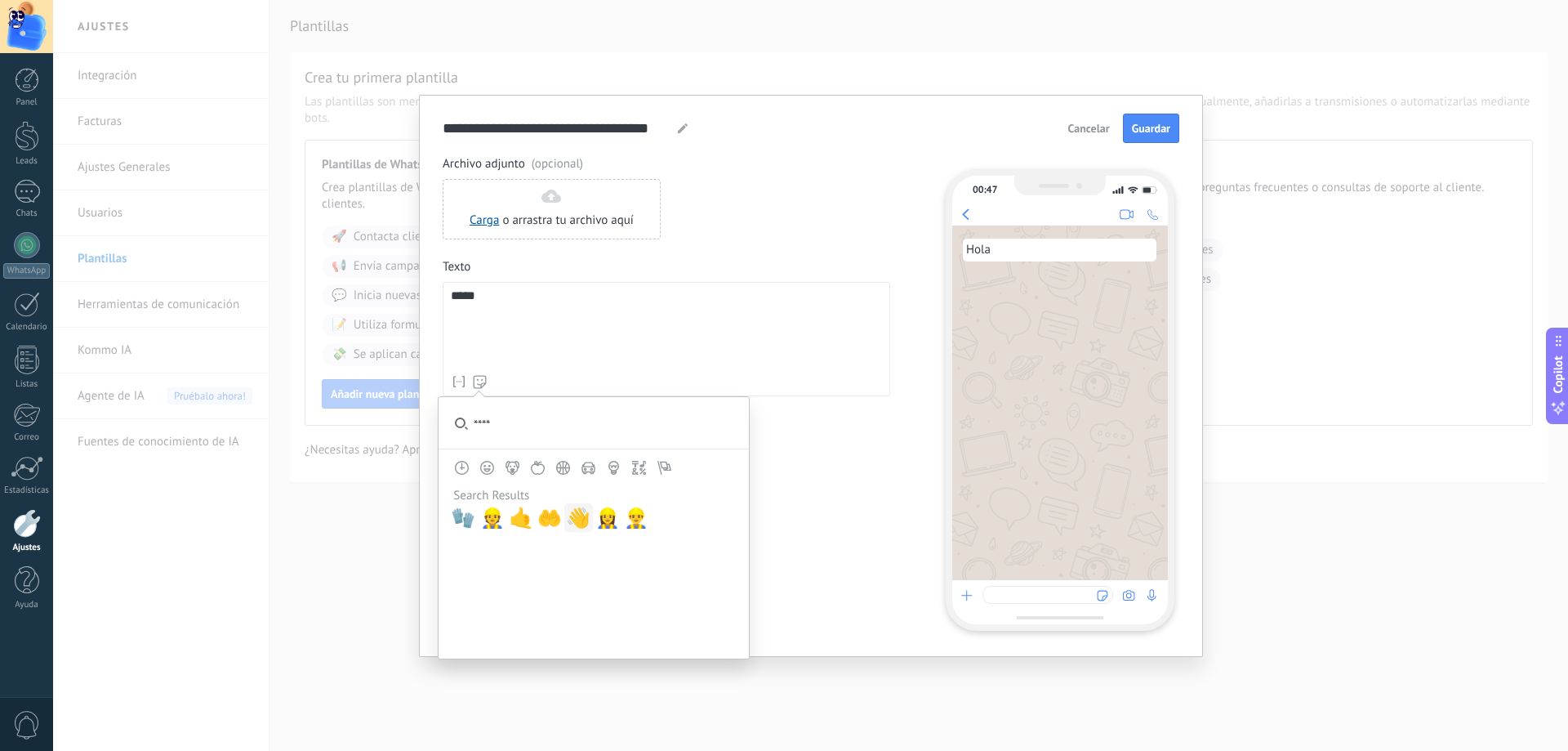
type input "****"
click at [576, 524] on span "👋" at bounding box center [578, 518] width 24 height 23
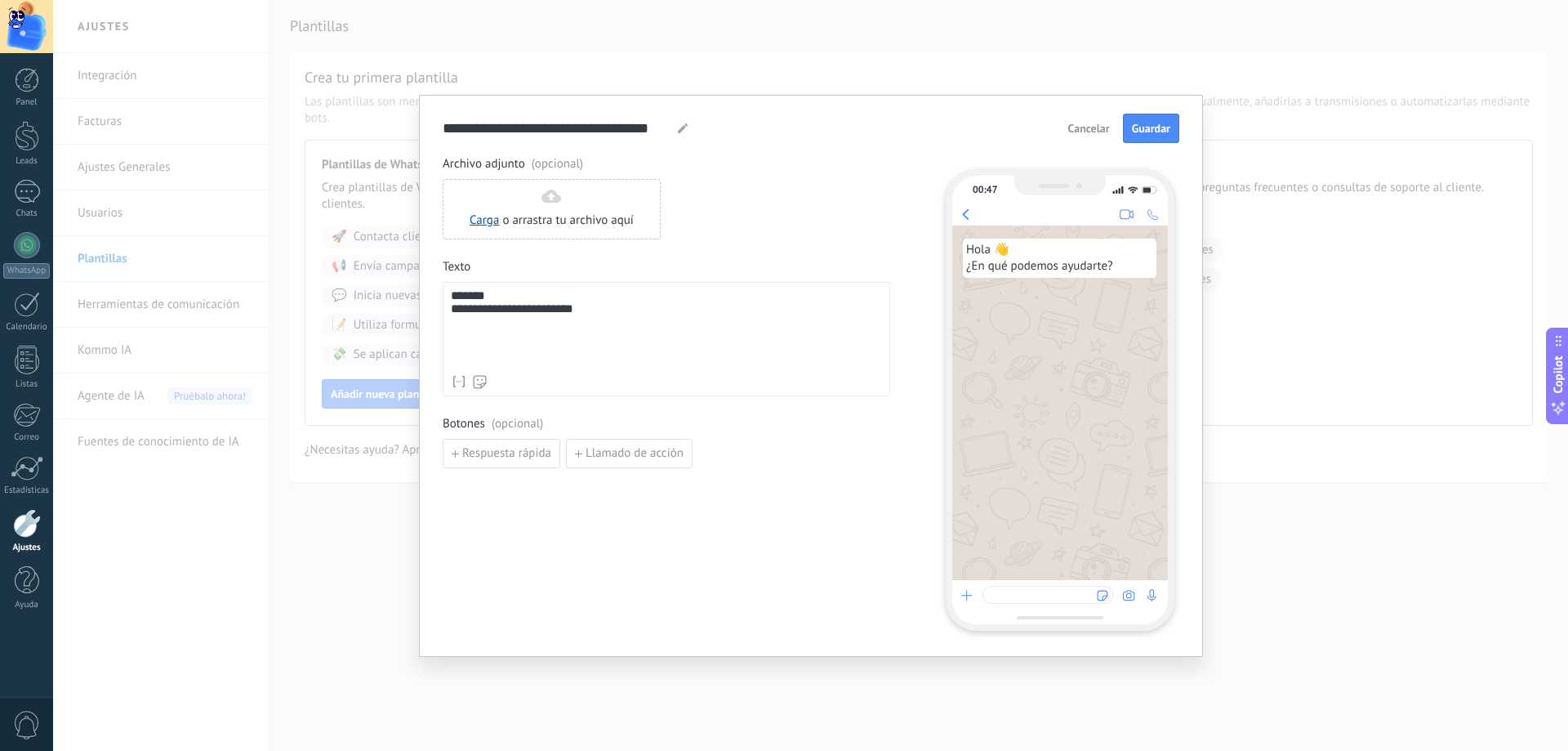
click at [634, 316] on div "**********" at bounding box center [666, 328] width 432 height 78
click at [518, 459] on span "Respuesta rápida" at bounding box center [507, 454] width 89 height 12
click at [552, 451] on input at bounding box center [530, 452] width 174 height 26
click at [668, 456] on icon "button" at bounding box center [665, 453] width 8 height 10
click at [606, 459] on span "Llamado de acción" at bounding box center [635, 454] width 98 height 12
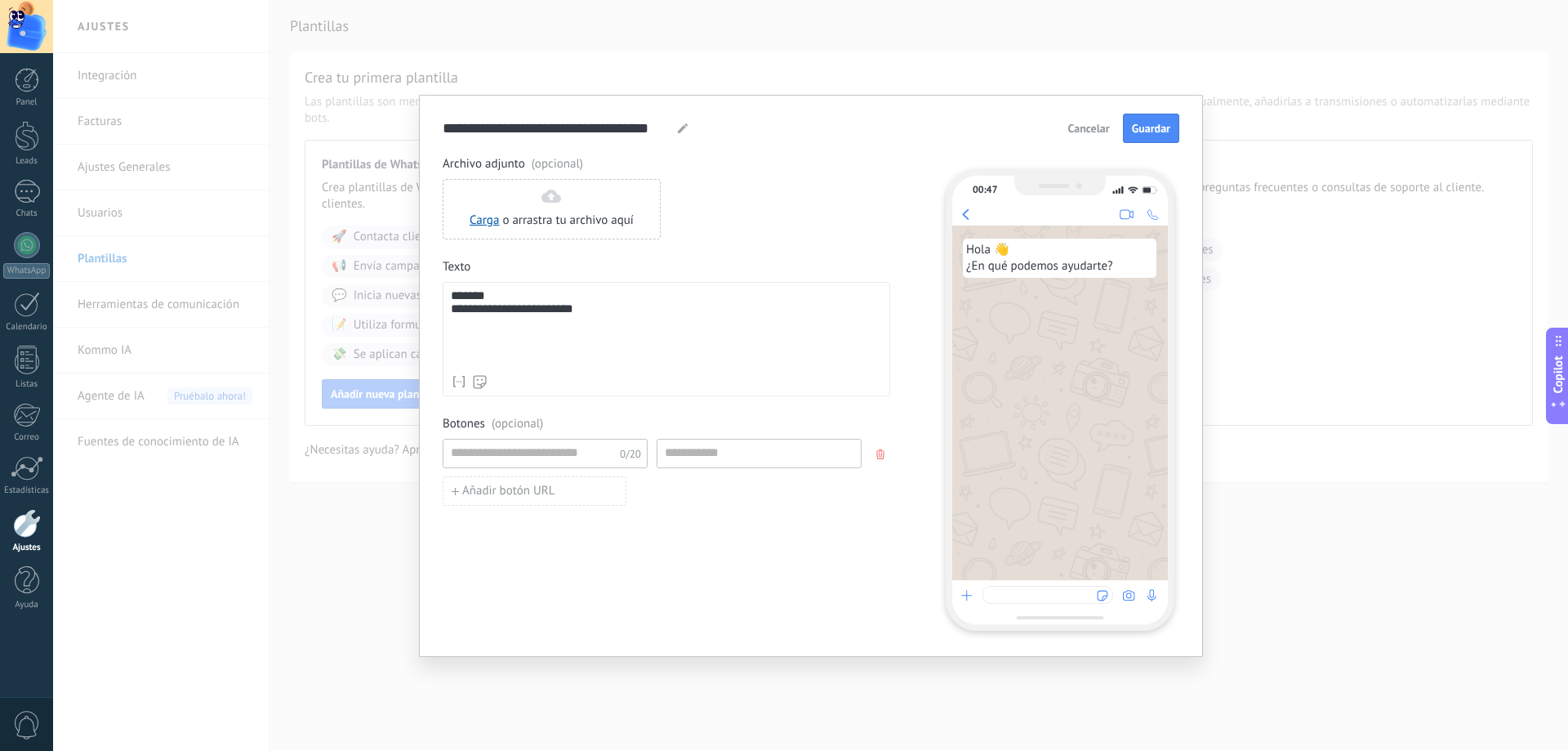
click at [877, 453] on icon "button" at bounding box center [881, 454] width 8 height 10
click at [560, 356] on div "**********" at bounding box center [666, 328] width 432 height 78
click at [582, 347] on div "**********" at bounding box center [666, 328] width 432 height 78
click at [1155, 419] on div "Hola 👋 ¿En qué podemos ayudarte?" at bounding box center [1060, 402] width 215 height 355
click at [1081, 588] on div "00:47 Hola 👋 ¿En qué podemos ayudarte?" at bounding box center [1060, 400] width 229 height 462
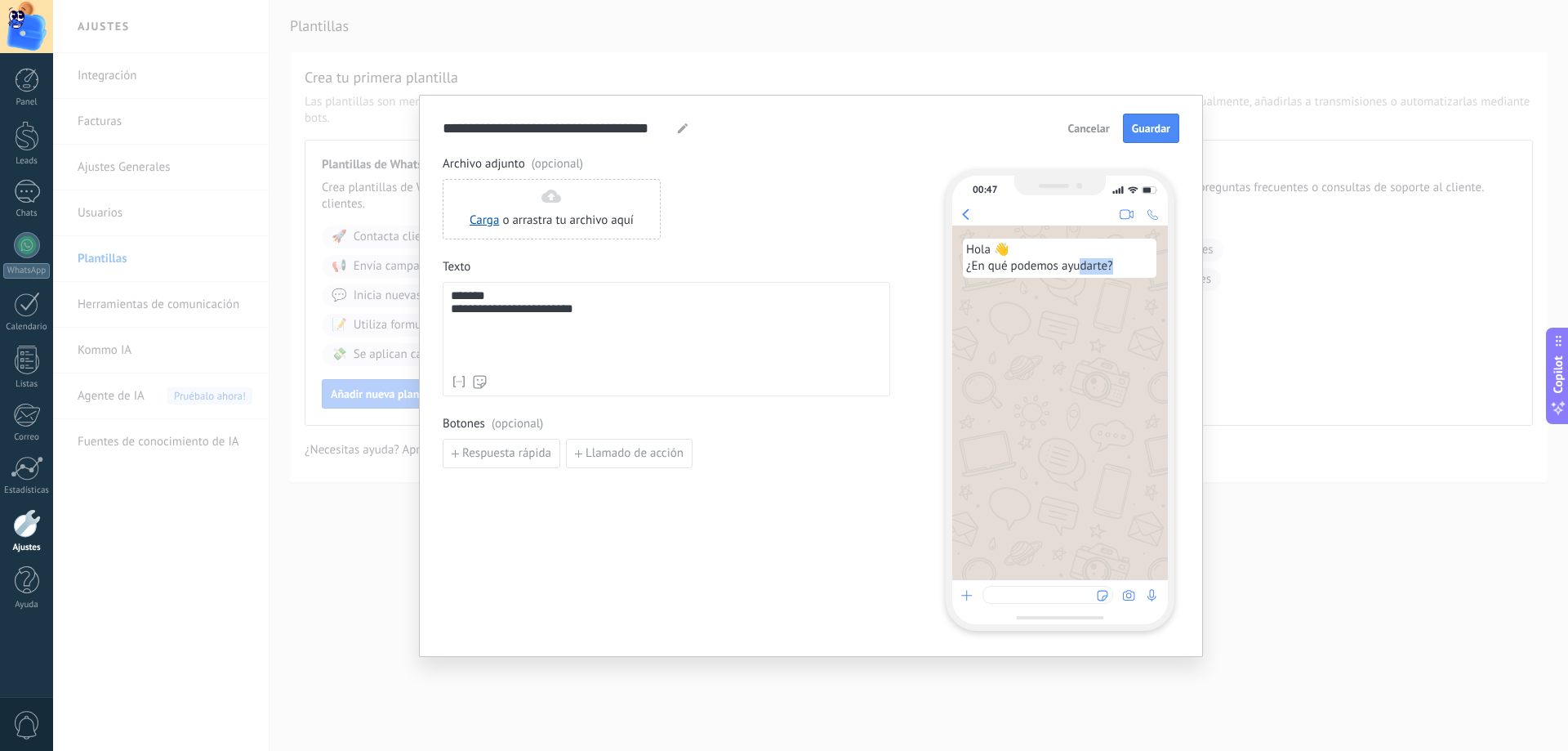
click at [1070, 593] on div at bounding box center [1048, 594] width 131 height 18
click at [1064, 597] on div at bounding box center [1048, 594] width 131 height 18
click at [1150, 130] on span "Guardar" at bounding box center [1152, 128] width 38 height 12
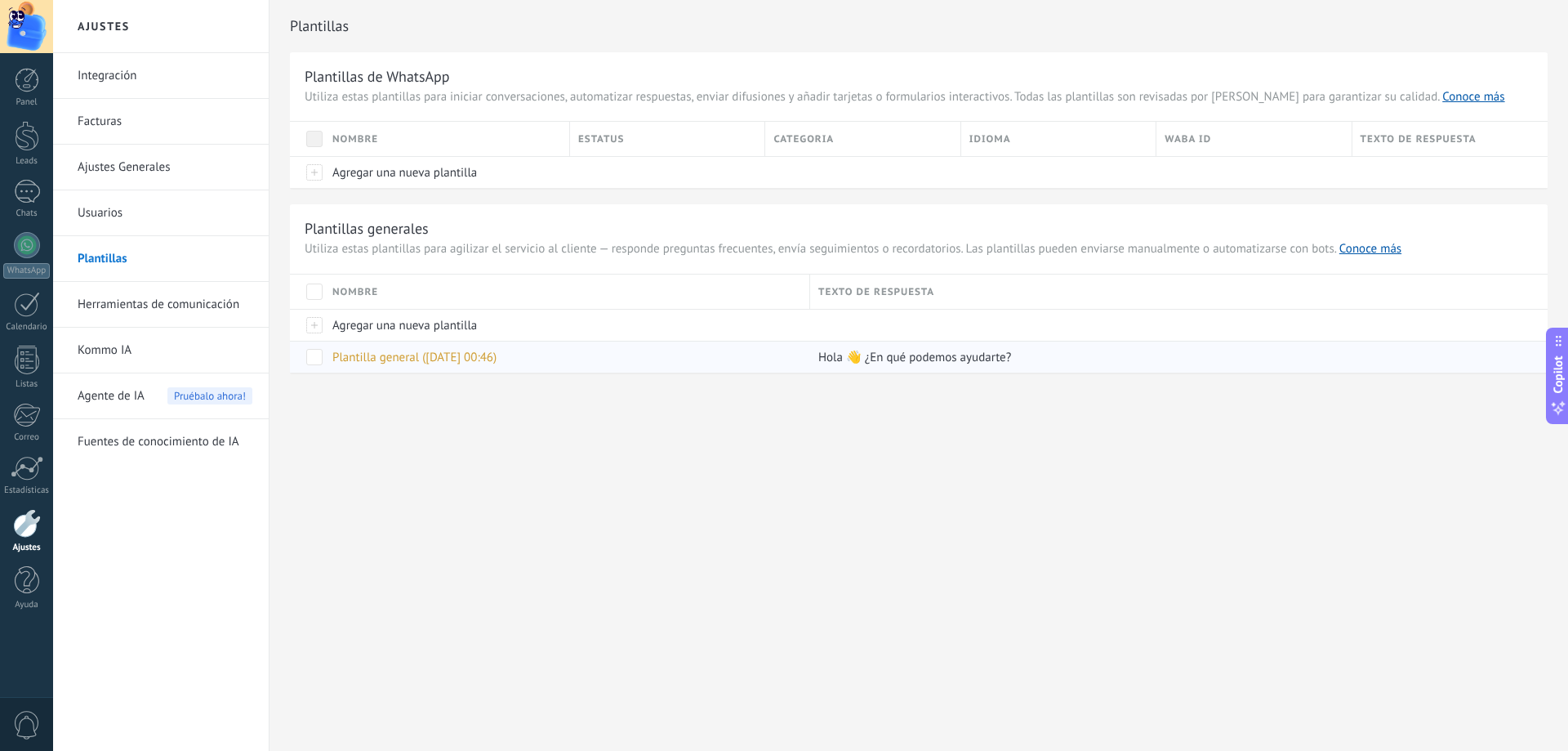
click at [899, 363] on span "Hola 👋 ¿En qué podemos ayudarte?" at bounding box center [914, 358] width 193 height 15
click at [285, 352] on div "Plantillas Plantillas de WhatsApp Utiliza estas plantillas para iniciar convers…" at bounding box center [918, 221] width 1299 height 442
click at [307, 356] on span at bounding box center [314, 357] width 16 height 16
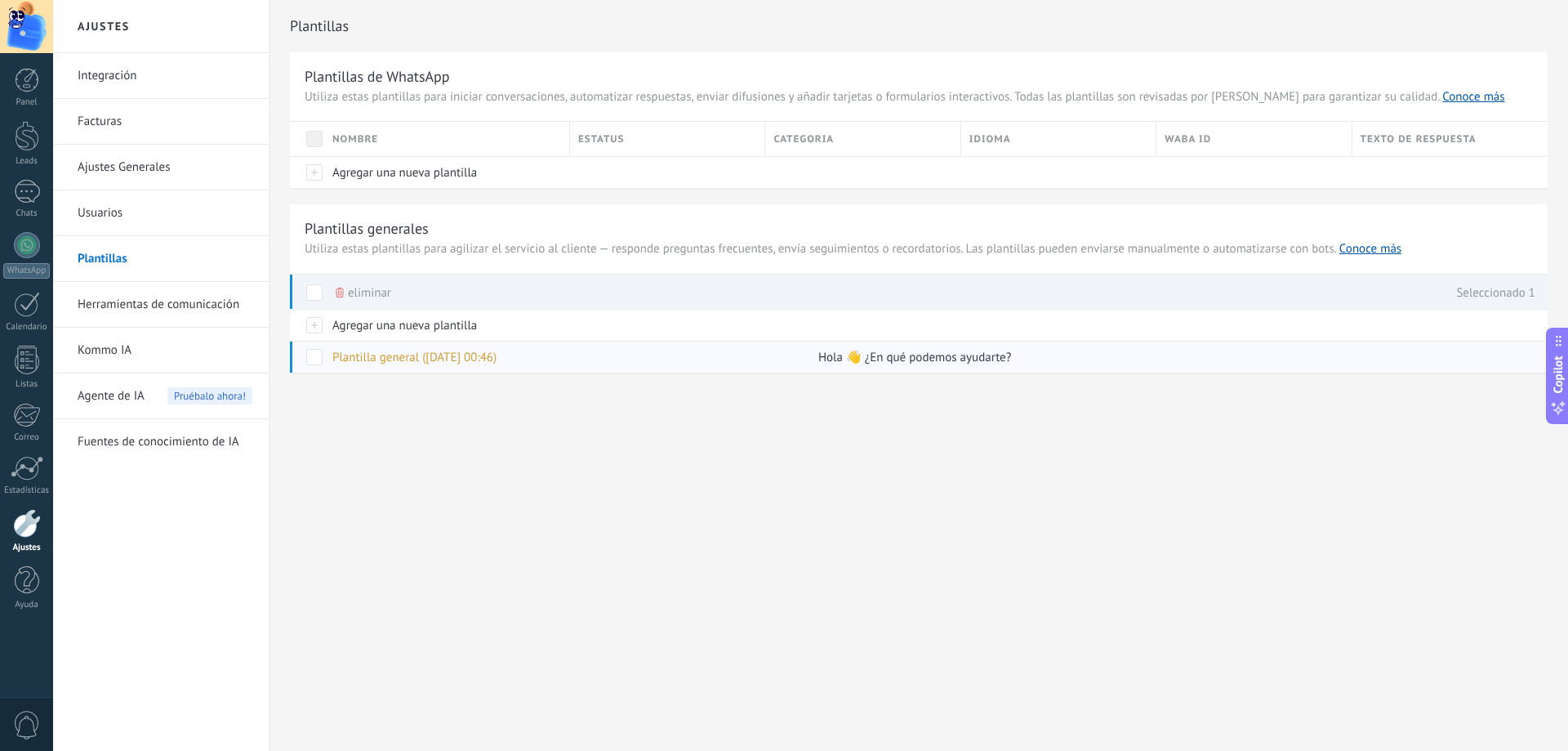
click at [314, 358] on span at bounding box center [314, 357] width 16 height 16
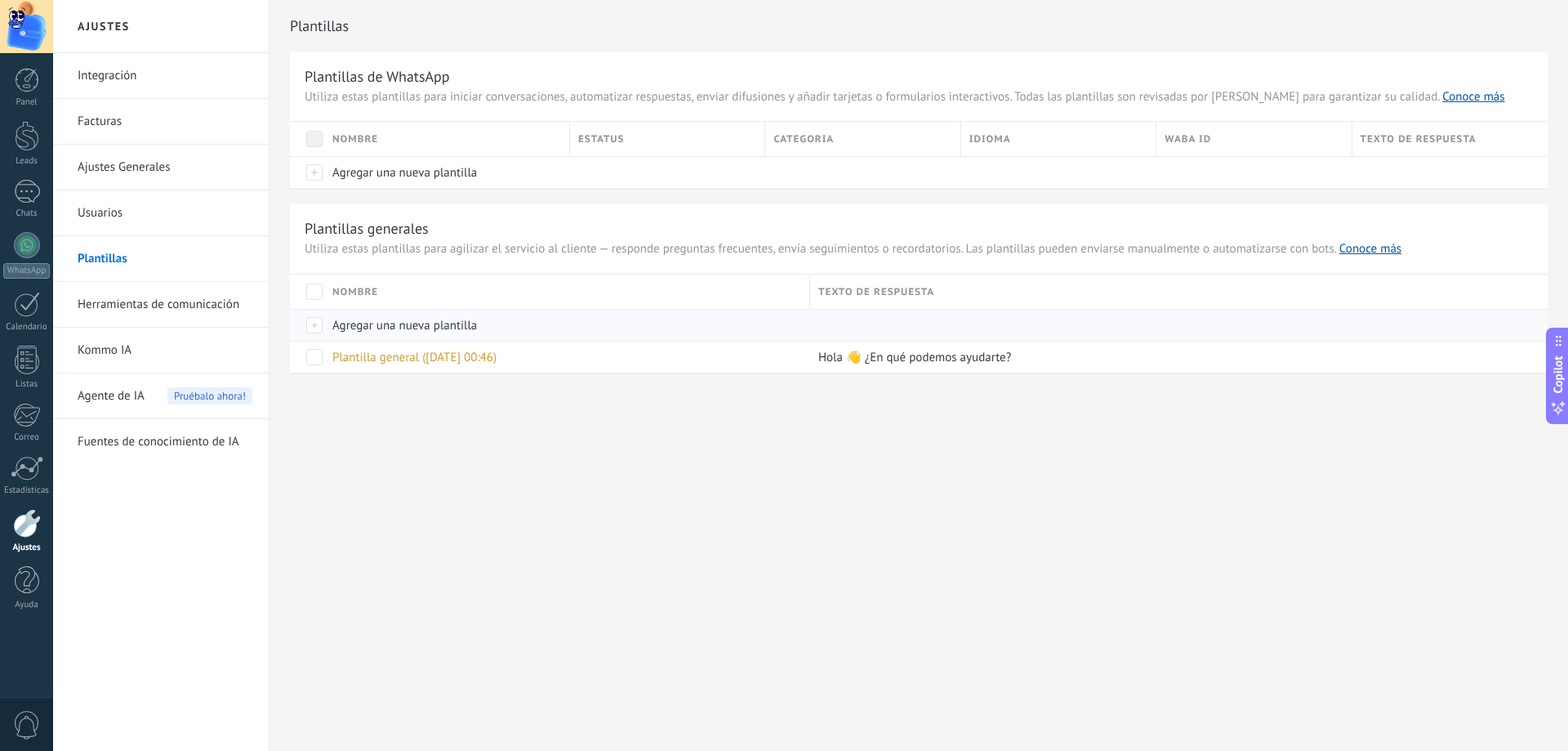
click at [378, 329] on span "Agregar una nueva plantilla" at bounding box center [405, 325] width 144 height 15
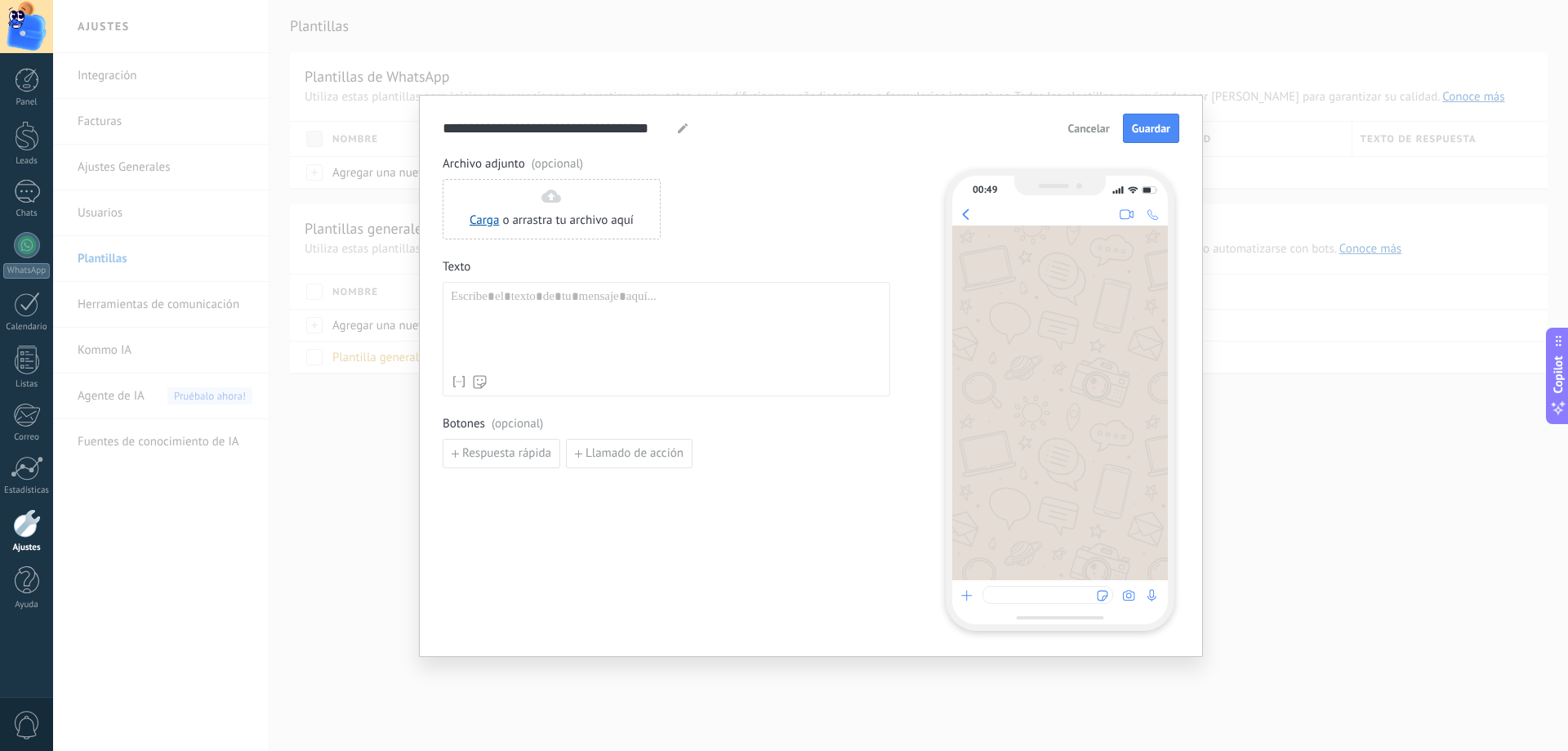
drag, startPoint x: 1165, startPoint y: 124, endPoint x: 1097, endPoint y: 117, distance: 68.4
click at [1097, 117] on div "Cancelar Guardar" at bounding box center [1120, 128] width 118 height 30
click at [1083, 125] on span "Cancelar" at bounding box center [1088, 128] width 41 height 12
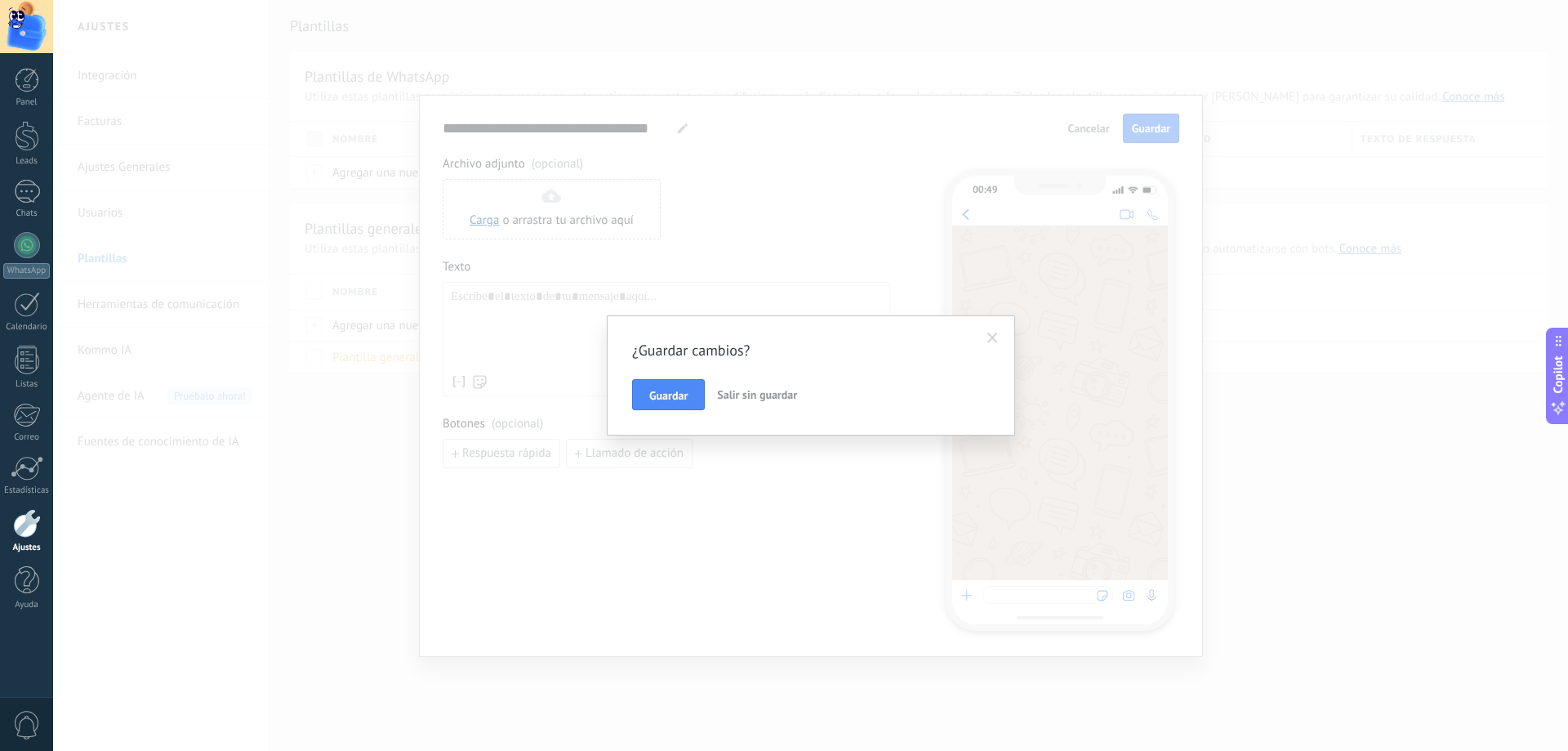
click at [765, 394] on span "Salir sin guardar" at bounding box center [757, 394] width 80 height 14
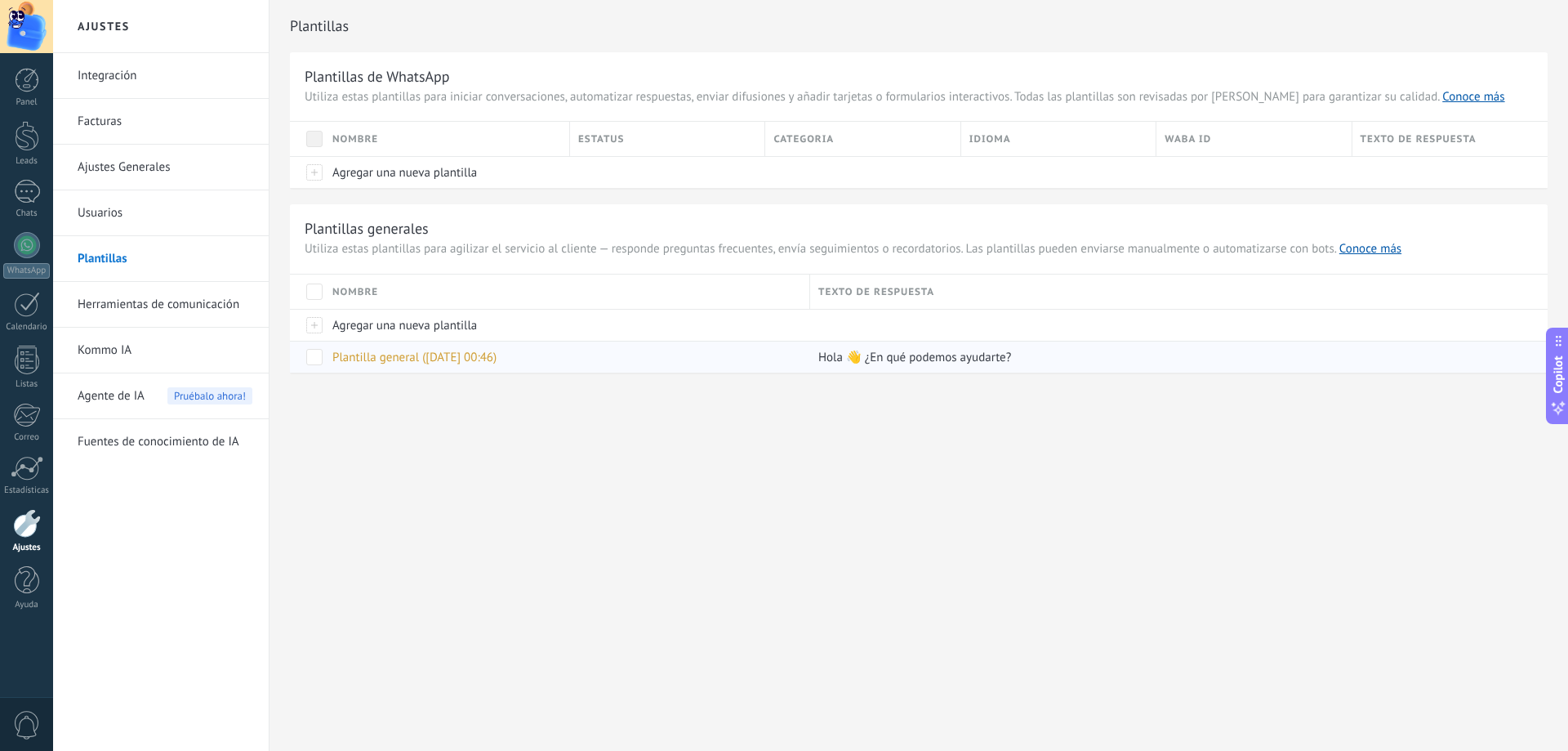
click at [862, 358] on span "Hola 👋 ¿En qué podemos ayudarte?" at bounding box center [914, 358] width 193 height 15
drag, startPoint x: 763, startPoint y: 362, endPoint x: 700, endPoint y: 362, distance: 63.0
click at [714, 362] on div "Plantilla general (11.10.2025 00:46)" at bounding box center [562, 357] width 478 height 31
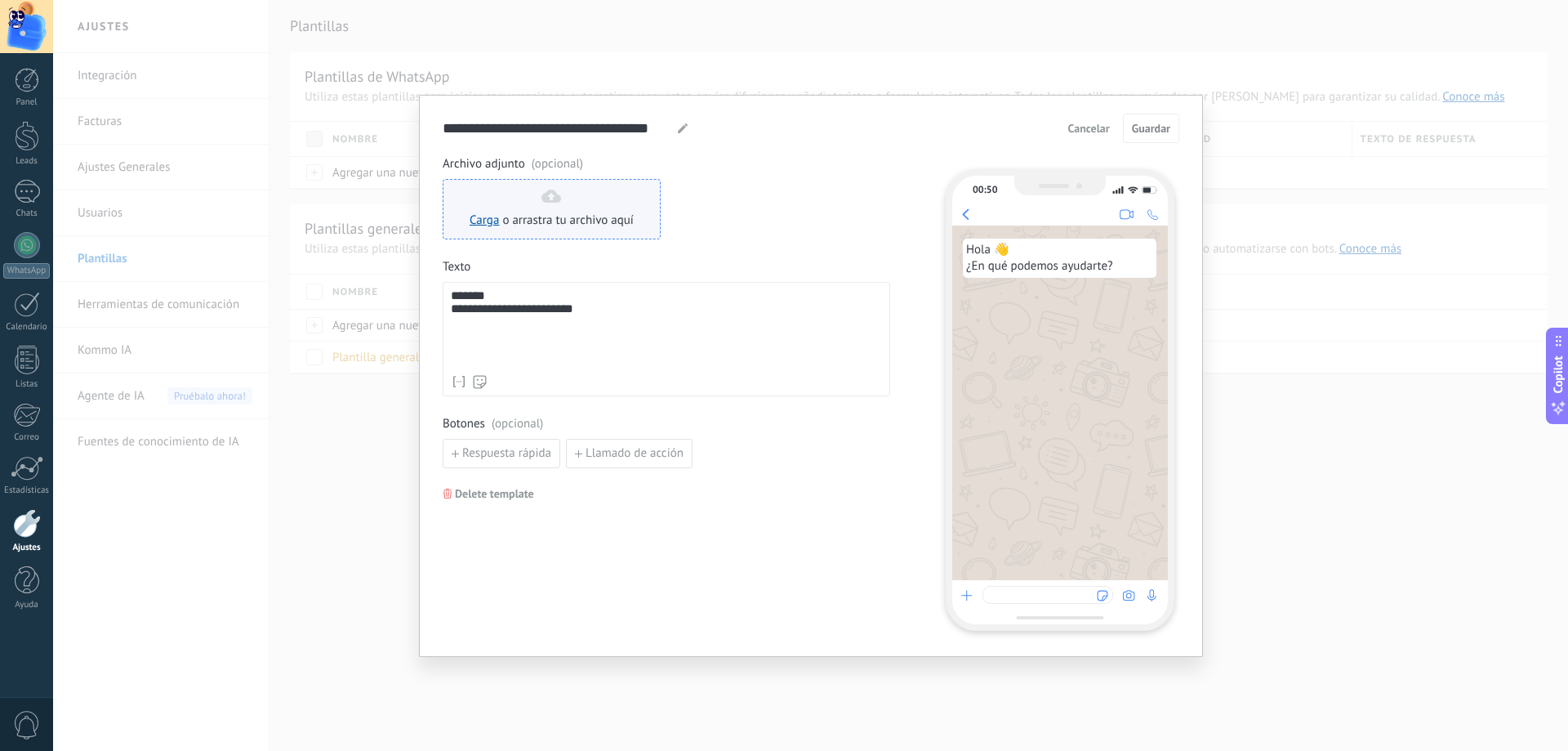
click at [530, 220] on span "o arrastra tu archivo aquí" at bounding box center [567, 220] width 132 height 16
click at [303, 291] on div "**********" at bounding box center [810, 375] width 1515 height 751
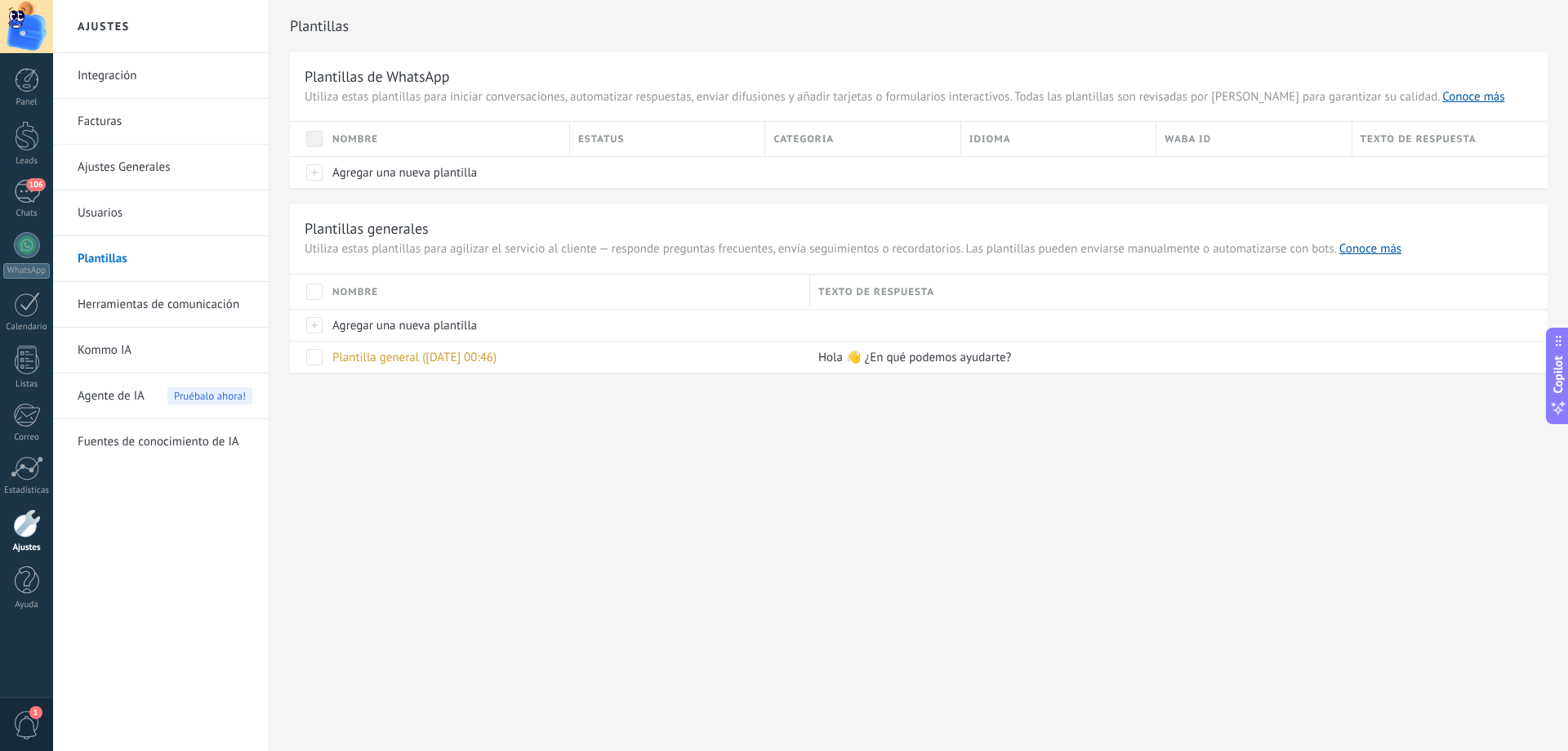
click at [148, 304] on link "Herramientas de comunicación" at bounding box center [165, 305] width 175 height 46
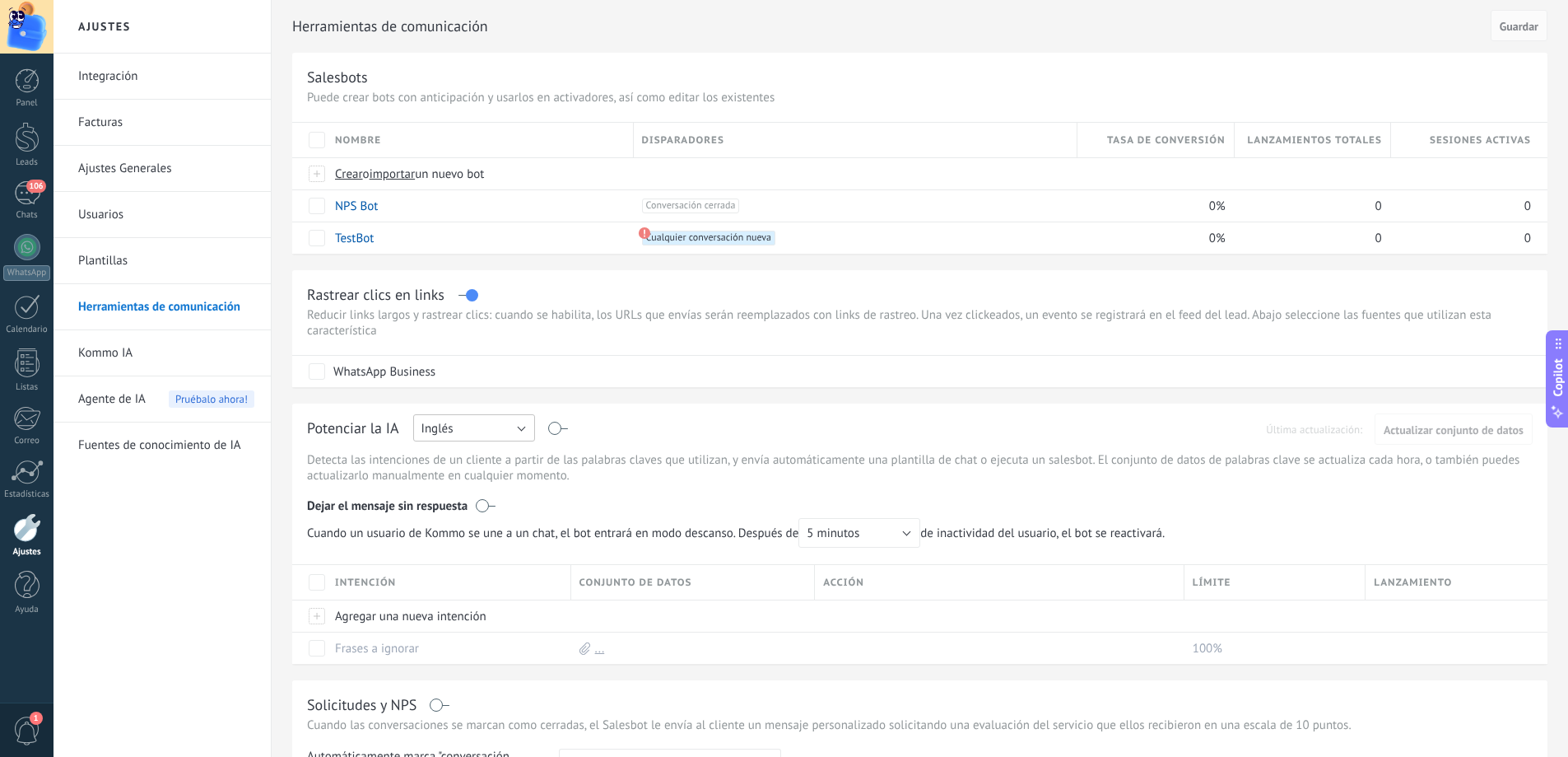
click at [524, 423] on button "Inglés" at bounding box center [474, 427] width 122 height 27
click at [482, 490] on span "Español" at bounding box center [466, 486] width 126 height 16
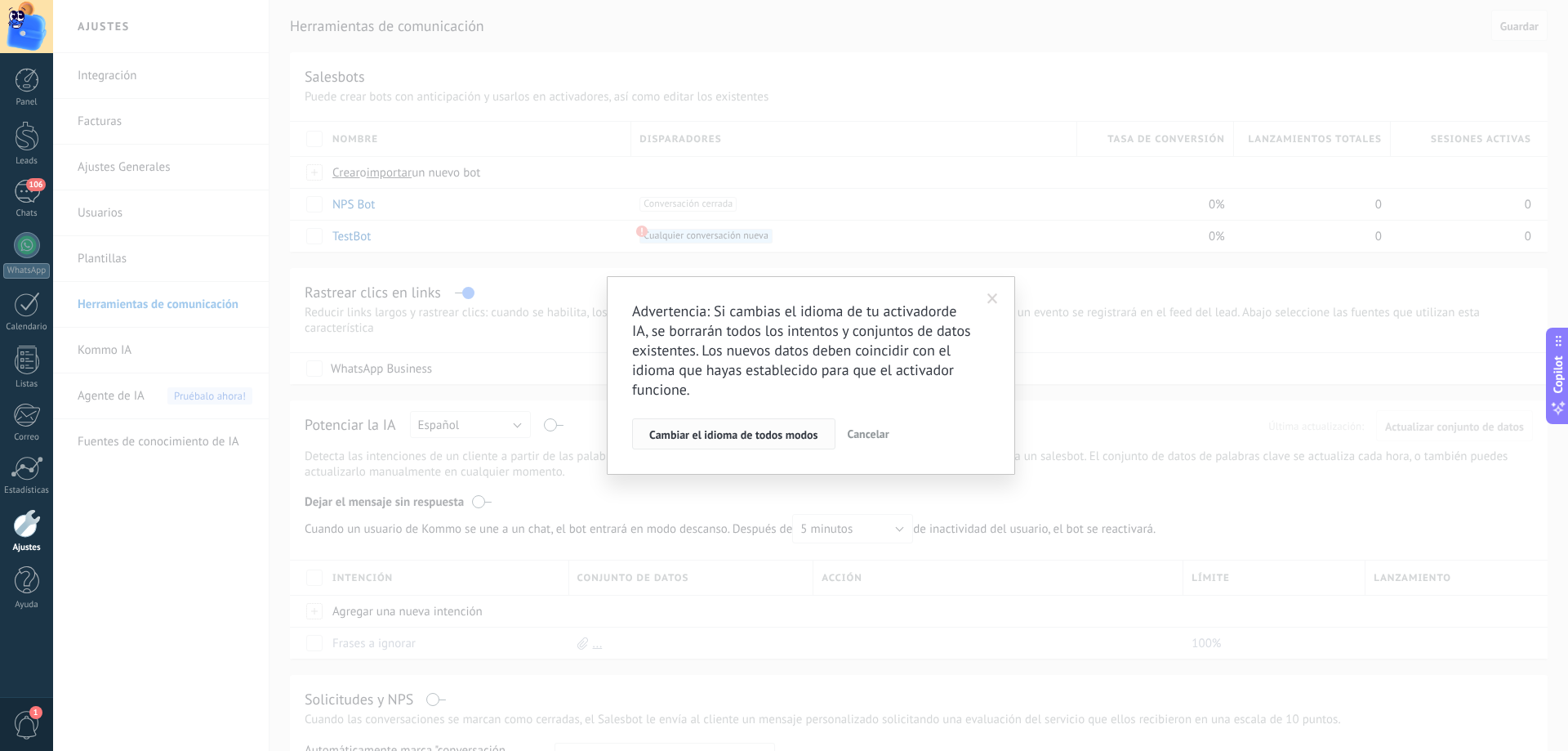
click at [766, 422] on button "Cambiar el idioma de todos modos" at bounding box center [734, 434] width 204 height 31
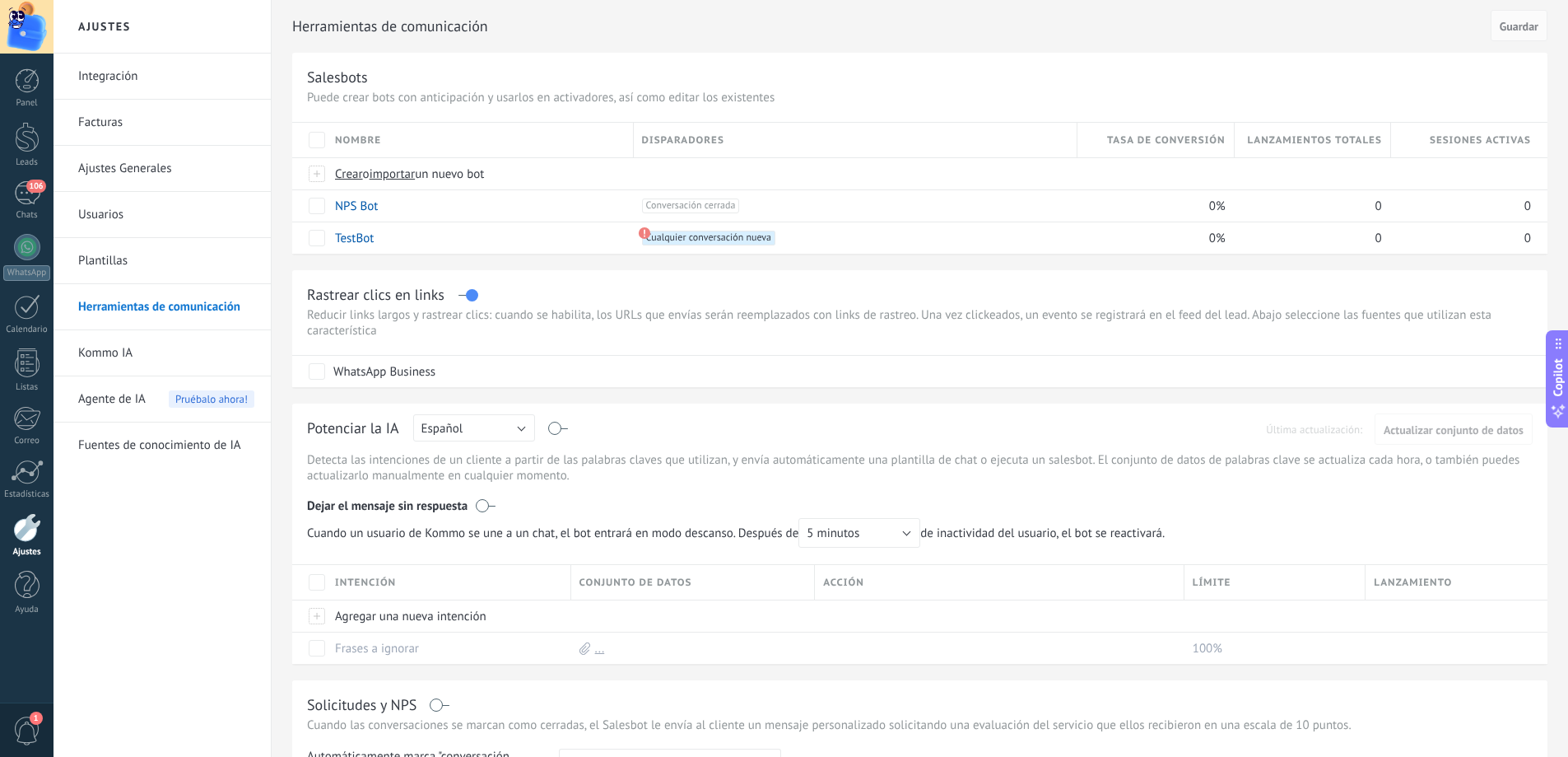
click at [28, 19] on div at bounding box center [26, 26] width 53 height 53
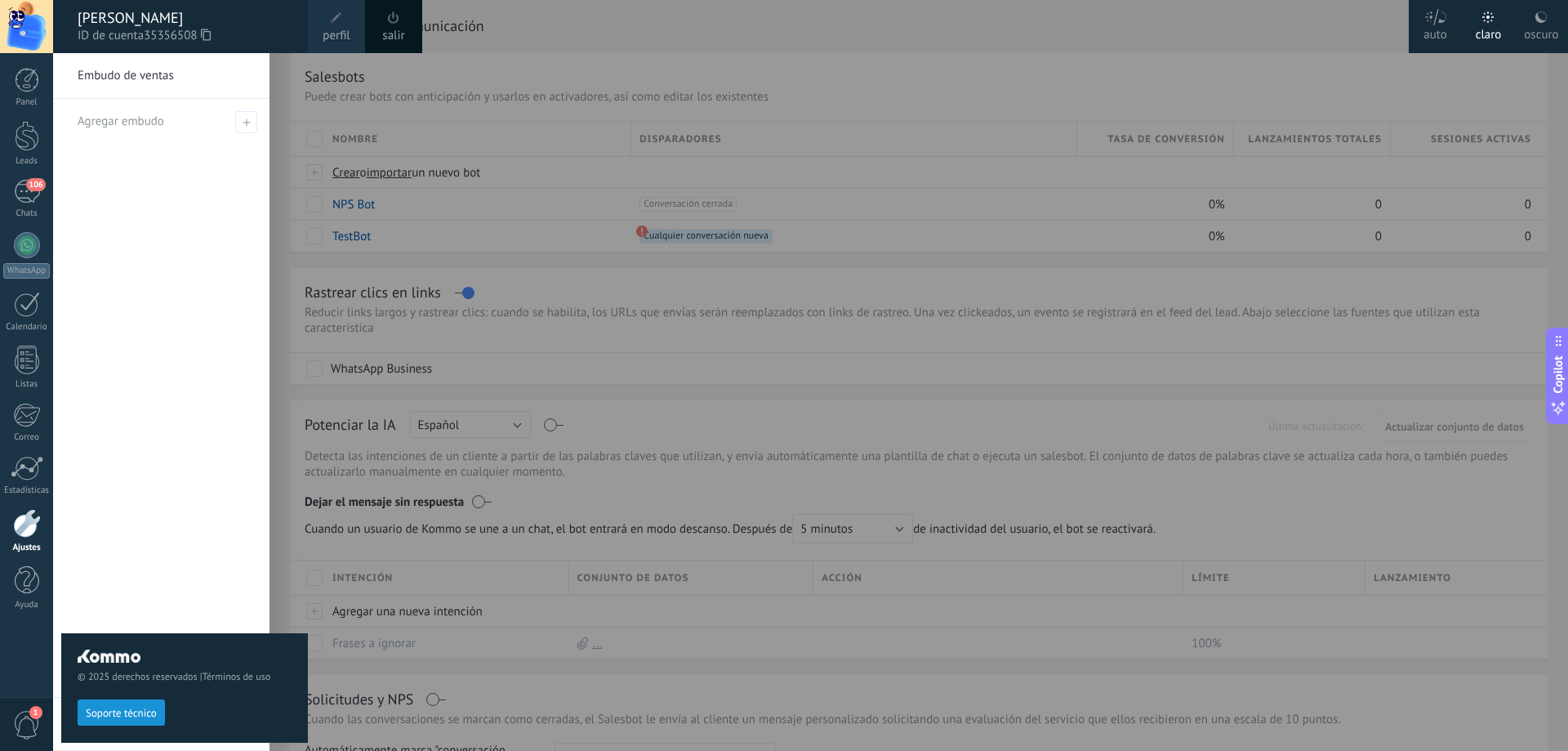
click at [394, 34] on link "salir" at bounding box center [393, 36] width 22 height 18
